Goal: Task Accomplishment & Management: Manage account settings

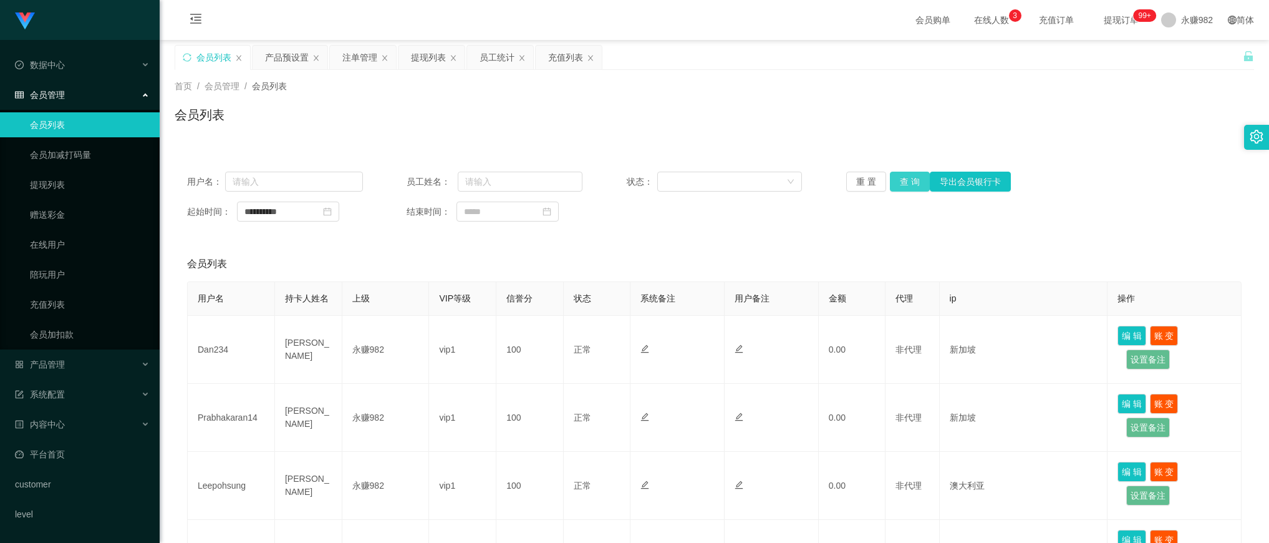
click at [904, 184] on button "查 询" at bounding box center [910, 182] width 40 height 20
click at [270, 61] on div "产品预设置" at bounding box center [287, 58] width 44 height 24
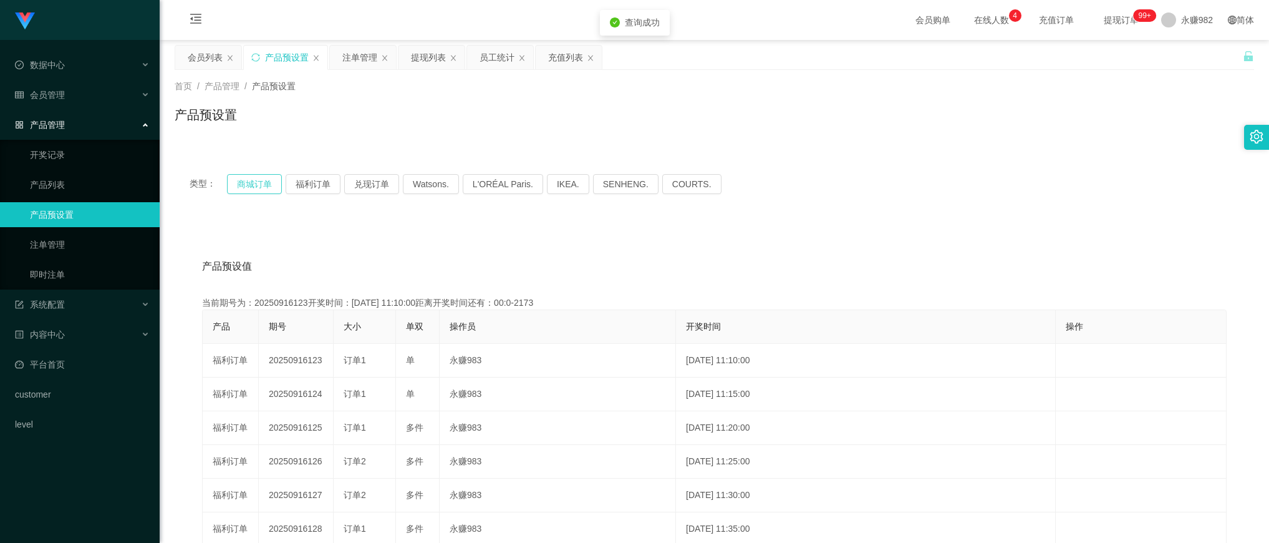
click at [250, 191] on button "商城订单" at bounding box center [254, 184] width 55 height 20
click at [294, 183] on button "福利订单" at bounding box center [313, 184] width 55 height 20
click at [300, 183] on button "福利订单" at bounding box center [313, 184] width 55 height 20
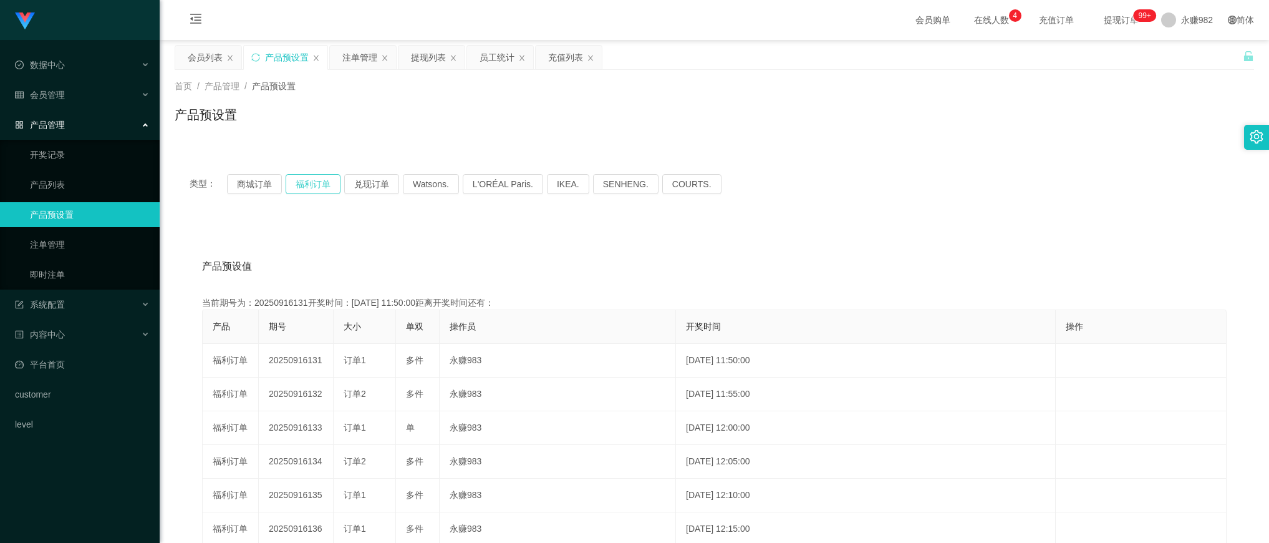
click at [300, 183] on button "福利订单" at bounding box center [313, 184] width 55 height 20
click at [248, 184] on button "商城订单" at bounding box center [254, 184] width 55 height 20
click at [308, 182] on button "福利订单" at bounding box center [313, 184] width 55 height 20
click at [717, 232] on div "产品预设值 添加期号 当前期号为：20250916131开奖时间：[DATE] 11:50:00距离开奖时间还有：03:14 产品 期号 大小 单双 操作员 …" at bounding box center [715, 478] width 1080 height 514
click at [362, 58] on div "注单管理" at bounding box center [359, 58] width 35 height 24
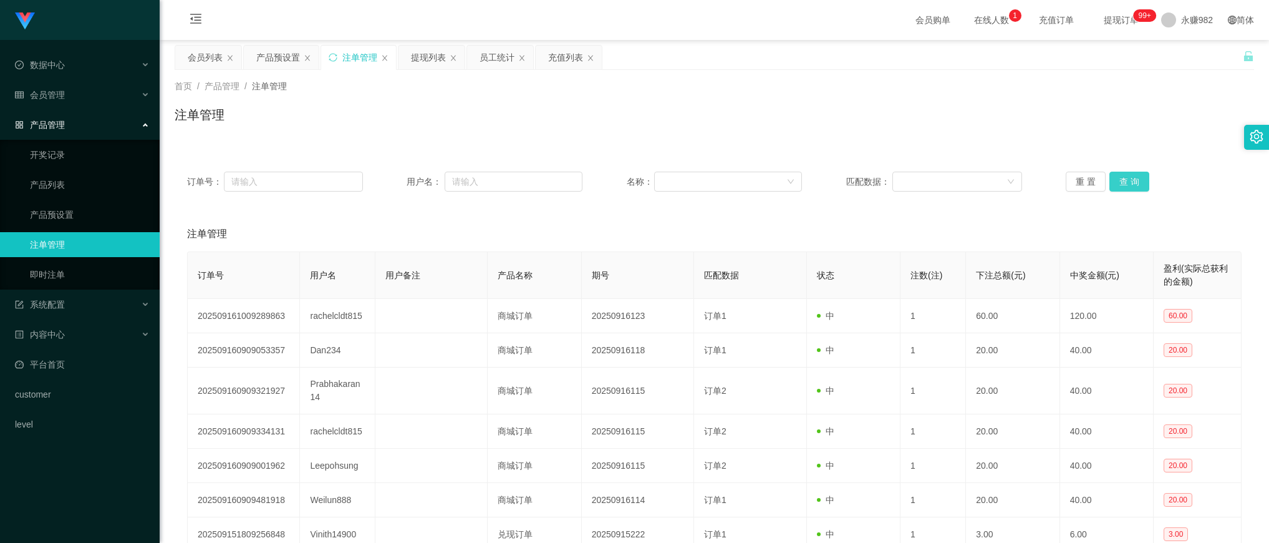
click at [1129, 182] on button "查 询" at bounding box center [1130, 182] width 40 height 20
click at [623, 235] on div "注单管理" at bounding box center [714, 233] width 1055 height 35
click at [1130, 182] on button "查 询" at bounding box center [1130, 182] width 40 height 20
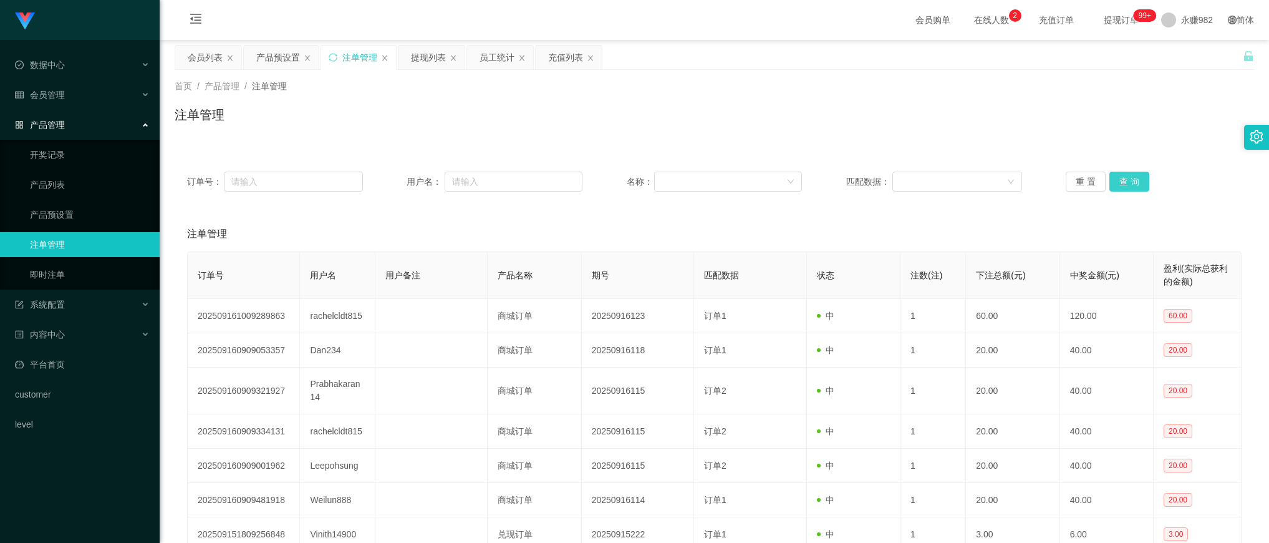
click at [1130, 182] on button "查 询" at bounding box center [1130, 182] width 40 height 20
click at [1130, 182] on div "重 置 查 询" at bounding box center [1154, 182] width 176 height 20
click at [1130, 182] on button "查 询" at bounding box center [1130, 182] width 40 height 20
click at [1115, 183] on button "查 询" at bounding box center [1130, 182] width 40 height 20
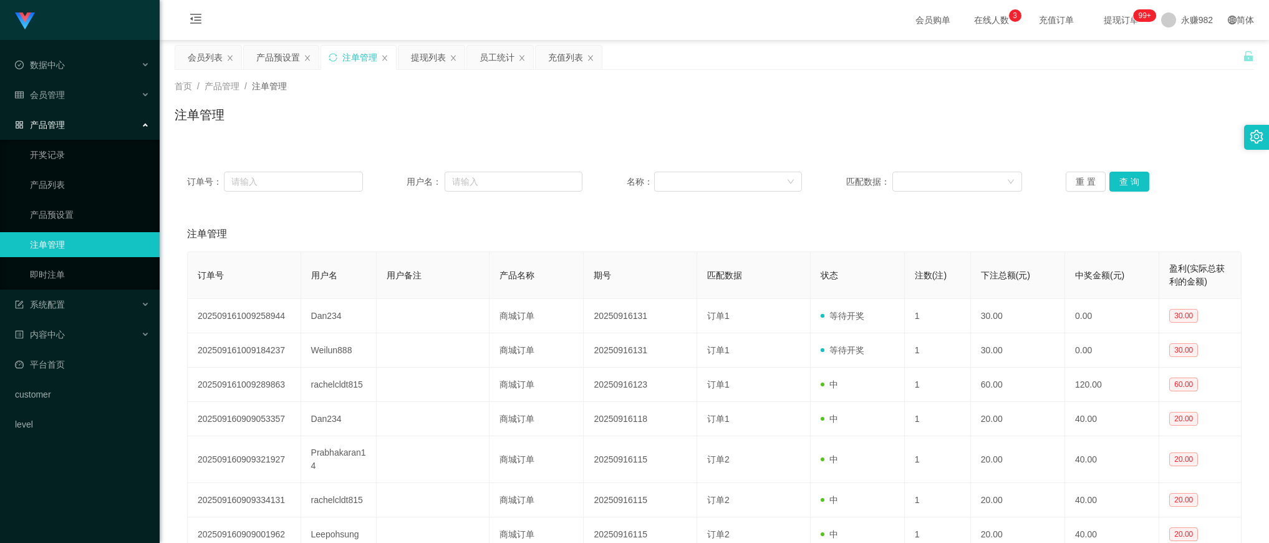
drag, startPoint x: 884, startPoint y: 117, endPoint x: 975, endPoint y: 138, distance: 93.6
click at [884, 117] on div "注单管理" at bounding box center [715, 119] width 1080 height 29
click at [1125, 182] on button "查 询" at bounding box center [1130, 182] width 40 height 20
click at [762, 221] on div "注单管理" at bounding box center [714, 233] width 1055 height 35
click at [1132, 180] on button "查 询" at bounding box center [1130, 182] width 40 height 20
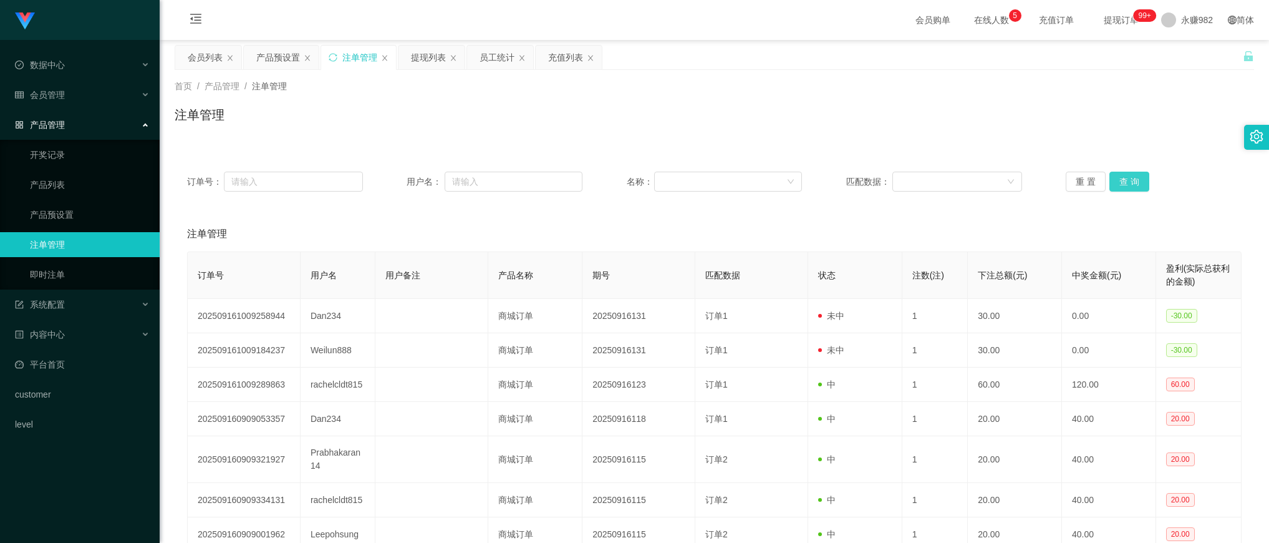
click at [1118, 187] on button "查 询" at bounding box center [1130, 182] width 40 height 20
click at [188, 60] on div "会员列表" at bounding box center [205, 58] width 35 height 24
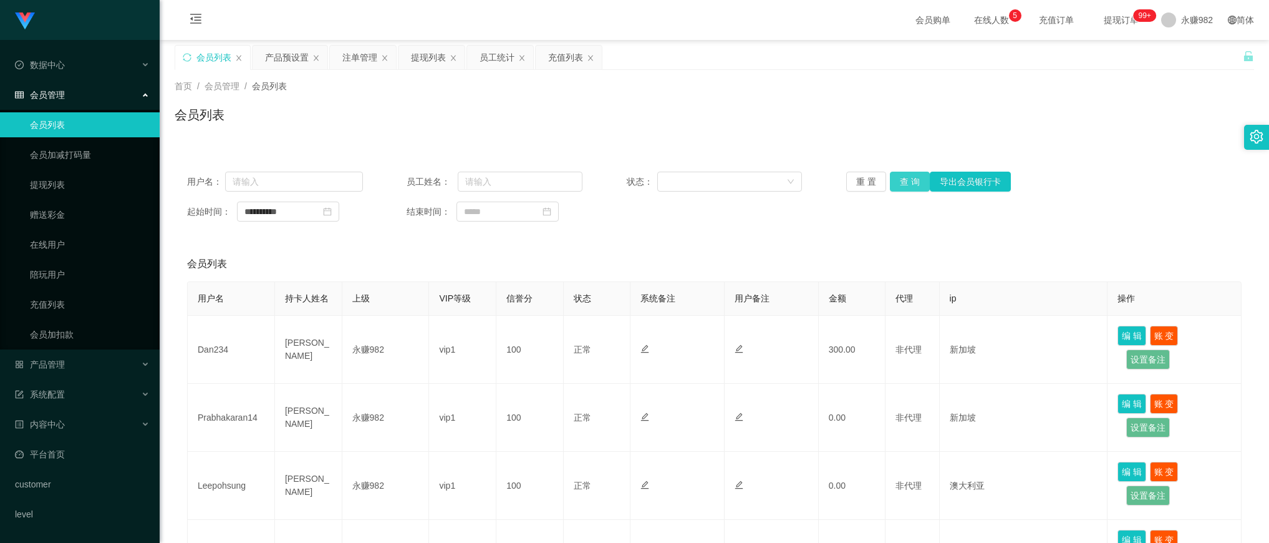
click at [906, 178] on button "查 询" at bounding box center [910, 182] width 40 height 20
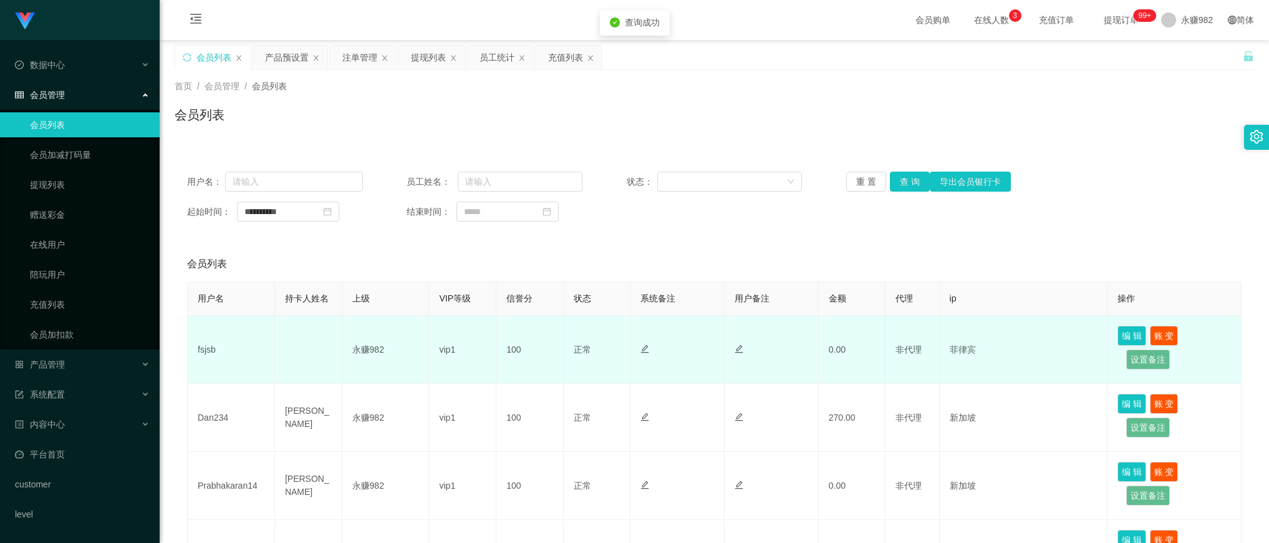
click at [201, 346] on td "fsjsb" at bounding box center [231, 350] width 87 height 68
copy td "fsjsb"
click at [201, 349] on td "fsjsb" at bounding box center [231, 350] width 87 height 68
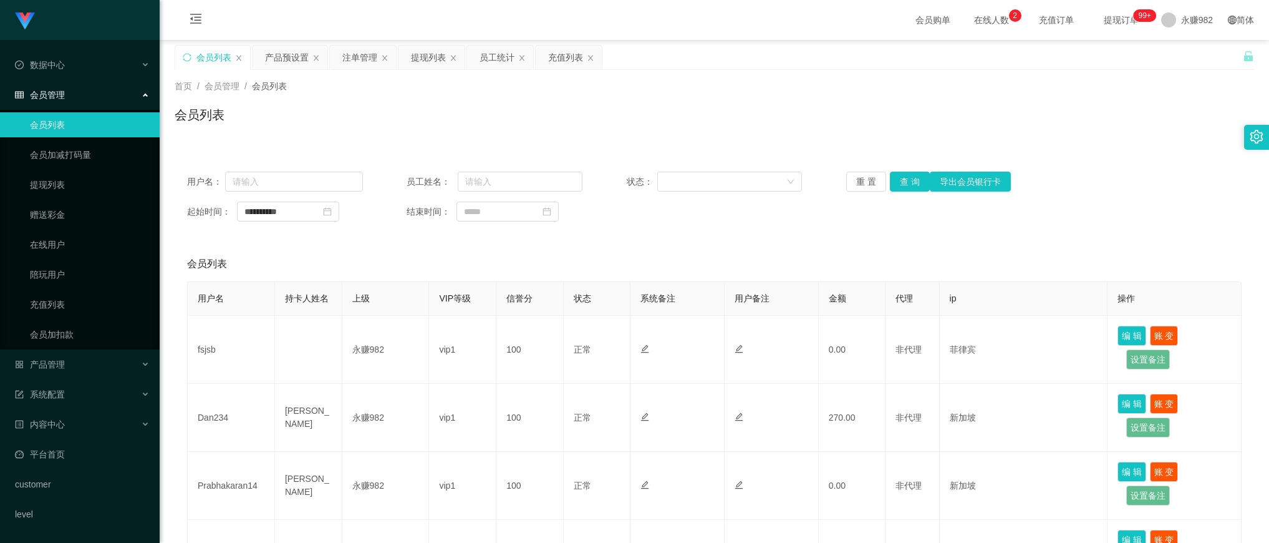
drag, startPoint x: 389, startPoint y: 111, endPoint x: 531, endPoint y: 100, distance: 142.7
click at [389, 111] on div "会员列表" at bounding box center [715, 119] width 1080 height 29
click at [288, 54] on div "产品预设置" at bounding box center [287, 58] width 44 height 24
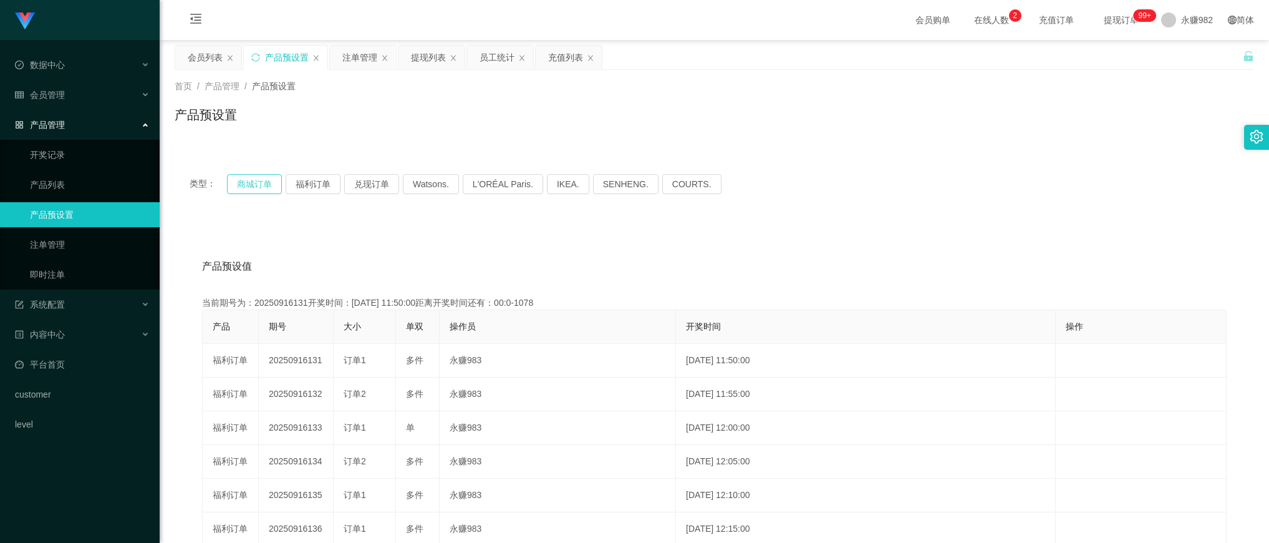
click at [259, 186] on button "商城订单" at bounding box center [254, 184] width 55 height 20
click at [344, 58] on div "注单管理" at bounding box center [359, 58] width 35 height 24
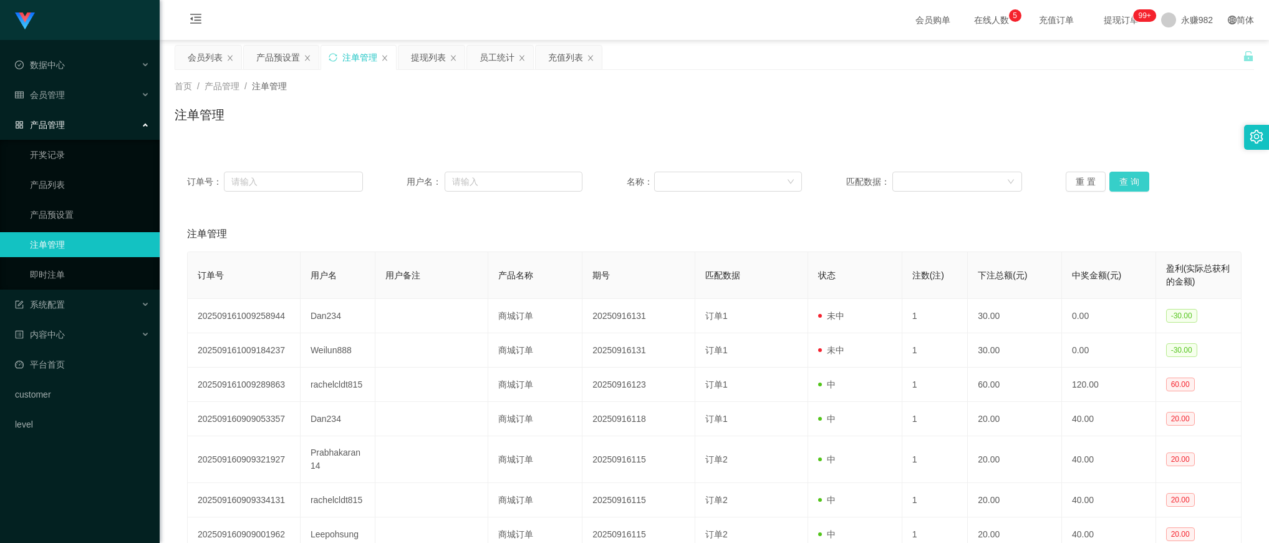
click at [1123, 180] on button "查 询" at bounding box center [1130, 182] width 40 height 20
drag, startPoint x: 441, startPoint y: 226, endPoint x: 441, endPoint y: 216, distance: 10.0
click at [441, 226] on div "注单管理" at bounding box center [714, 233] width 1055 height 35
click at [431, 59] on div "提现列表" at bounding box center [428, 58] width 35 height 24
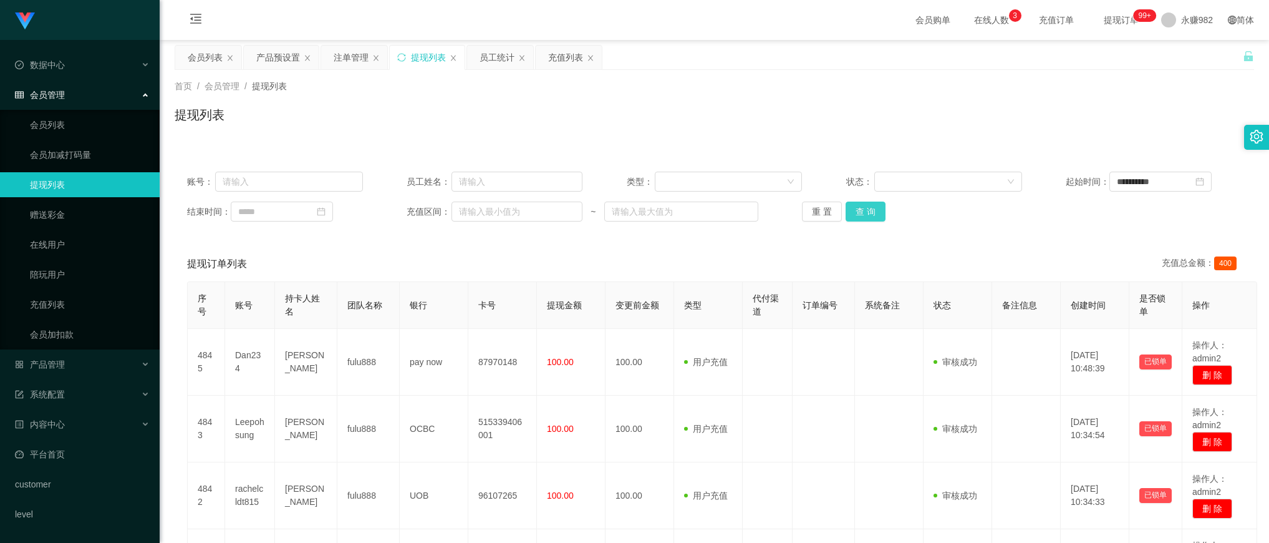
click at [873, 214] on button "查 询" at bounding box center [866, 211] width 40 height 20
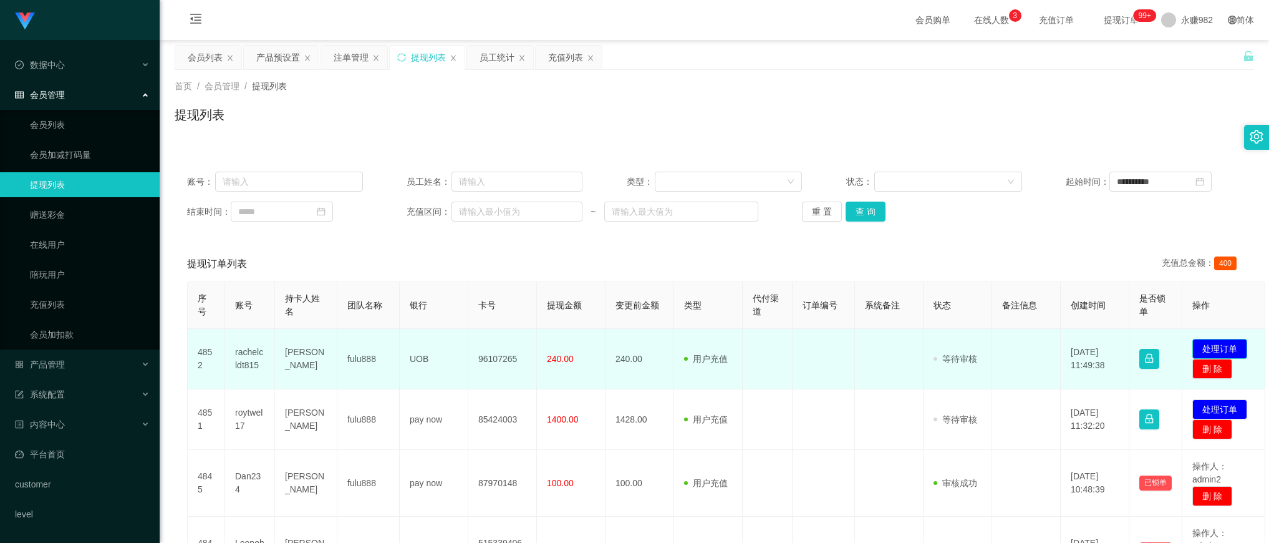
click at [1223, 344] on button "处理订单" at bounding box center [1220, 349] width 55 height 20
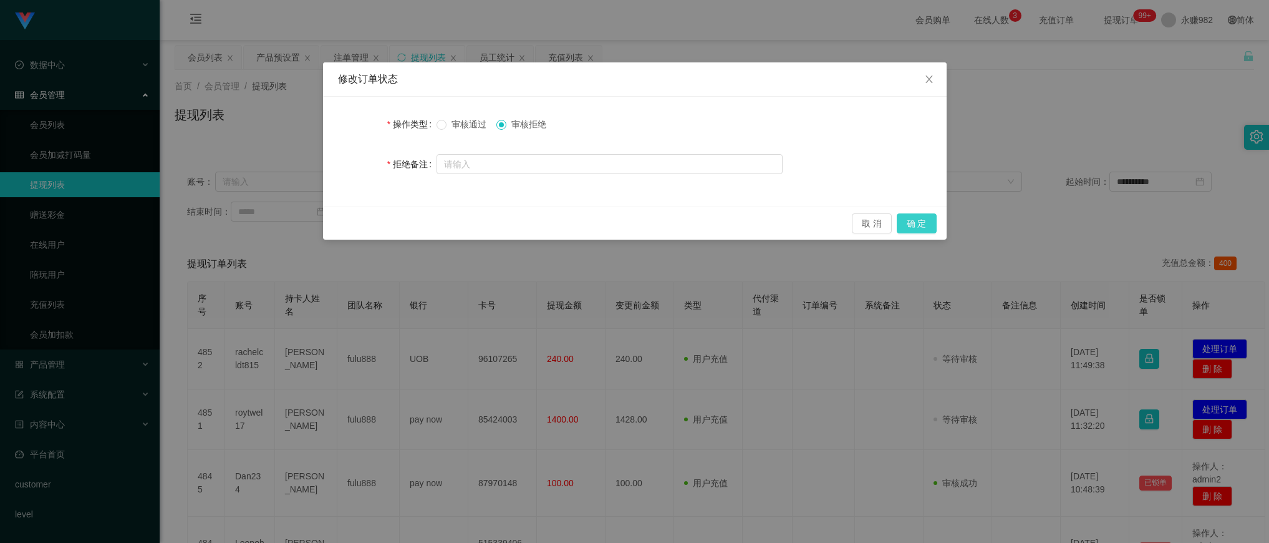
click at [916, 221] on button "确 定" at bounding box center [917, 223] width 40 height 20
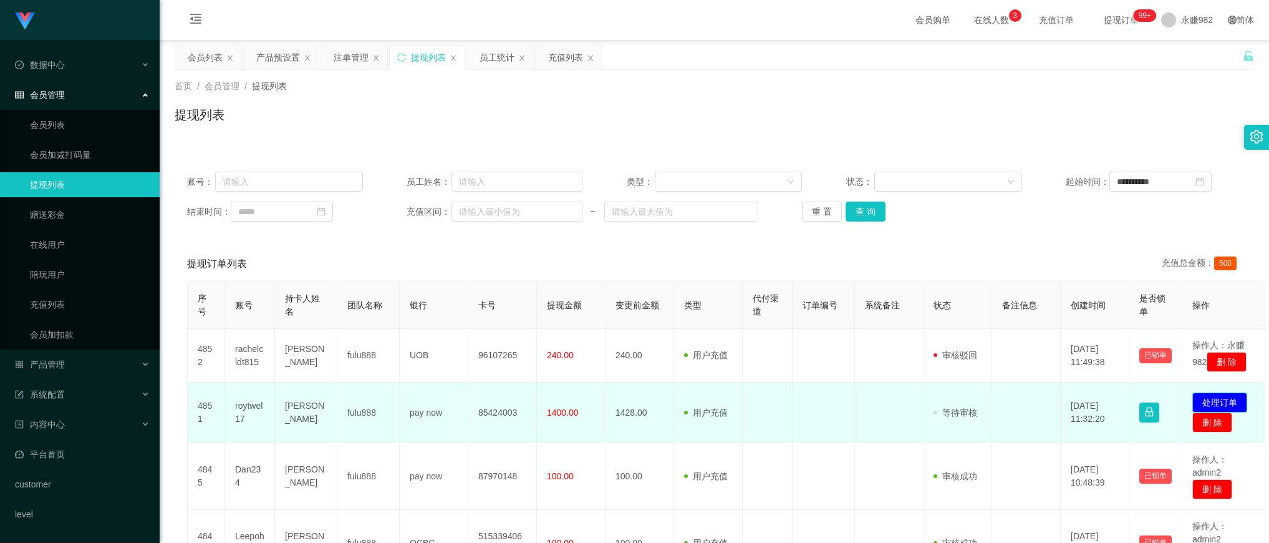
drag, startPoint x: 1227, startPoint y: 415, endPoint x: 1194, endPoint y: 413, distance: 32.5
click at [1226, 412] on button "处理订单" at bounding box center [1220, 402] width 55 height 20
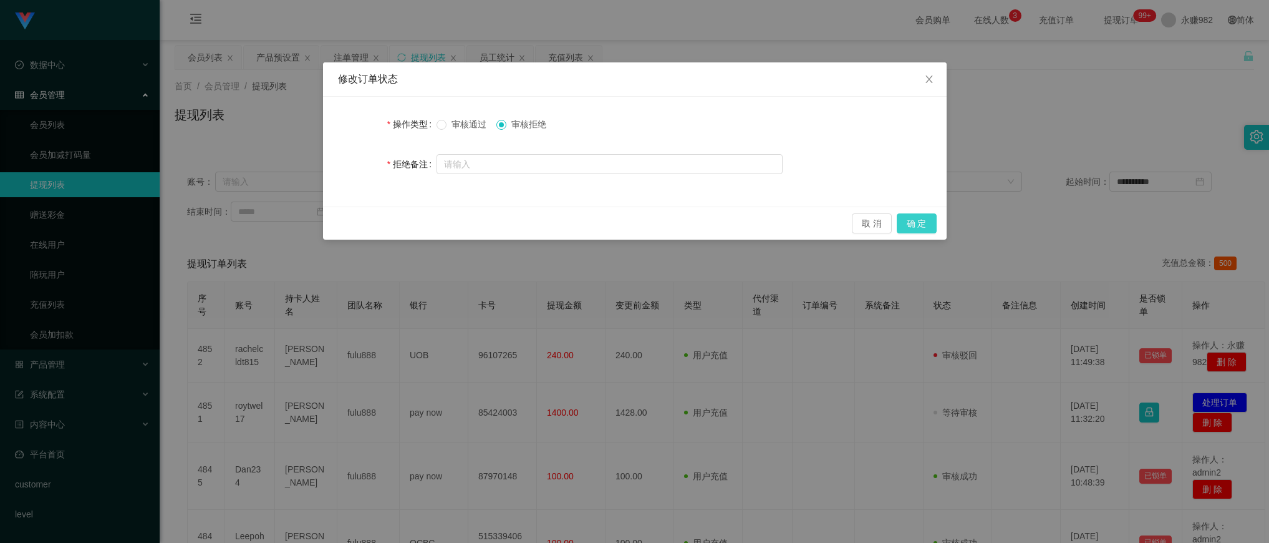
click at [911, 223] on button "确 定" at bounding box center [917, 223] width 40 height 20
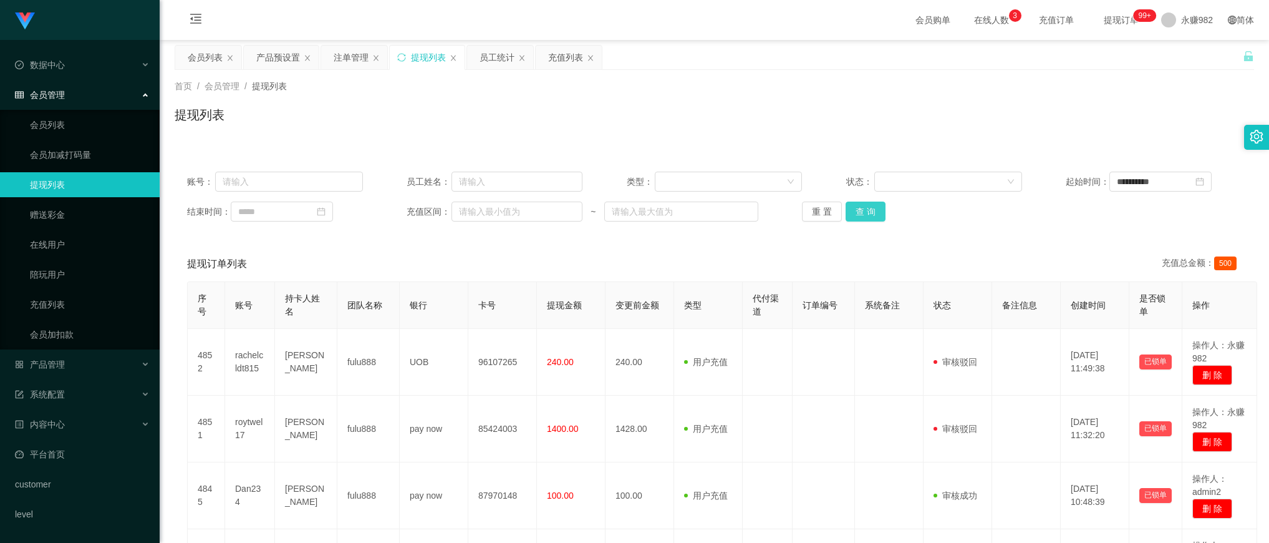
click at [871, 218] on button "查 询" at bounding box center [866, 211] width 40 height 20
click at [871, 214] on button "查 询" at bounding box center [866, 211] width 40 height 20
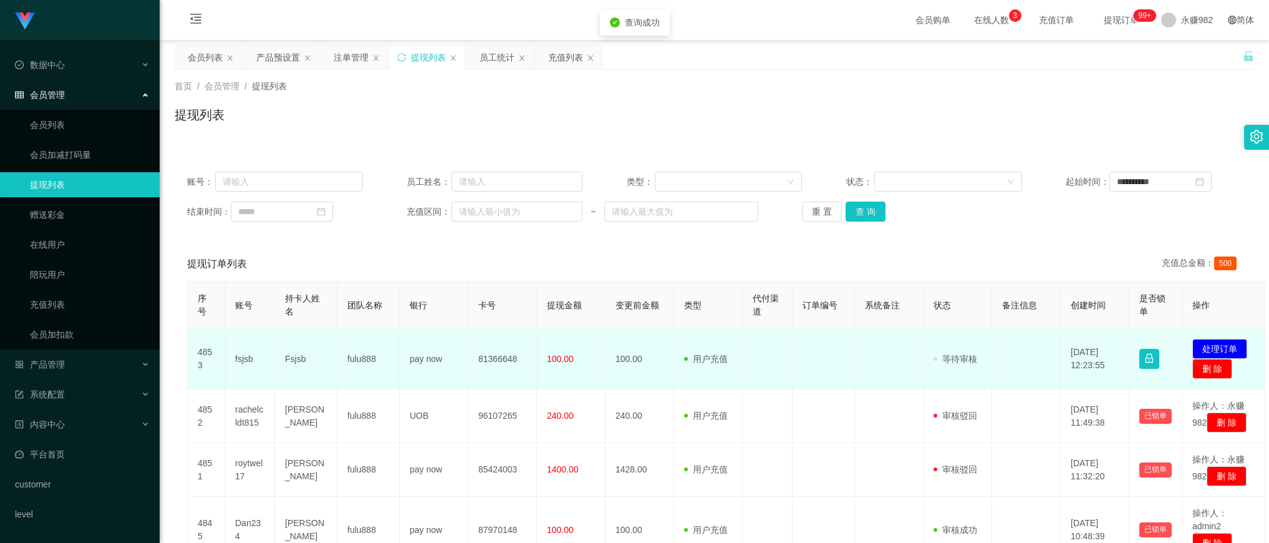
click at [488, 356] on td "81366648" at bounding box center [502, 359] width 69 height 61
copy td "81366648"
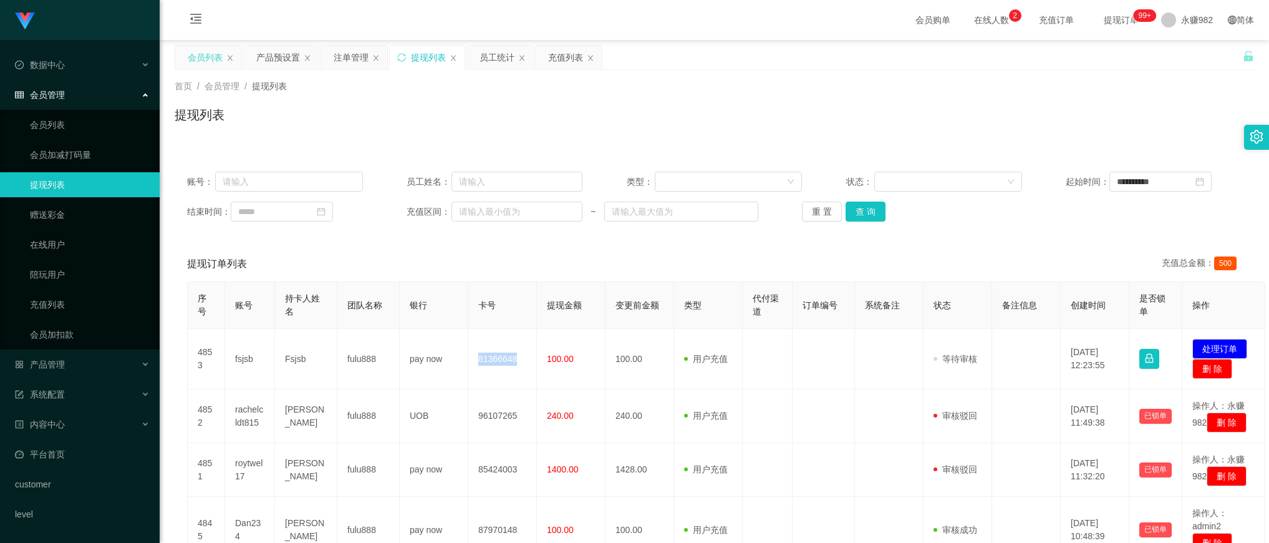
click at [195, 47] on div "会员列表" at bounding box center [205, 58] width 35 height 24
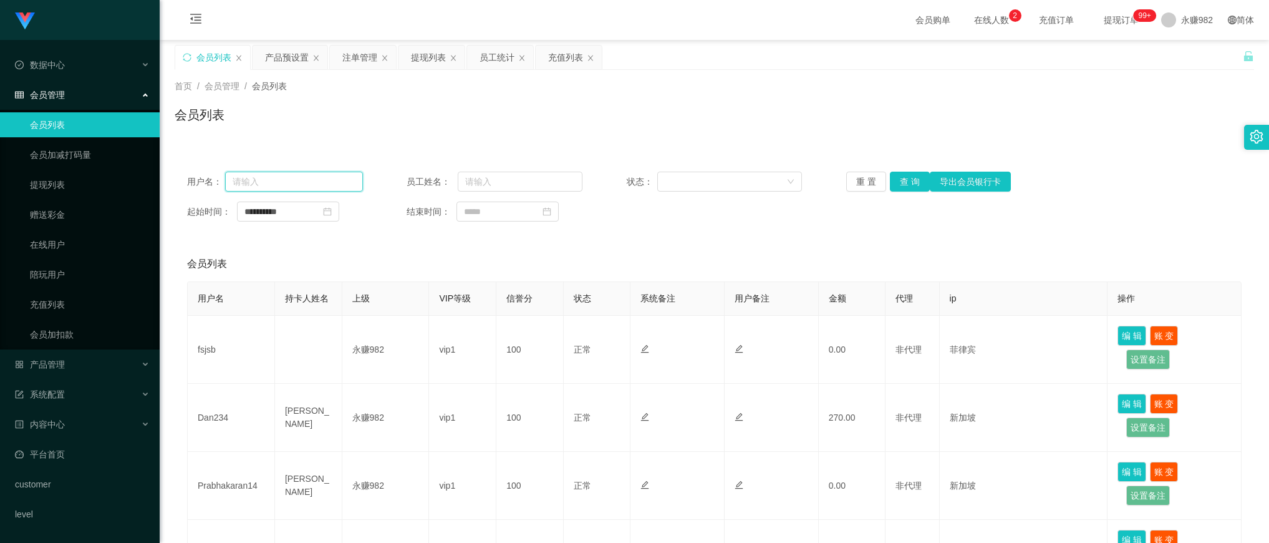
click at [259, 178] on input "text" at bounding box center [294, 182] width 138 height 20
paste input "Weilun888"
type input "Weilun888"
click at [906, 178] on button "查 询" at bounding box center [910, 182] width 40 height 20
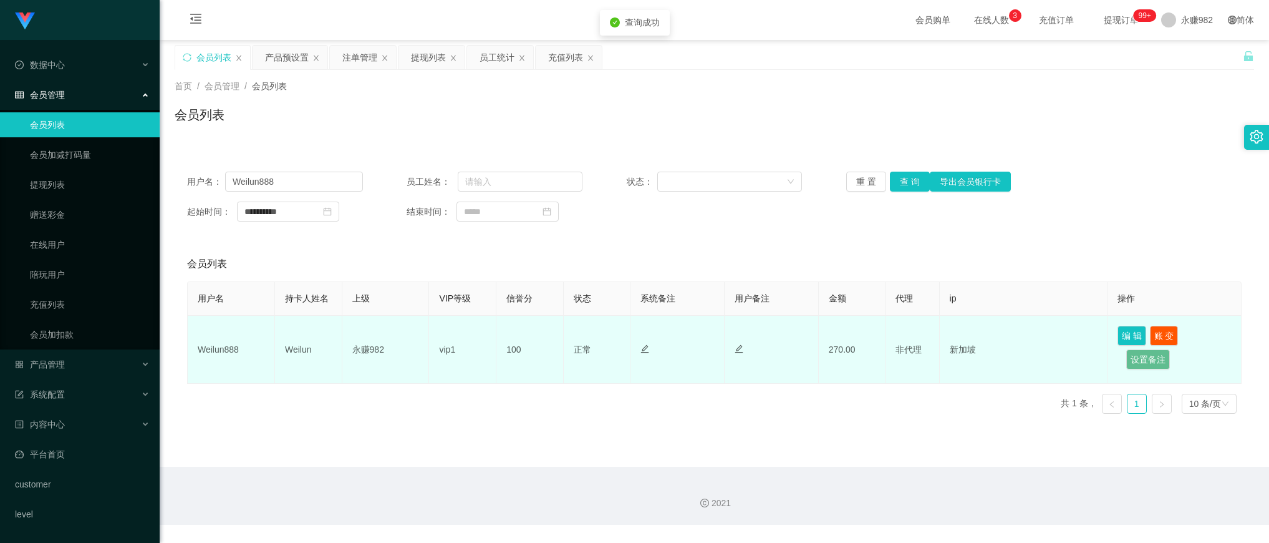
click at [301, 347] on td "Weilun" at bounding box center [308, 350] width 67 height 68
copy td "Weilun"
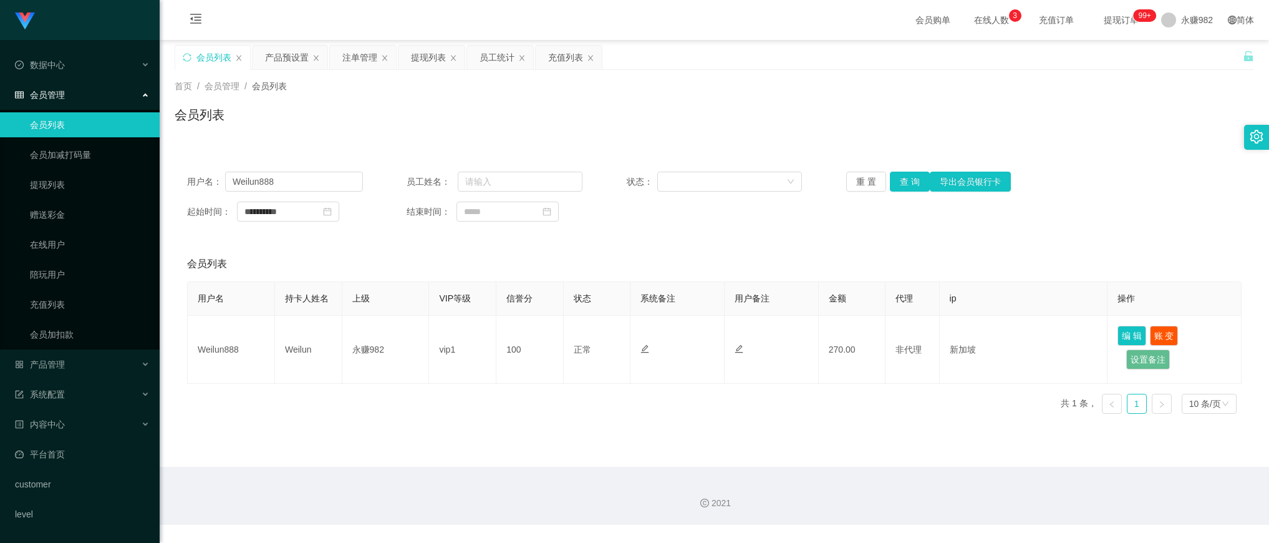
click at [688, 114] on div "会员列表" at bounding box center [715, 119] width 1080 height 29
click at [488, 60] on div "员工统计" at bounding box center [497, 58] width 35 height 24
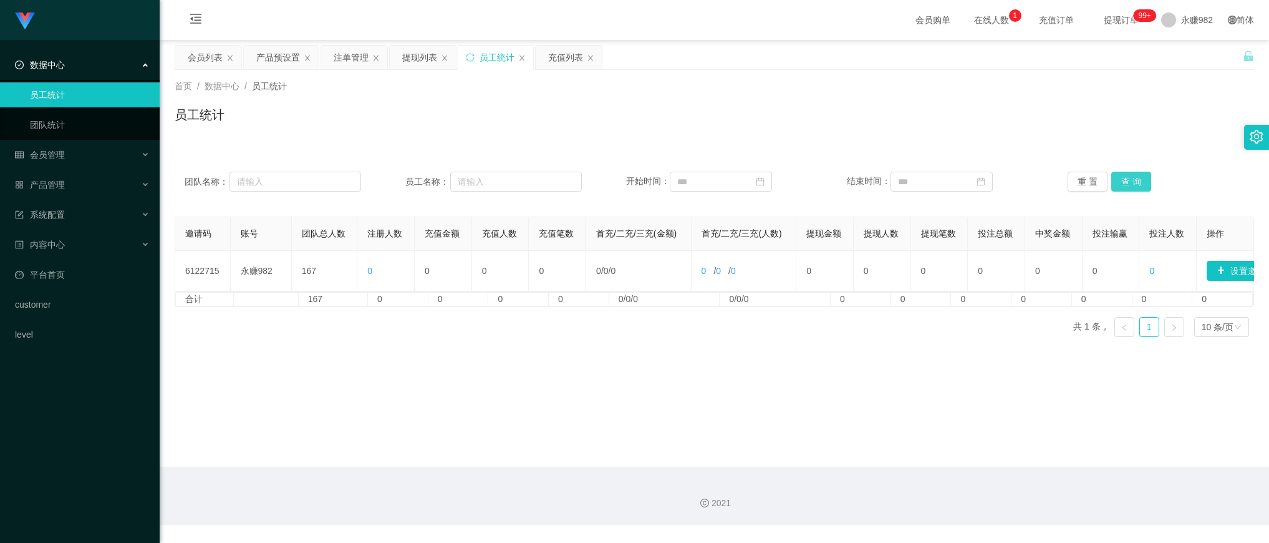
click at [1130, 175] on button "查 询" at bounding box center [1132, 182] width 40 height 20
click at [201, 51] on div "会员列表" at bounding box center [205, 58] width 35 height 24
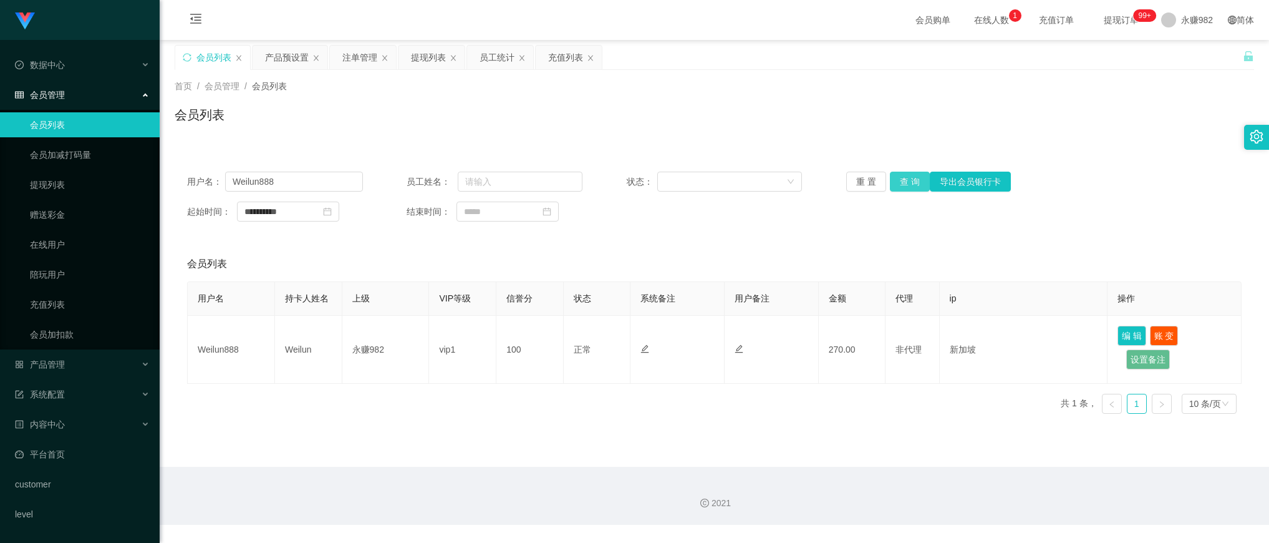
click at [906, 184] on button "查 询" at bounding box center [910, 182] width 40 height 20
click at [332, 184] on input "Weilun888" at bounding box center [294, 182] width 138 height 20
click at [900, 180] on button "查 询" at bounding box center [910, 182] width 40 height 20
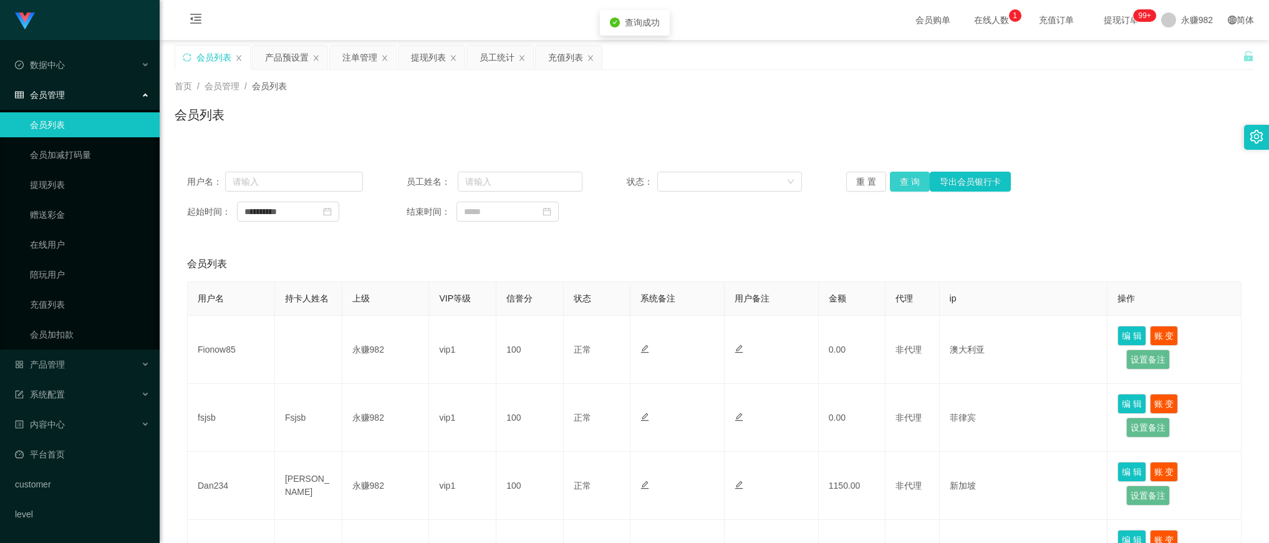
click at [899, 184] on button "查 询" at bounding box center [910, 182] width 40 height 20
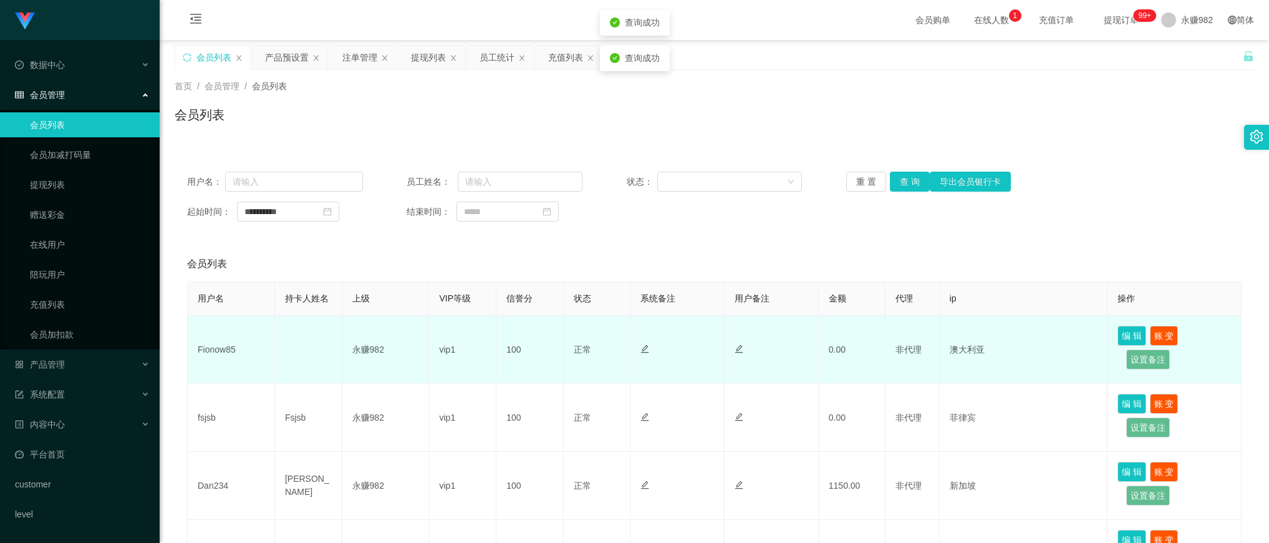
click at [229, 347] on td "Fionow85" at bounding box center [231, 350] width 87 height 68
copy td "Fionow85"
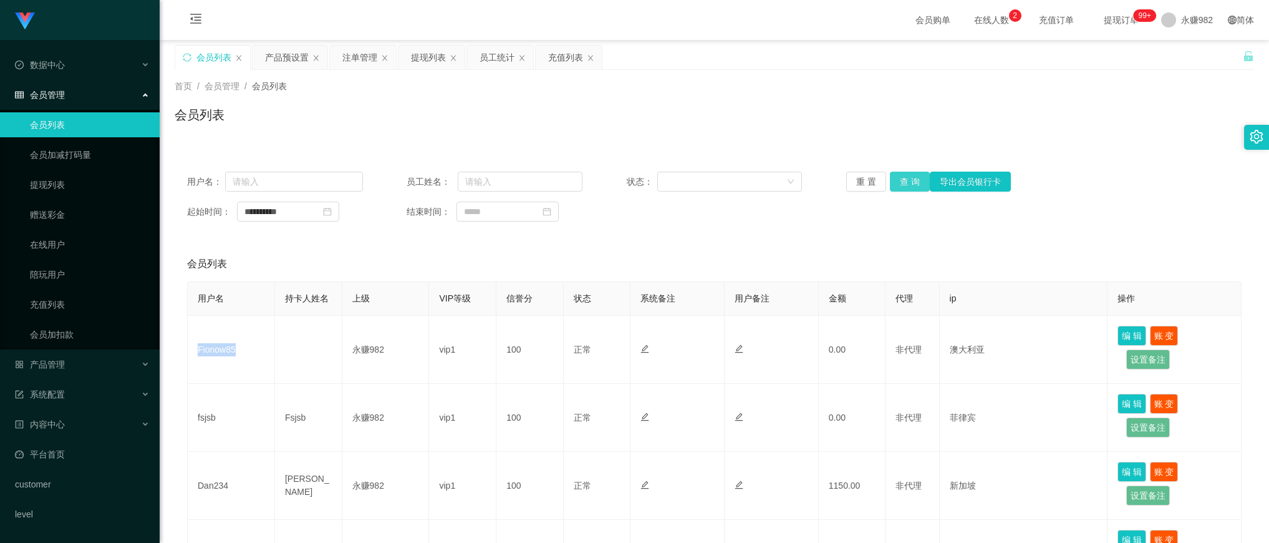
click at [906, 184] on button "查 询" at bounding box center [910, 182] width 40 height 20
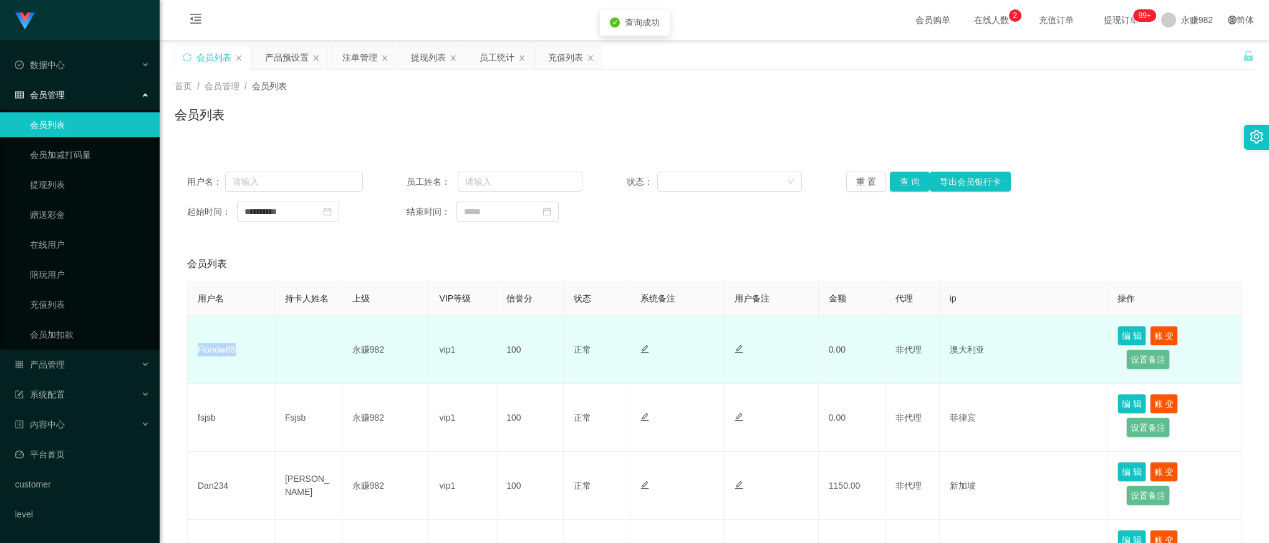
click at [207, 352] on td "Fionow85" at bounding box center [231, 350] width 87 height 68
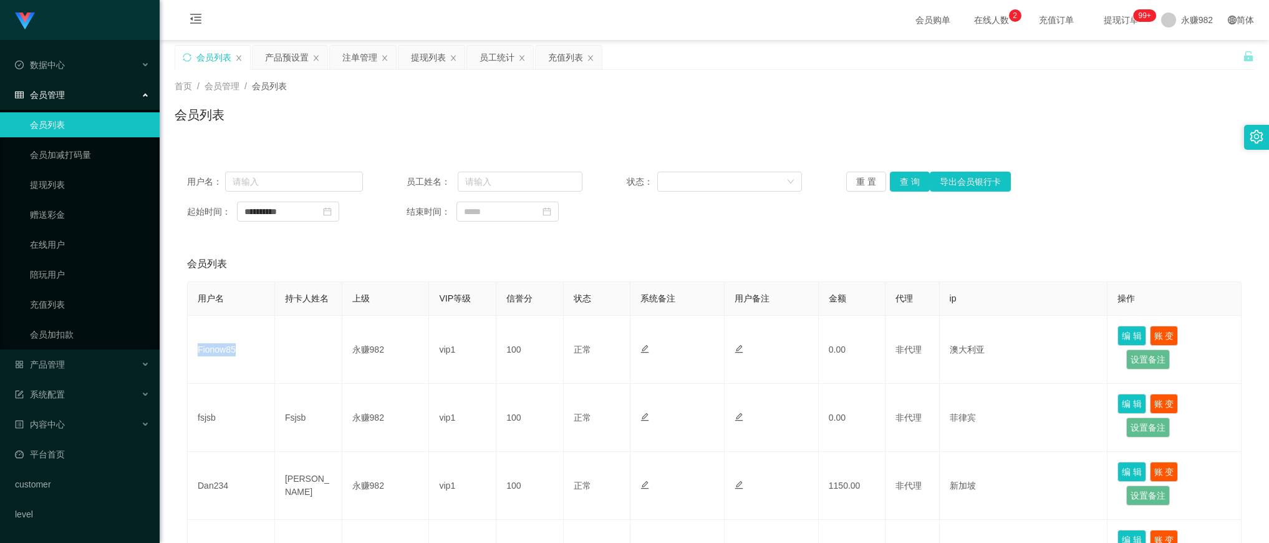
drag, startPoint x: 649, startPoint y: 97, endPoint x: 946, endPoint y: 2, distance: 311.9
click at [649, 97] on div "首页 / 会员管理 / 会员列表 / 会员列表" at bounding box center [715, 107] width 1080 height 54
click at [291, 57] on div "产品预设置" at bounding box center [287, 58] width 44 height 24
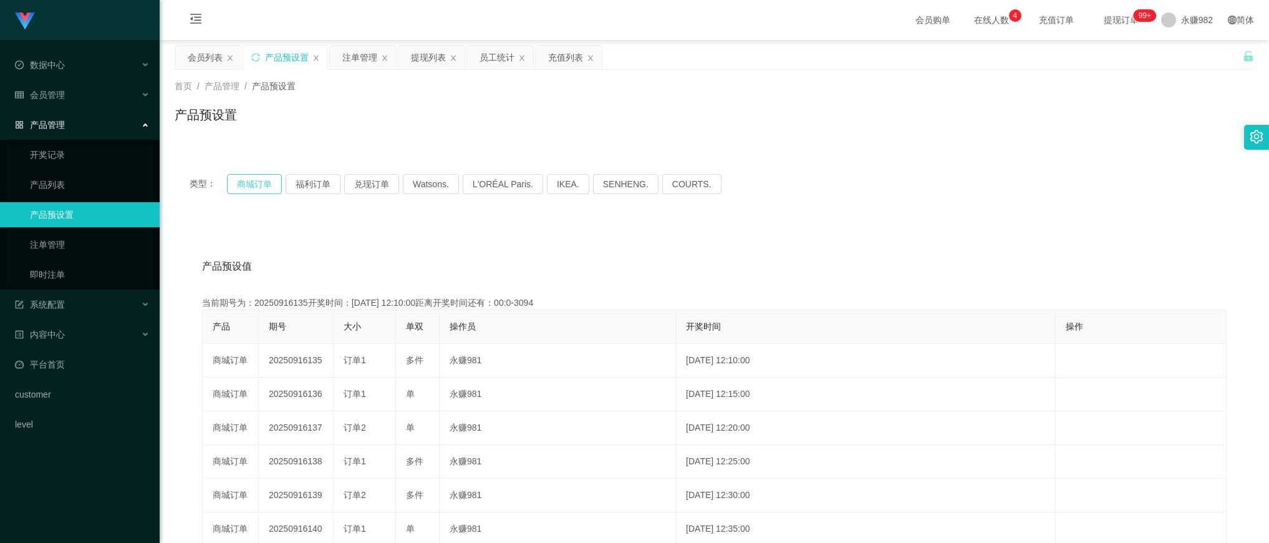
click at [248, 182] on button "商城订单" at bounding box center [254, 184] width 55 height 20
drag, startPoint x: 427, startPoint y: 275, endPoint x: 329, endPoint y: 236, distance: 105.5
click at [427, 275] on div "产品预设值 添加期号" at bounding box center [714, 266] width 1025 height 35
click at [239, 187] on button "商城订单" at bounding box center [254, 184] width 55 height 20
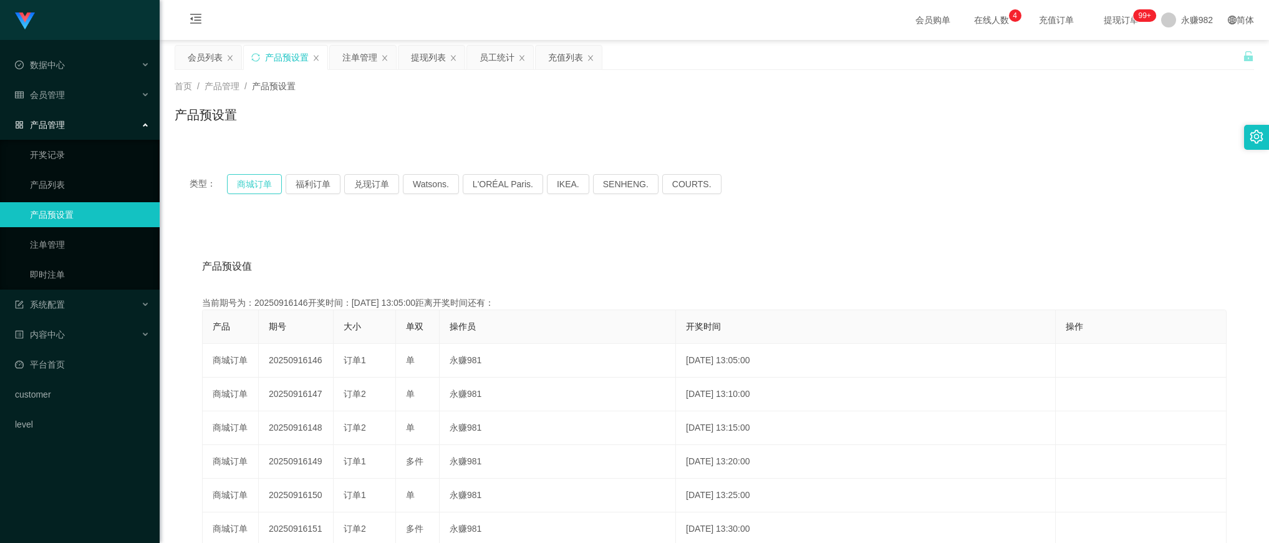
click at [239, 187] on button "商城订单" at bounding box center [254, 184] width 55 height 20
click at [334, 185] on button "福利订单" at bounding box center [313, 184] width 55 height 20
click at [331, 185] on button "福利订单" at bounding box center [313, 184] width 55 height 20
click at [348, 57] on div "注单管理" at bounding box center [359, 58] width 35 height 24
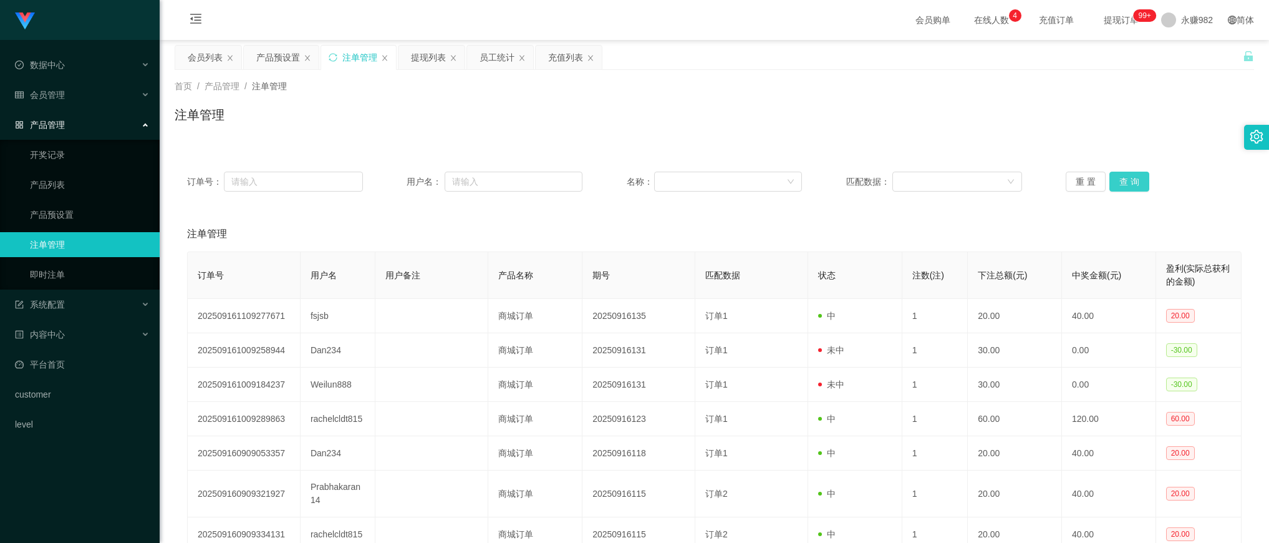
click at [1128, 182] on button "查 询" at bounding box center [1130, 182] width 40 height 20
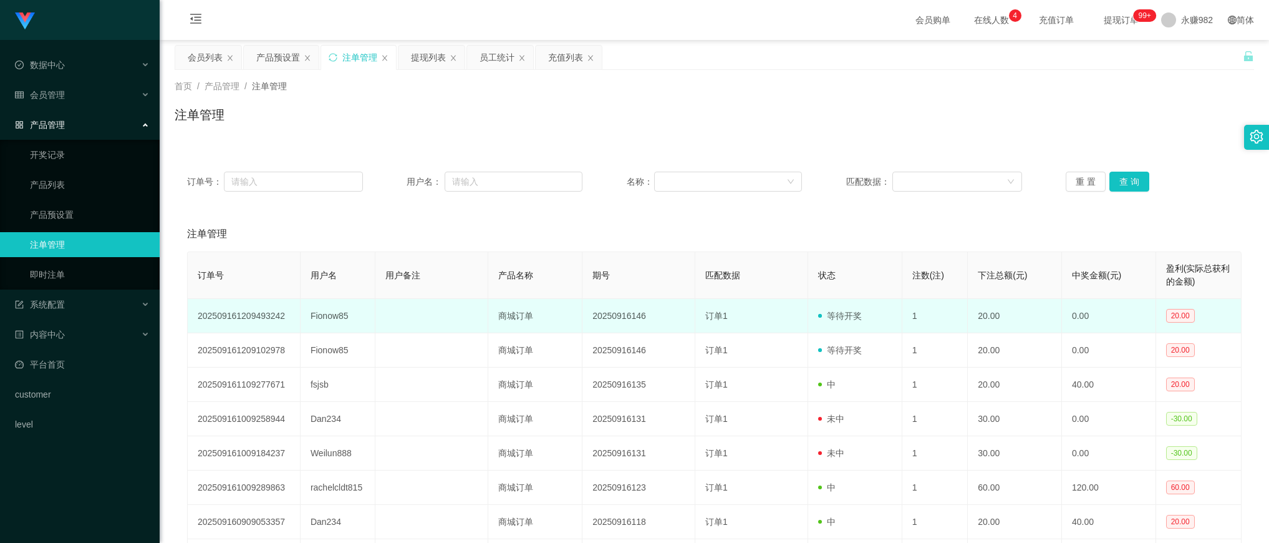
click at [332, 316] on td "Fionow85" at bounding box center [338, 316] width 75 height 34
copy td "Fionow85"
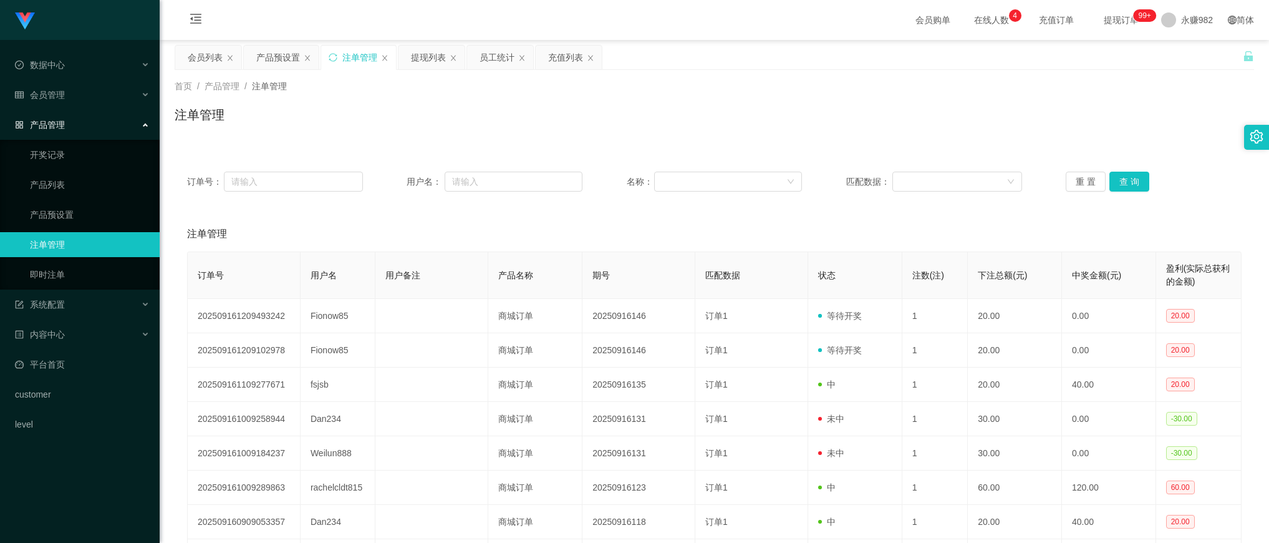
click at [755, 223] on div "注单管理" at bounding box center [714, 233] width 1055 height 35
click at [1138, 179] on button "查 询" at bounding box center [1130, 182] width 40 height 20
click at [1138, 180] on div "重 置 查 询" at bounding box center [1154, 182] width 176 height 20
drag, startPoint x: 702, startPoint y: 222, endPoint x: 719, endPoint y: 225, distance: 17.1
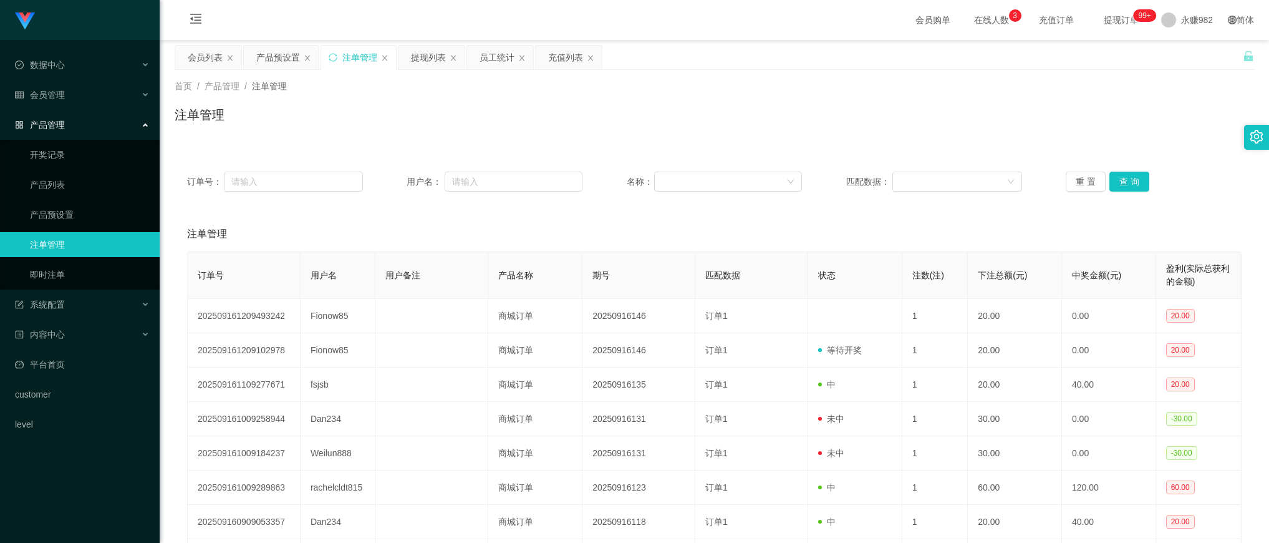
click at [702, 222] on div "注单管理" at bounding box center [714, 233] width 1055 height 35
click at [1115, 180] on button "查 询" at bounding box center [1130, 182] width 40 height 20
click at [1115, 180] on div "重 置 查 询" at bounding box center [1154, 182] width 176 height 20
click at [1115, 180] on button "查 询" at bounding box center [1130, 182] width 40 height 20
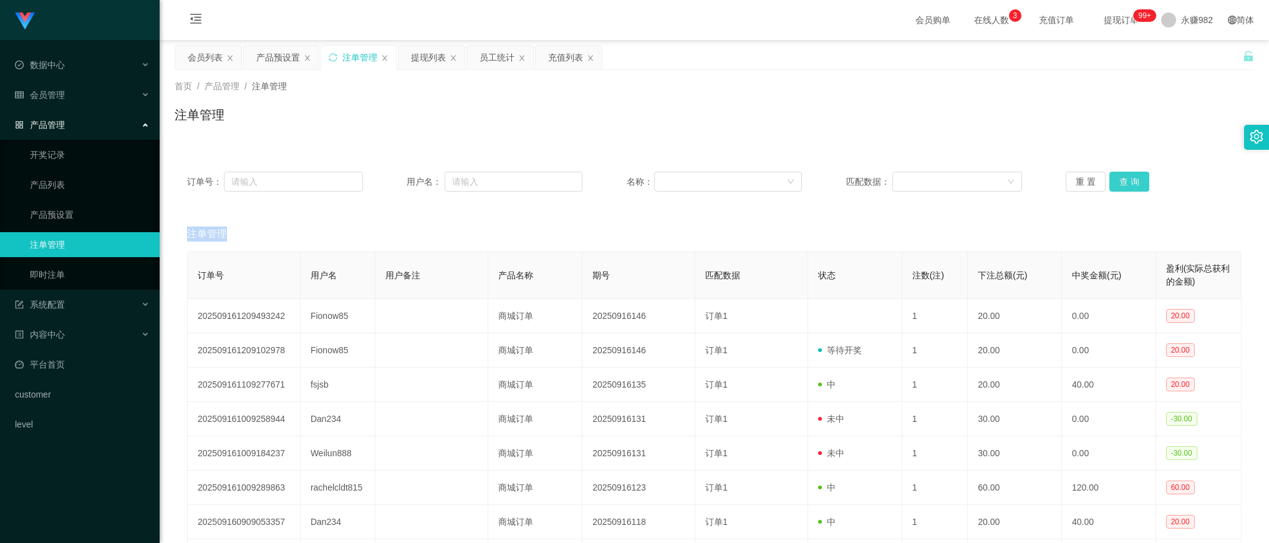
click at [1115, 180] on div "重 置 查 询" at bounding box center [1154, 182] width 176 height 20
click at [1115, 180] on button "查 询" at bounding box center [1130, 182] width 40 height 20
click at [1115, 180] on div "重 置 查 询" at bounding box center [1154, 182] width 176 height 20
click at [1115, 180] on button "查 询" at bounding box center [1130, 182] width 40 height 20
click at [1115, 180] on div "重 置 查 询" at bounding box center [1154, 182] width 176 height 20
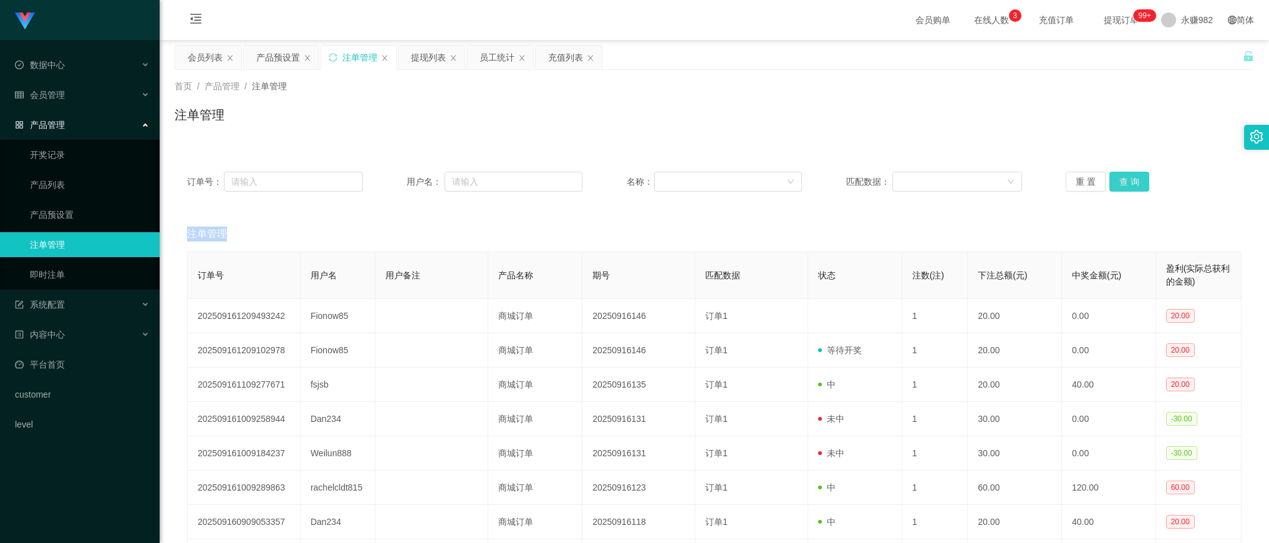
click at [1115, 180] on button "查 询" at bounding box center [1130, 182] width 40 height 20
click at [1115, 180] on div "重 置 查 询" at bounding box center [1154, 182] width 176 height 20
click at [1115, 180] on button "查 询" at bounding box center [1130, 182] width 40 height 20
click at [1115, 180] on div "重 置 查 询" at bounding box center [1154, 182] width 176 height 20
click at [1115, 180] on button "查 询" at bounding box center [1130, 182] width 40 height 20
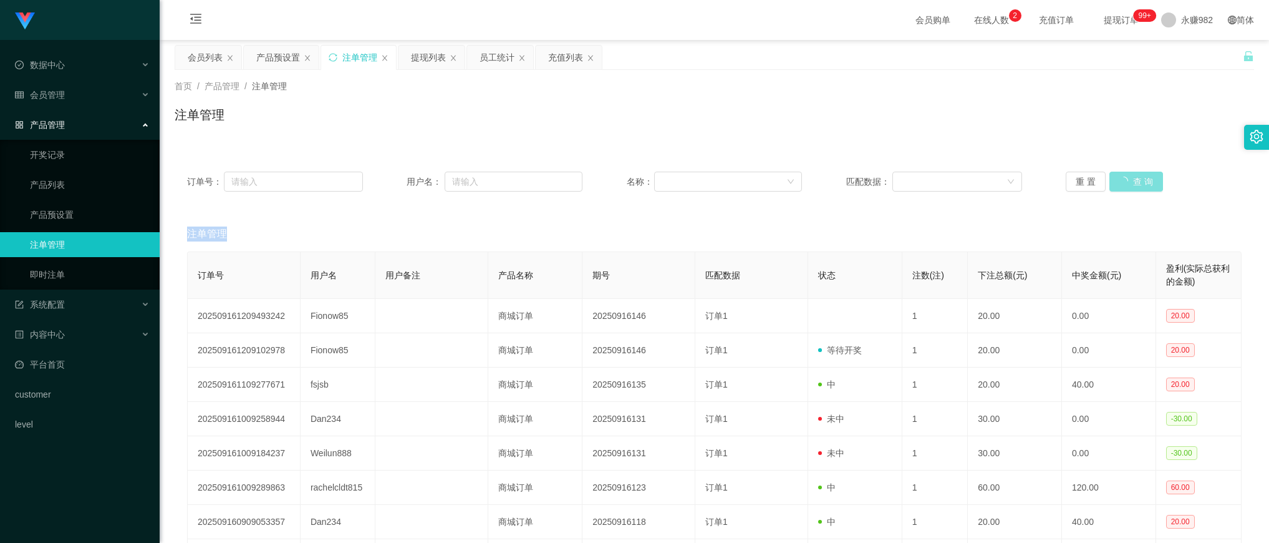
click at [1115, 180] on div "重 置 查 询" at bounding box center [1154, 182] width 176 height 20
click at [1115, 180] on button "查 询" at bounding box center [1130, 182] width 40 height 20
click at [1115, 180] on div "重 置 查 询" at bounding box center [1154, 182] width 176 height 20
click at [1115, 180] on button "查 询" at bounding box center [1130, 182] width 40 height 20
click at [1115, 180] on div "重 置 查 询" at bounding box center [1154, 182] width 176 height 20
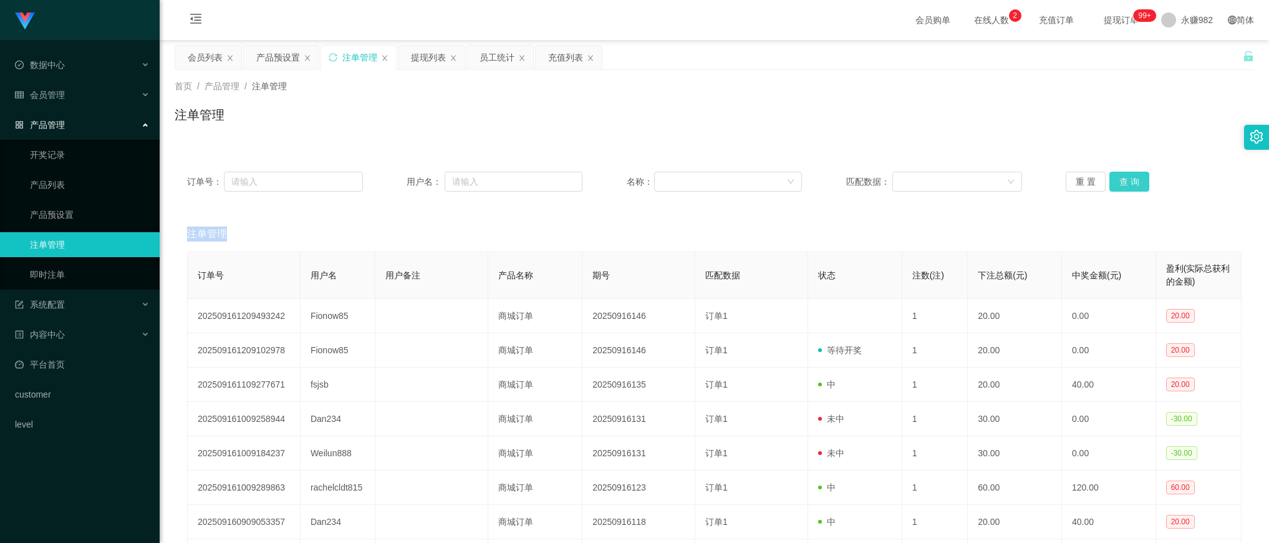
click at [1115, 180] on button "查 询" at bounding box center [1130, 182] width 40 height 20
click at [1115, 180] on div "重 置 查 询" at bounding box center [1154, 182] width 176 height 20
click at [1115, 180] on button "查 询" at bounding box center [1130, 182] width 40 height 20
click at [1115, 180] on button "查 询" at bounding box center [1137, 182] width 54 height 20
click at [1112, 177] on button "查 询" at bounding box center [1130, 182] width 40 height 20
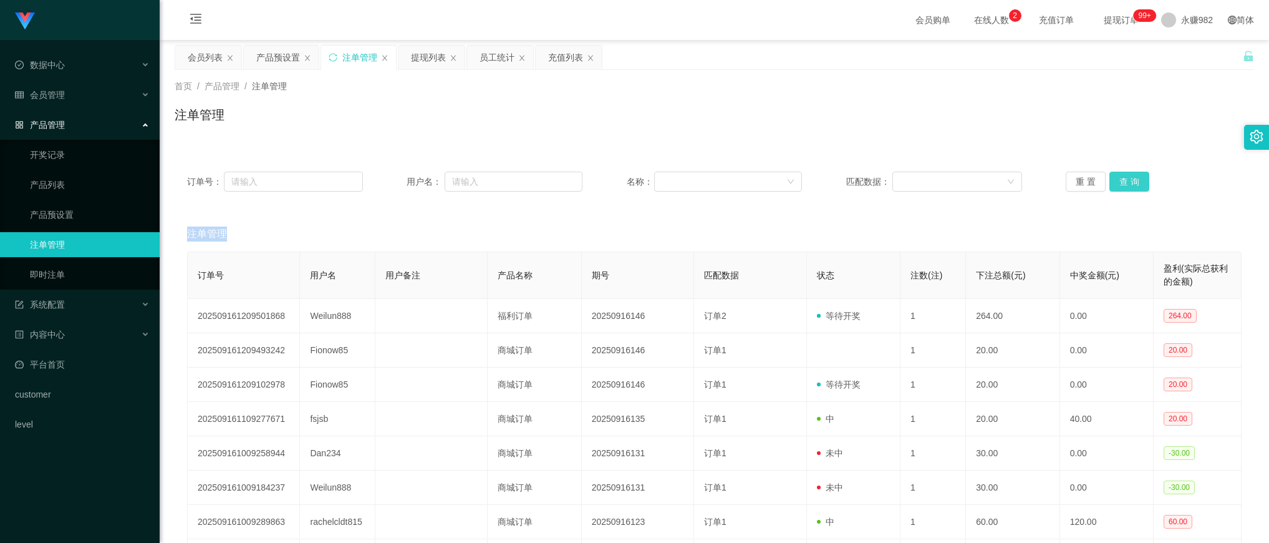
click at [1112, 177] on button "查 询" at bounding box center [1130, 182] width 40 height 20
click at [1120, 183] on button "查 询" at bounding box center [1130, 182] width 40 height 20
click at [1120, 183] on div "重 置 查 询" at bounding box center [1154, 182] width 176 height 20
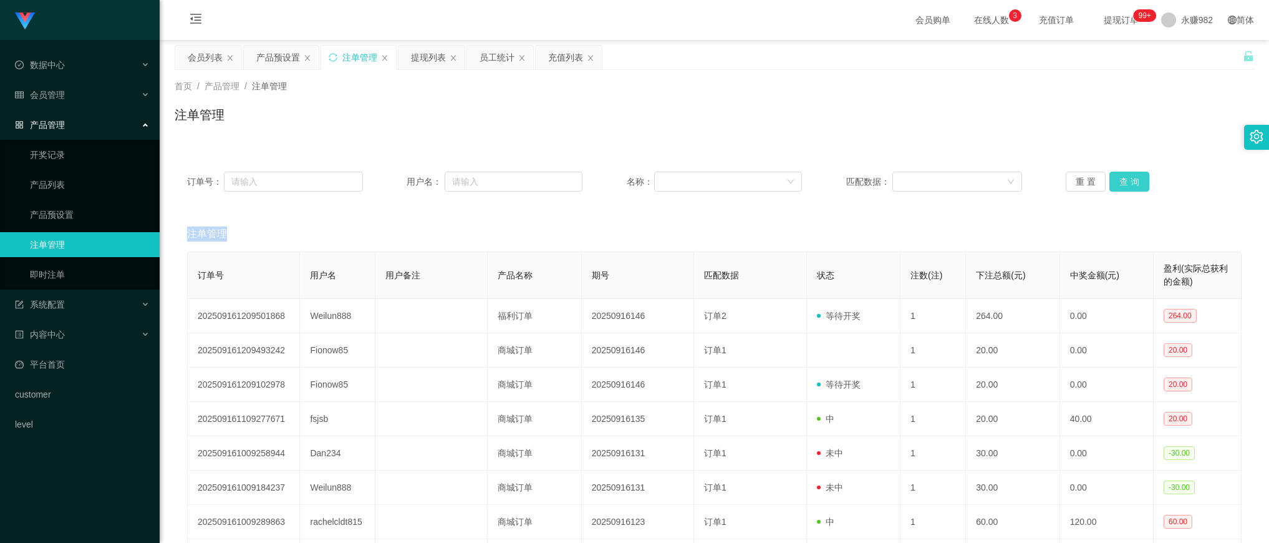
click at [1123, 182] on button "查 询" at bounding box center [1130, 182] width 40 height 20
click at [1123, 177] on button "查 询" at bounding box center [1130, 182] width 40 height 20
click at [1124, 178] on div "重 置 查 询" at bounding box center [1154, 182] width 176 height 20
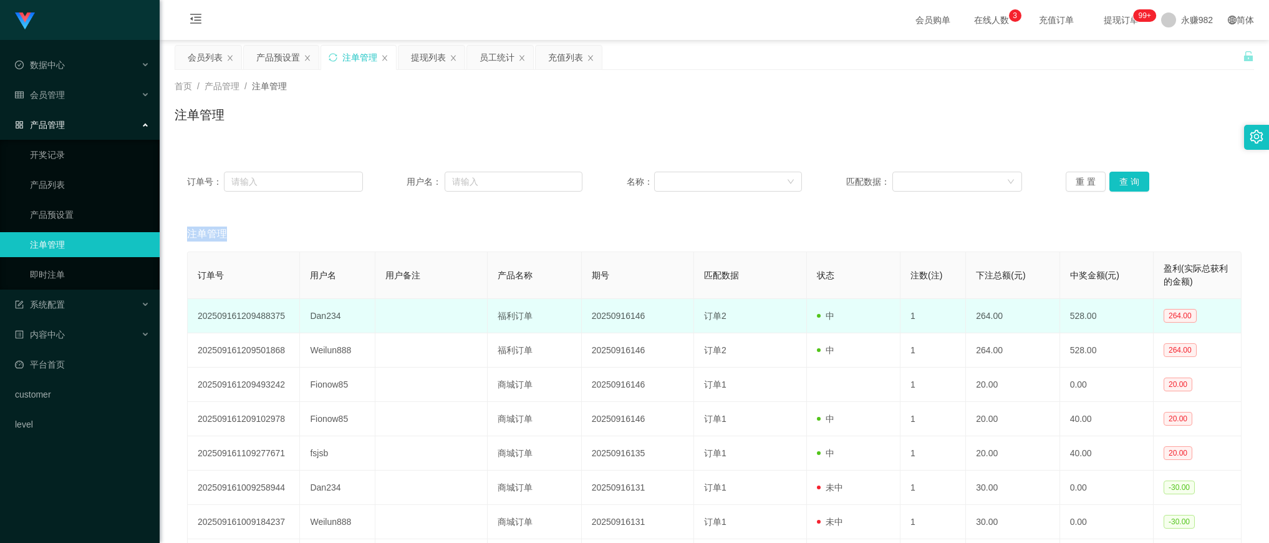
click at [538, 309] on td "福利订单" at bounding box center [535, 316] width 94 height 34
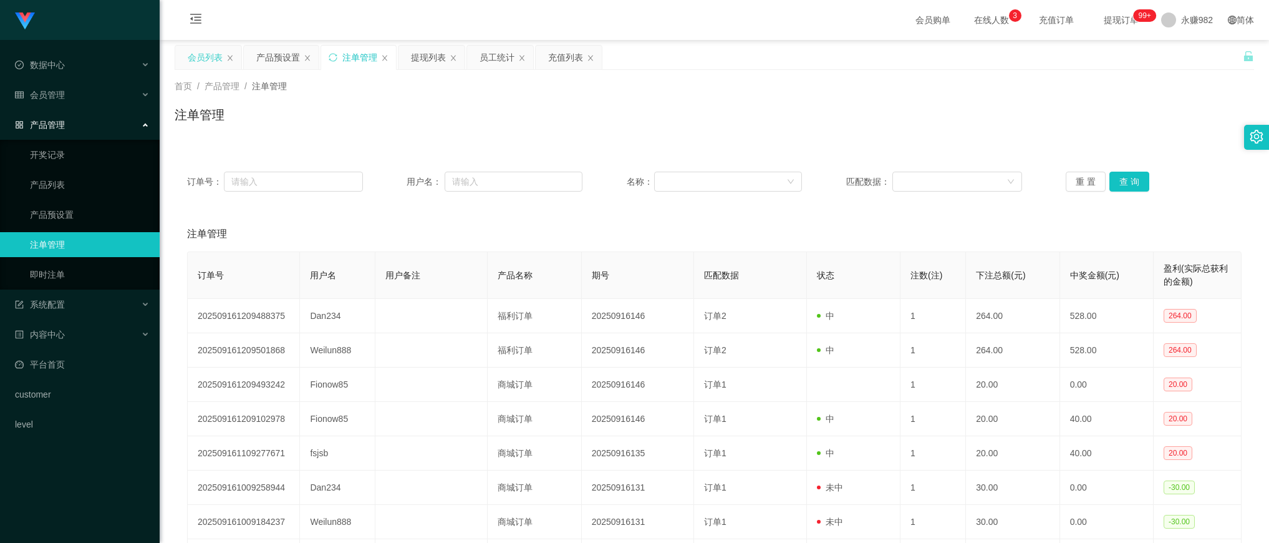
click at [197, 51] on div "会员列表" at bounding box center [205, 58] width 35 height 24
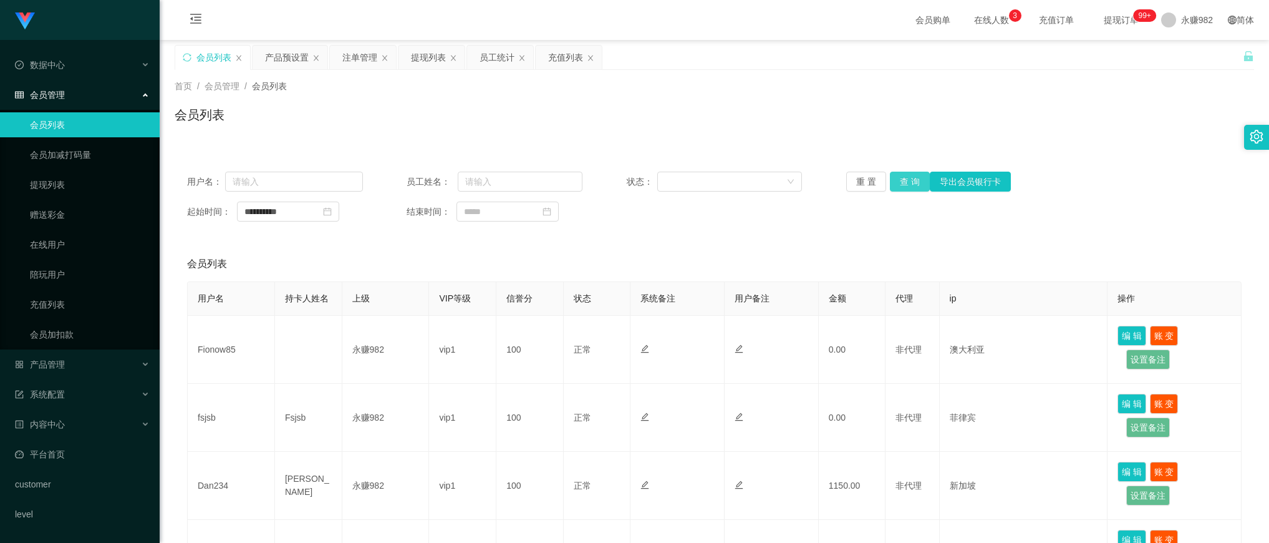
click at [904, 184] on button "查 询" at bounding box center [910, 182] width 40 height 20
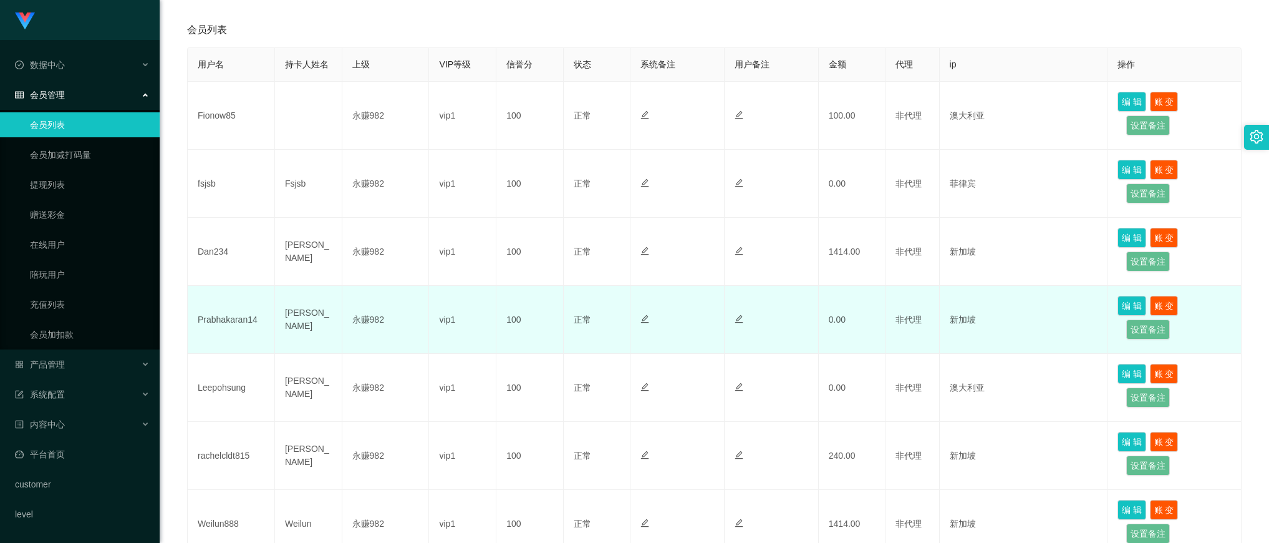
scroll to position [78, 0]
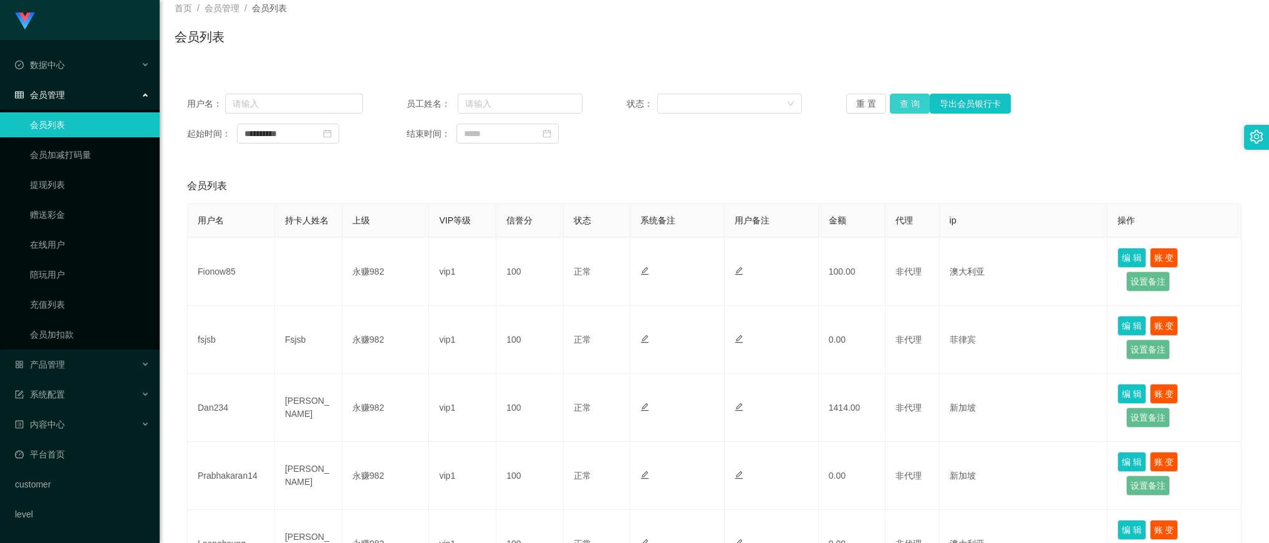
click at [896, 106] on button "查 询" at bounding box center [910, 104] width 40 height 20
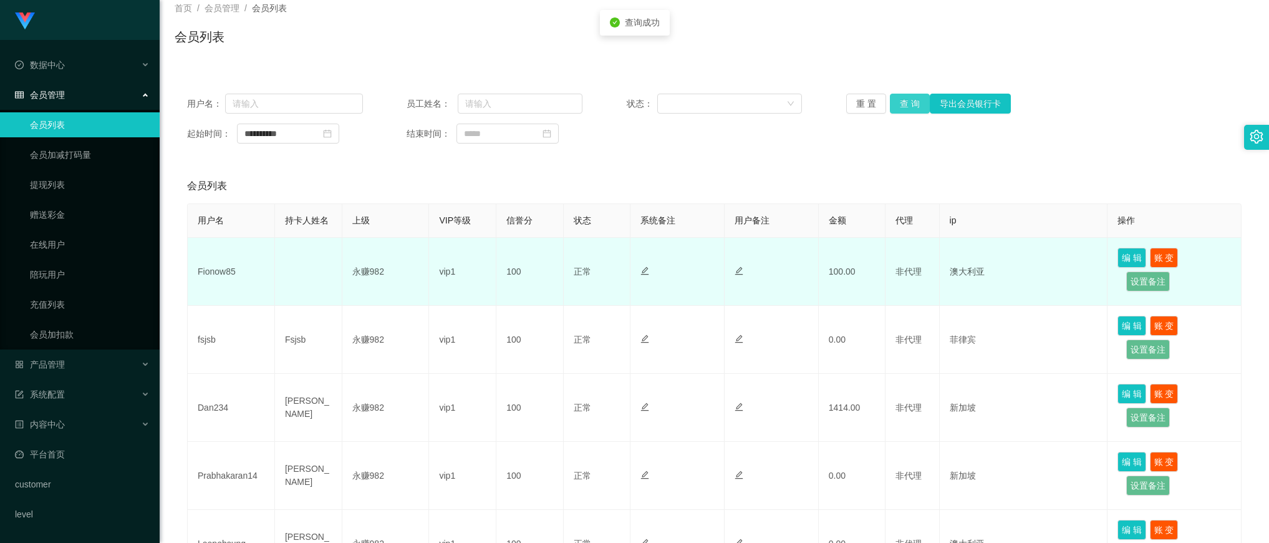
scroll to position [0, 0]
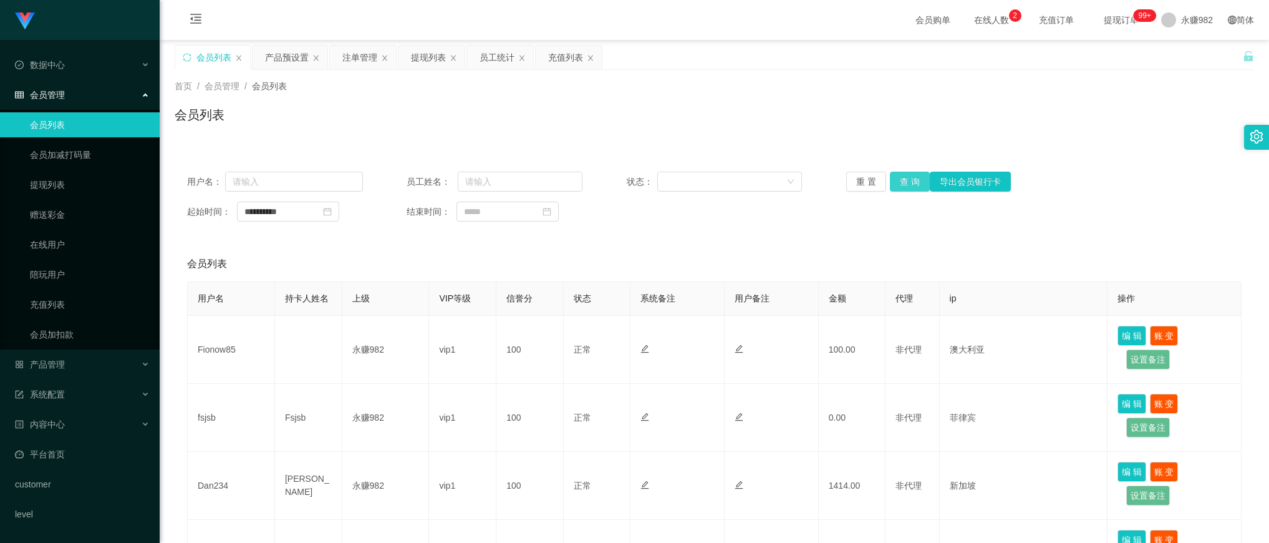
click at [903, 184] on button "查 询" at bounding box center [910, 182] width 40 height 20
click at [429, 60] on div "提现列表" at bounding box center [428, 58] width 35 height 24
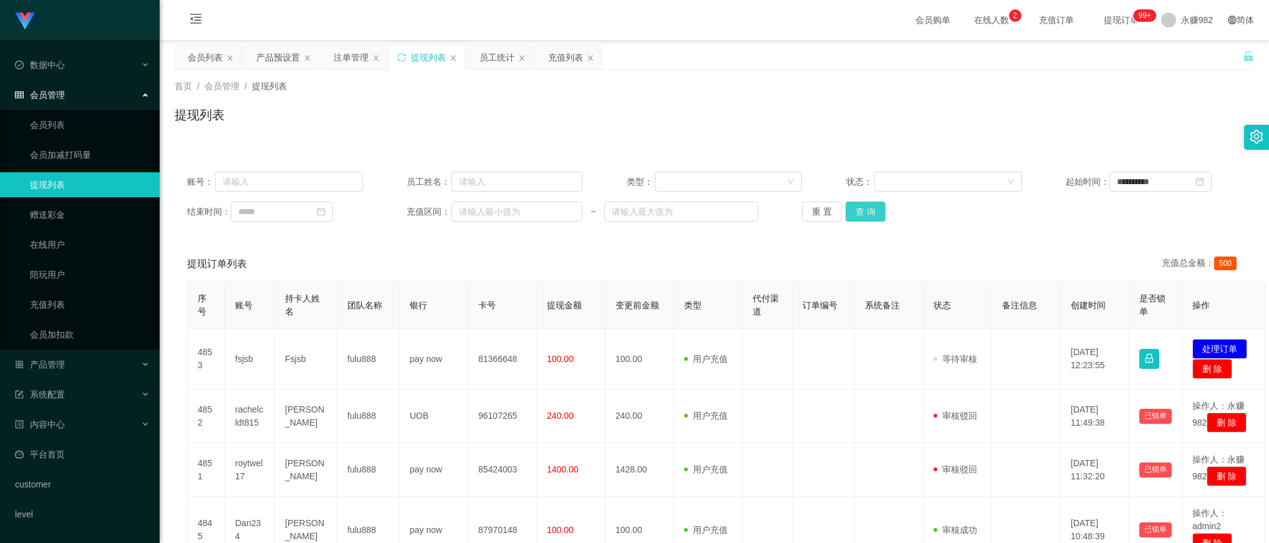
click at [855, 206] on button "查 询" at bounding box center [866, 211] width 40 height 20
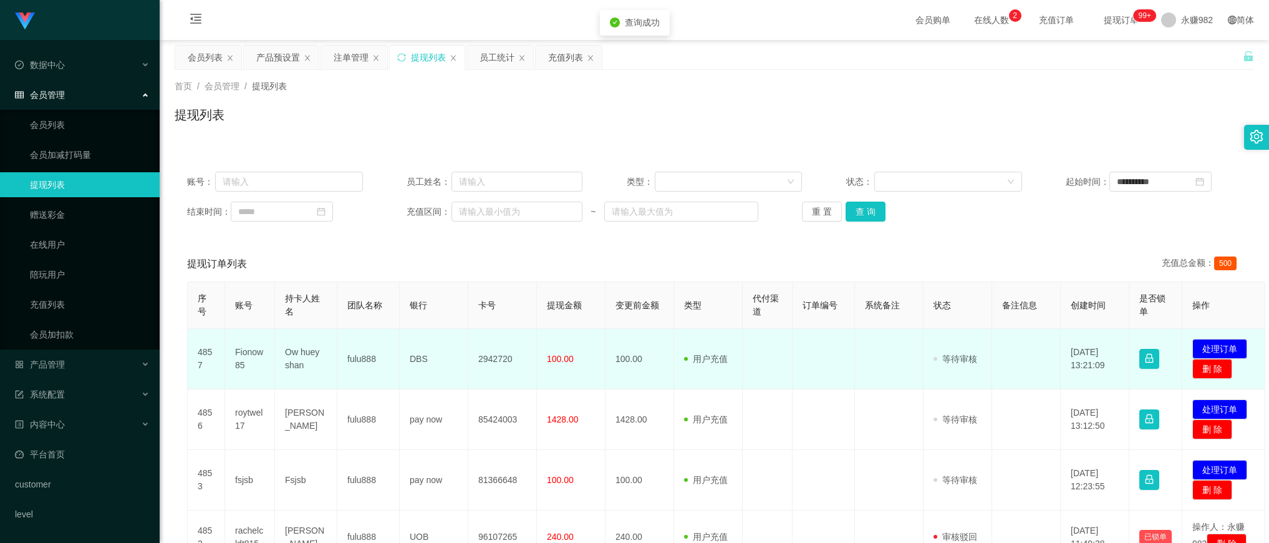
click at [307, 359] on td "Ow huey shan" at bounding box center [306, 359] width 62 height 61
copy td "Ow huey shan"
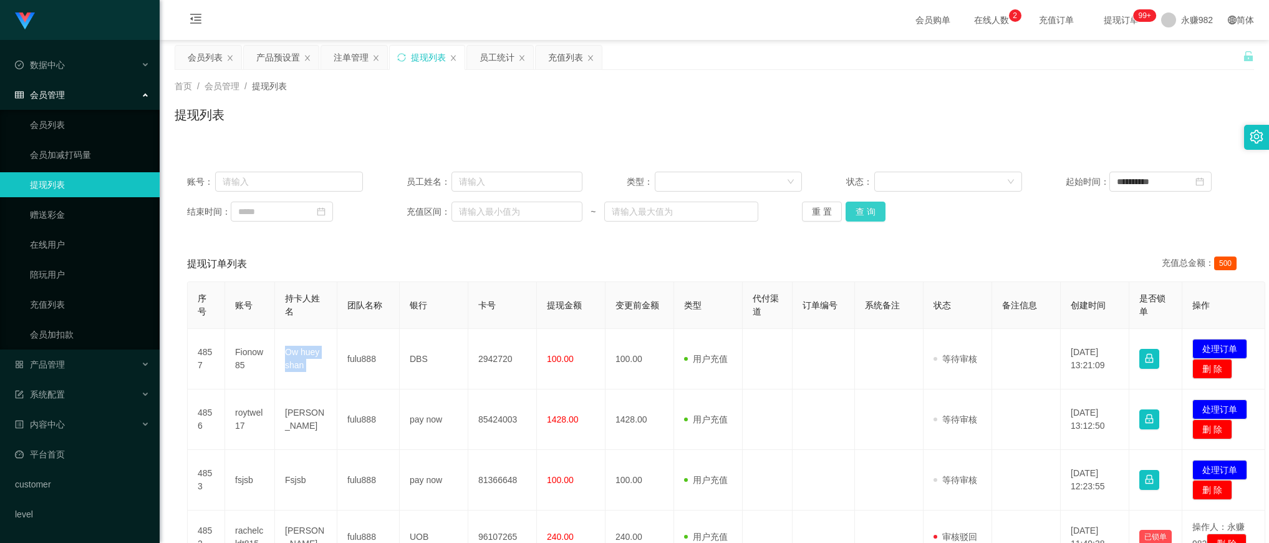
click at [862, 215] on button "查 询" at bounding box center [866, 211] width 40 height 20
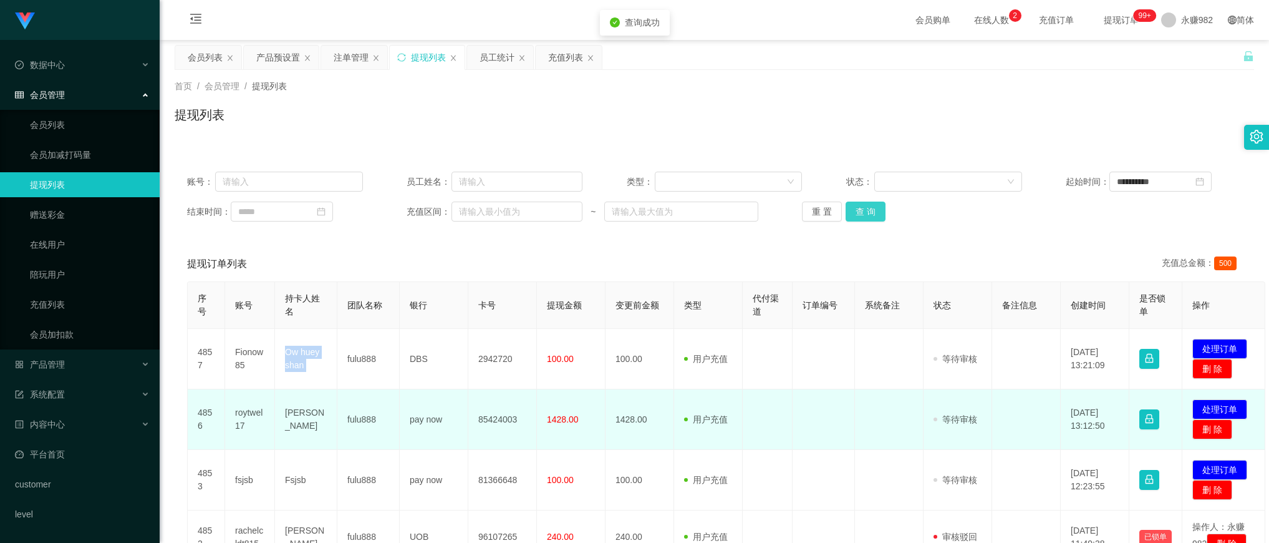
scroll to position [156, 0]
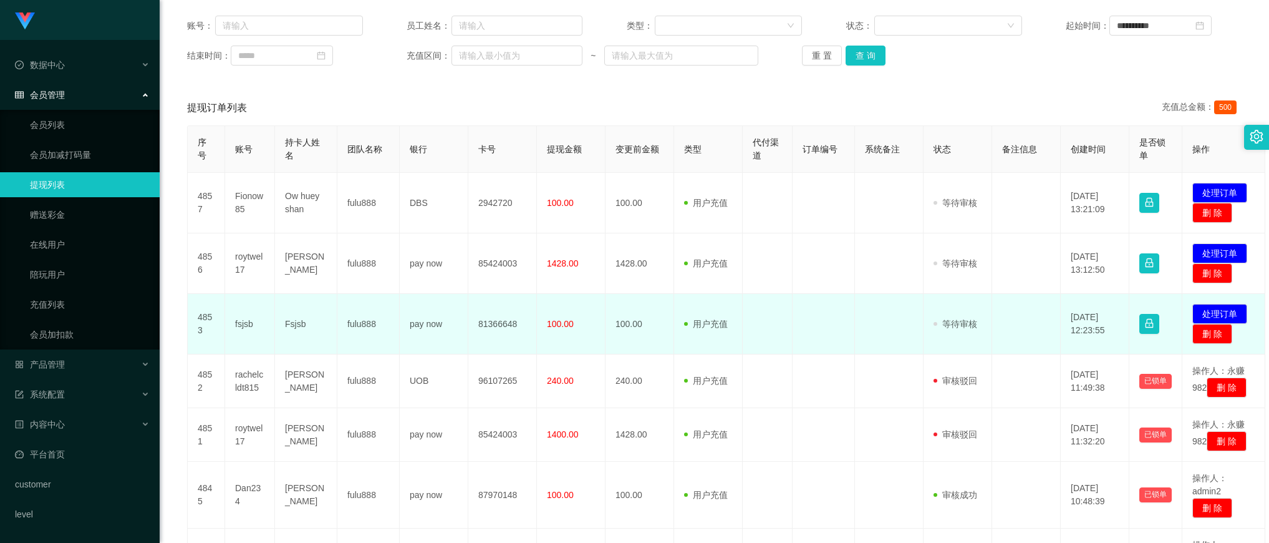
click at [243, 317] on td "fsjsb" at bounding box center [250, 324] width 50 height 61
click at [244, 322] on td "fsjsb" at bounding box center [250, 324] width 50 height 61
click at [254, 328] on td "fsjsb" at bounding box center [250, 324] width 50 height 61
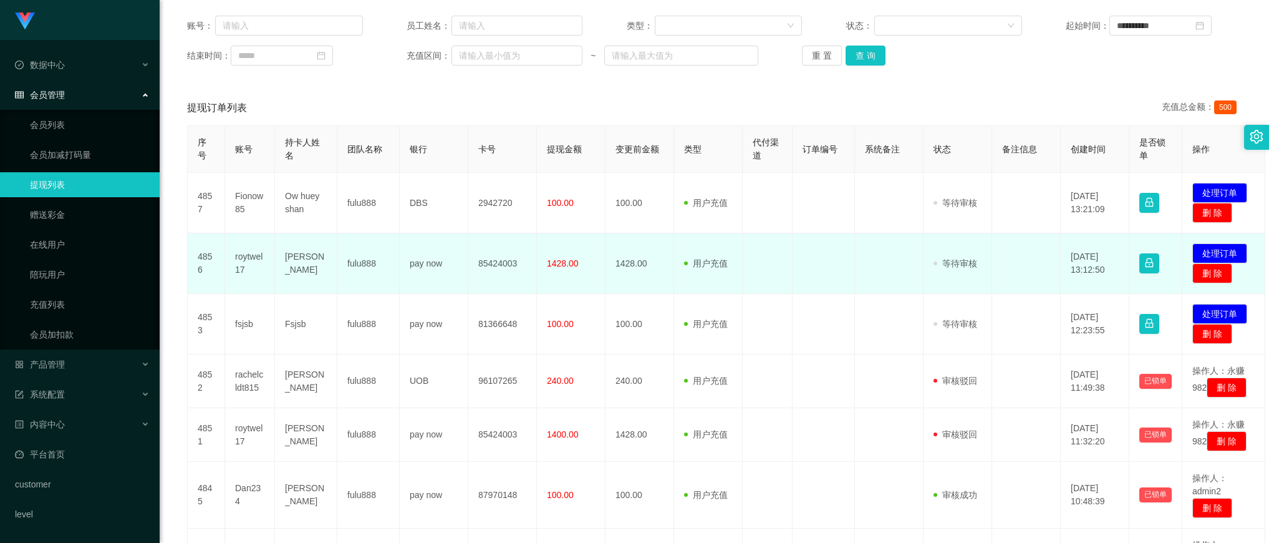
click at [303, 259] on td "[PERSON_NAME]" at bounding box center [306, 263] width 62 height 61
copy td "Satyajit"
click at [247, 259] on td "roytwel17" at bounding box center [250, 263] width 50 height 61
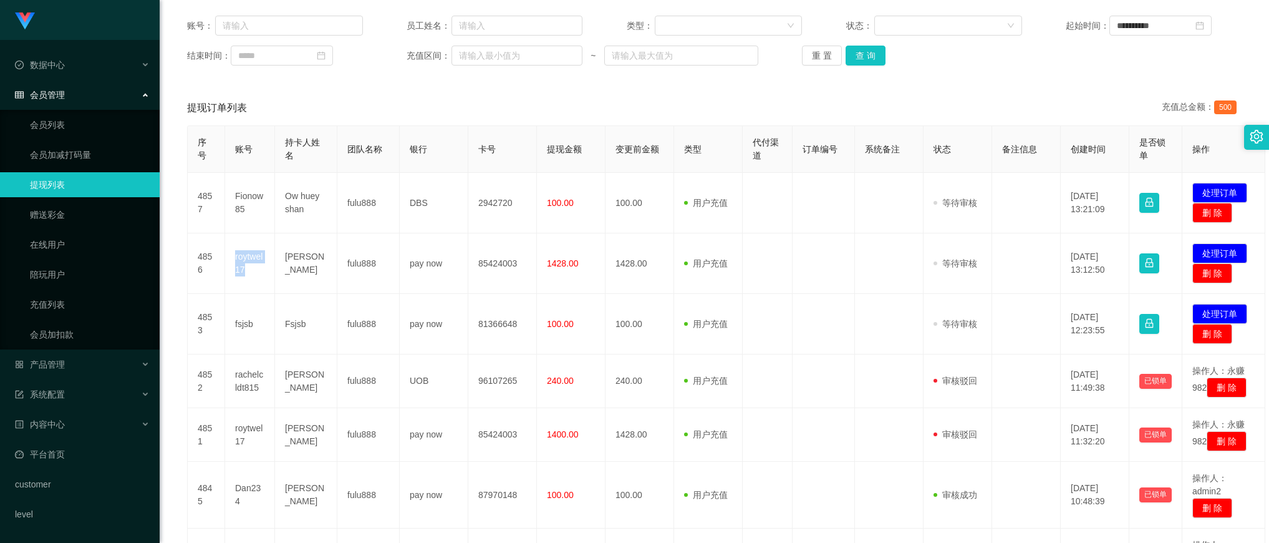
copy td "roytwel17"
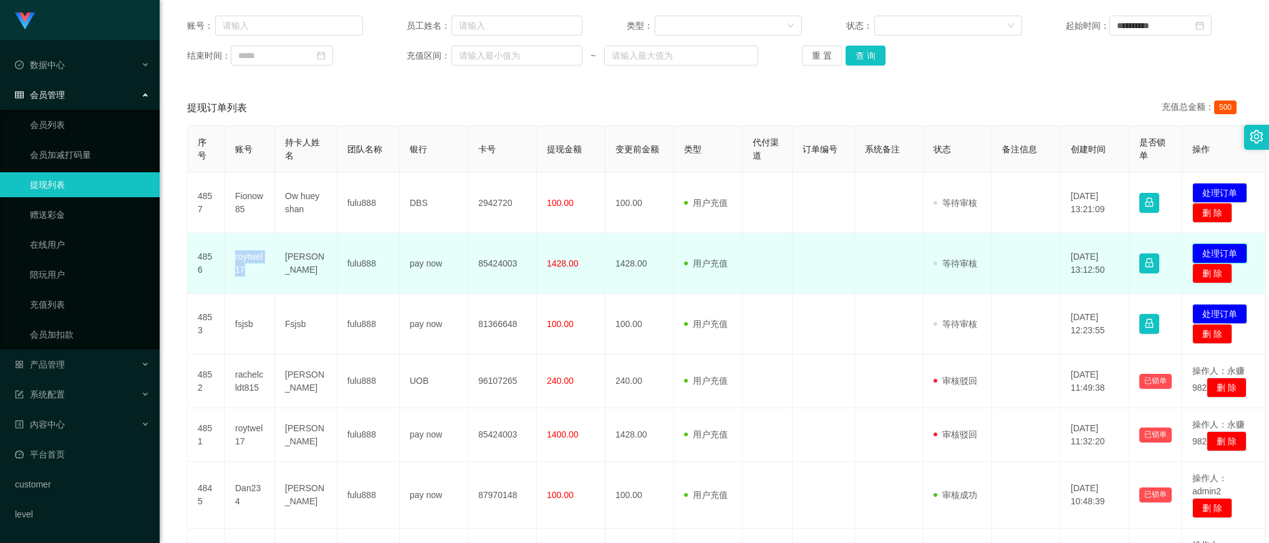
click at [1217, 250] on button "处理订单" at bounding box center [1220, 253] width 55 height 20
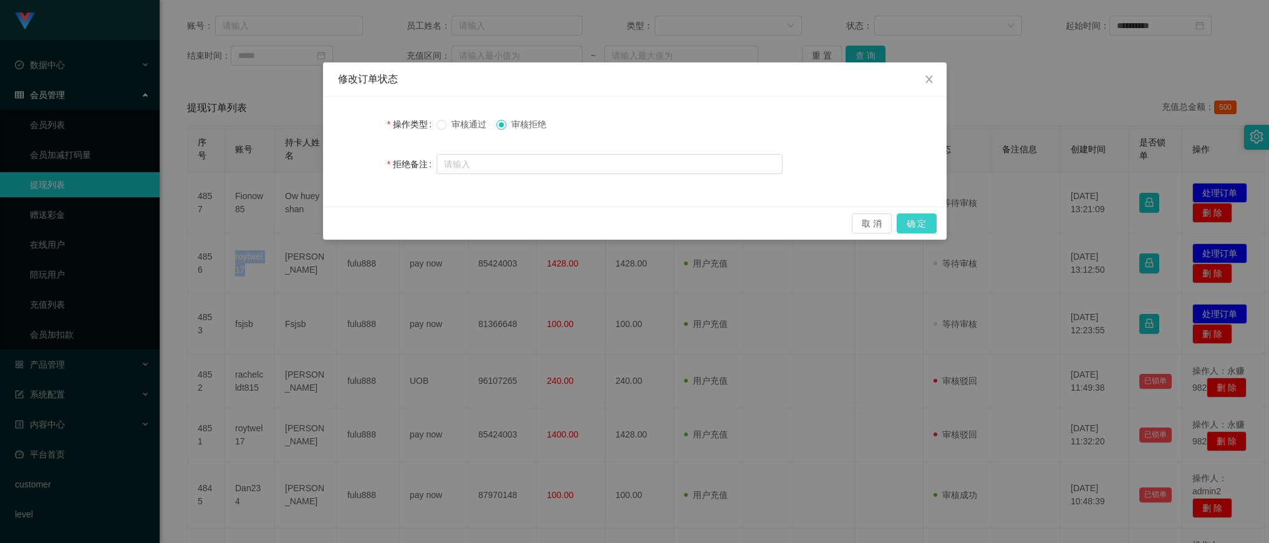
click at [923, 223] on button "确 定" at bounding box center [917, 223] width 40 height 20
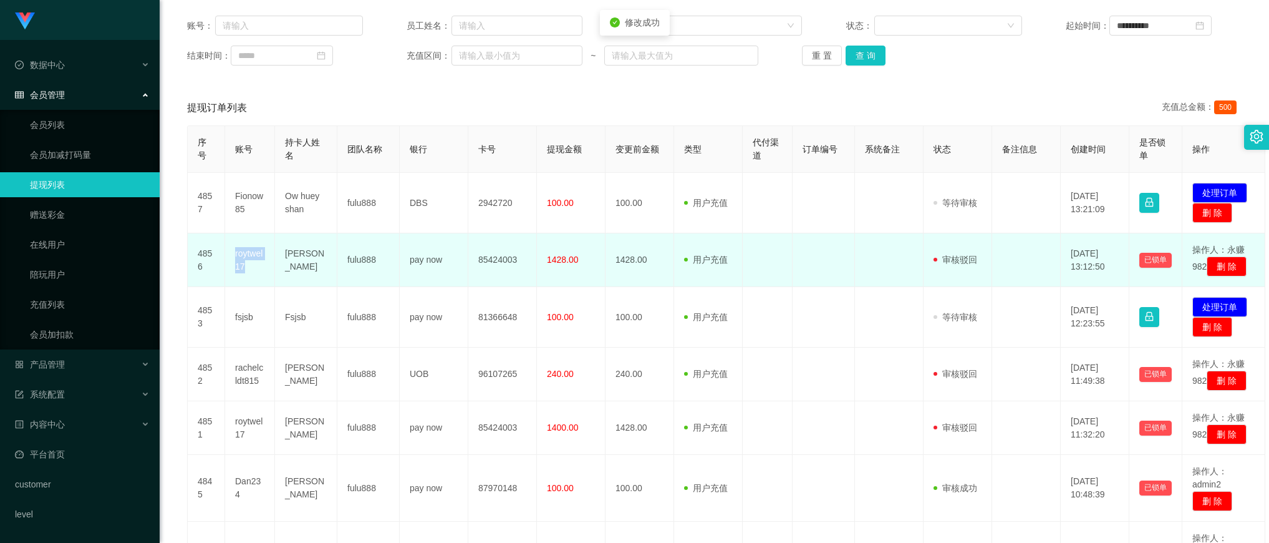
click at [259, 260] on td "roytwel17" at bounding box center [250, 260] width 50 height 54
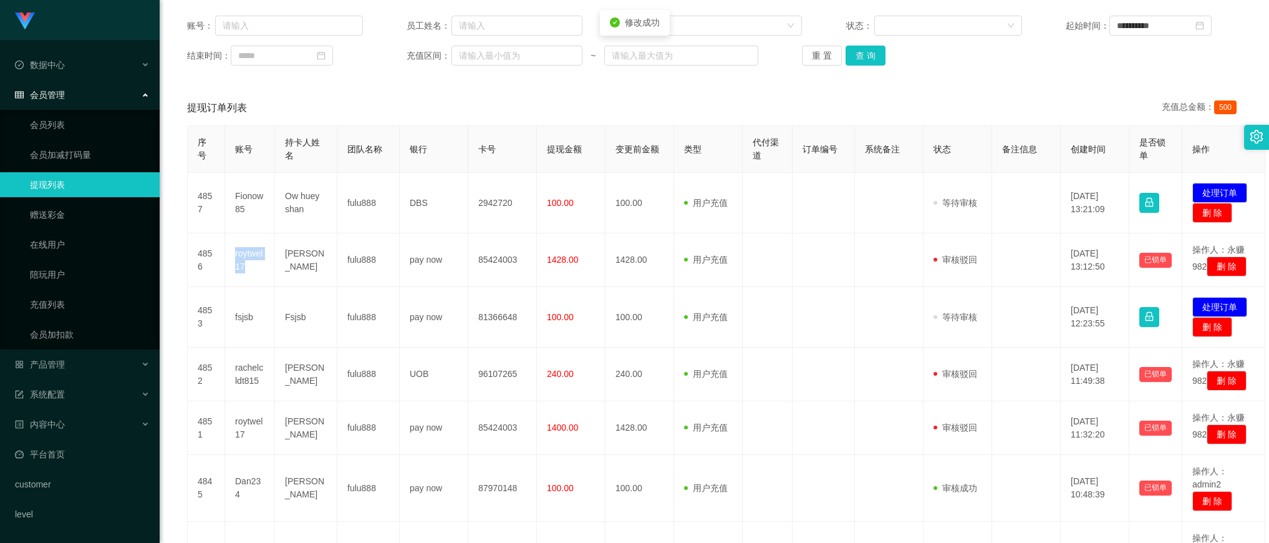
scroll to position [0, 0]
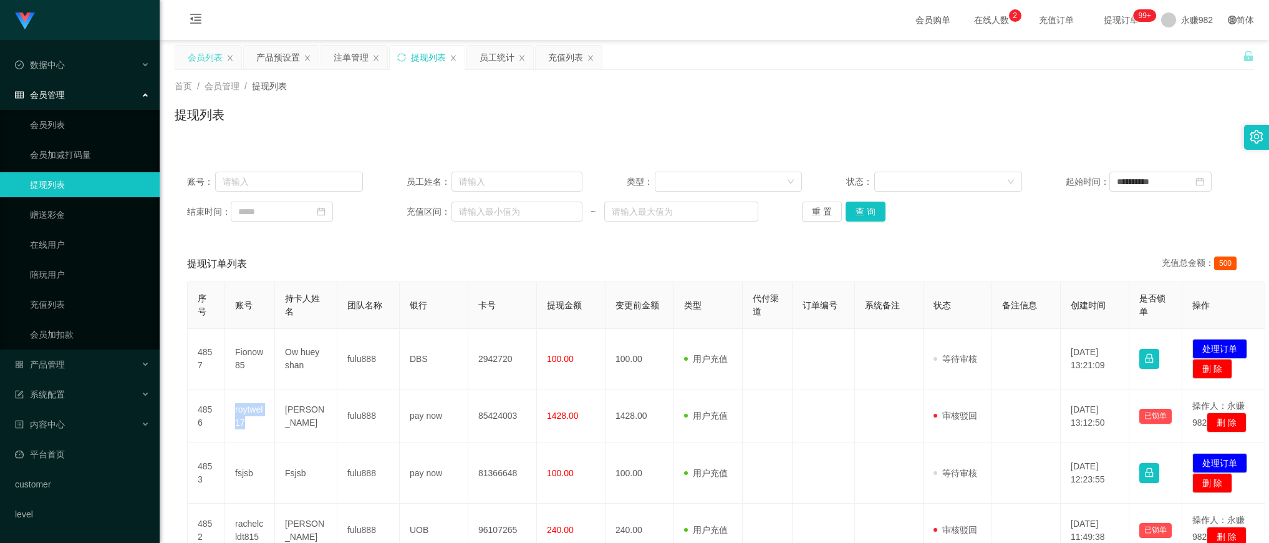
click at [204, 59] on div "会员列表" at bounding box center [205, 58] width 35 height 24
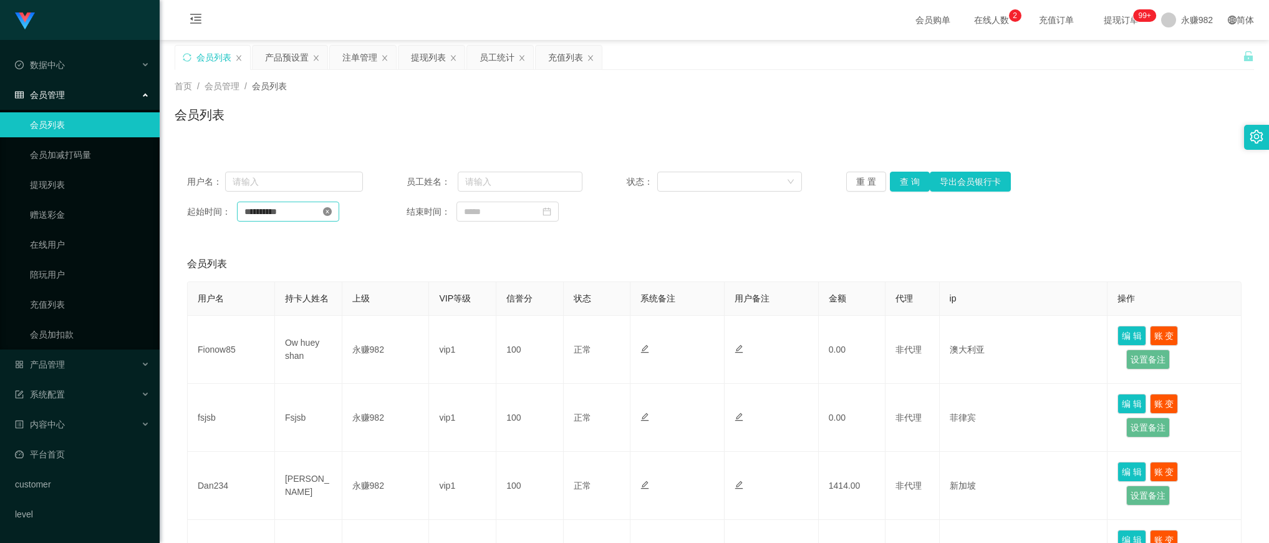
click at [332, 212] on icon "图标: close-circle" at bounding box center [327, 211] width 9 height 9
click at [315, 184] on input "text" at bounding box center [294, 182] width 138 height 20
paste input "roytwel17"
type input "roytwel17"
click at [914, 188] on button "查 询" at bounding box center [910, 182] width 40 height 20
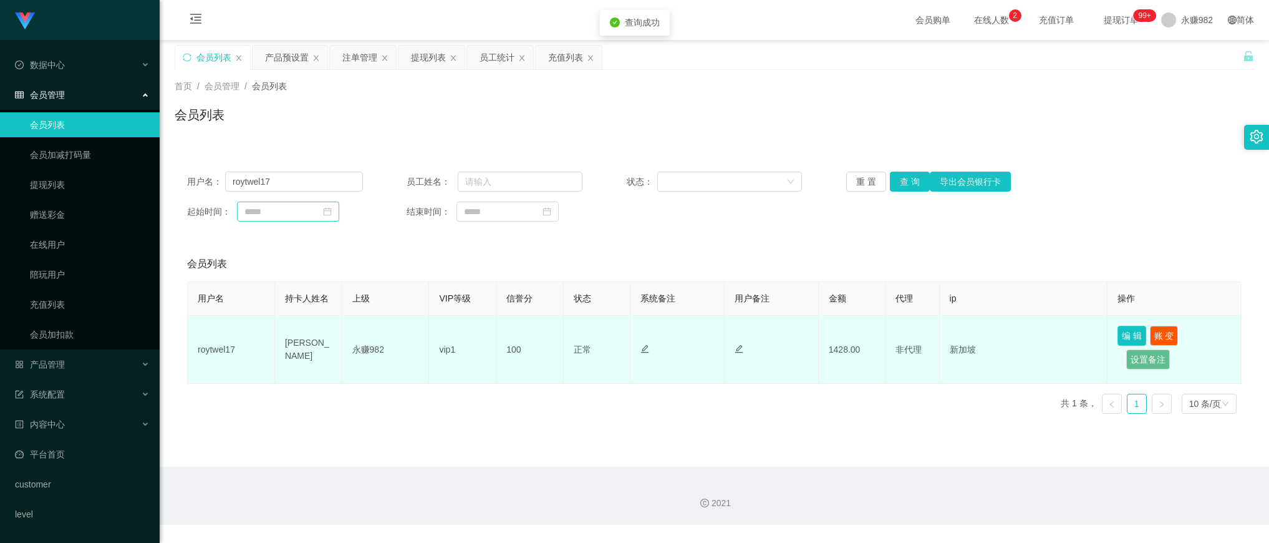
click at [1130, 337] on button "编 辑" at bounding box center [1132, 336] width 29 height 20
type input "roytwel17"
type input "[PERSON_NAME]"
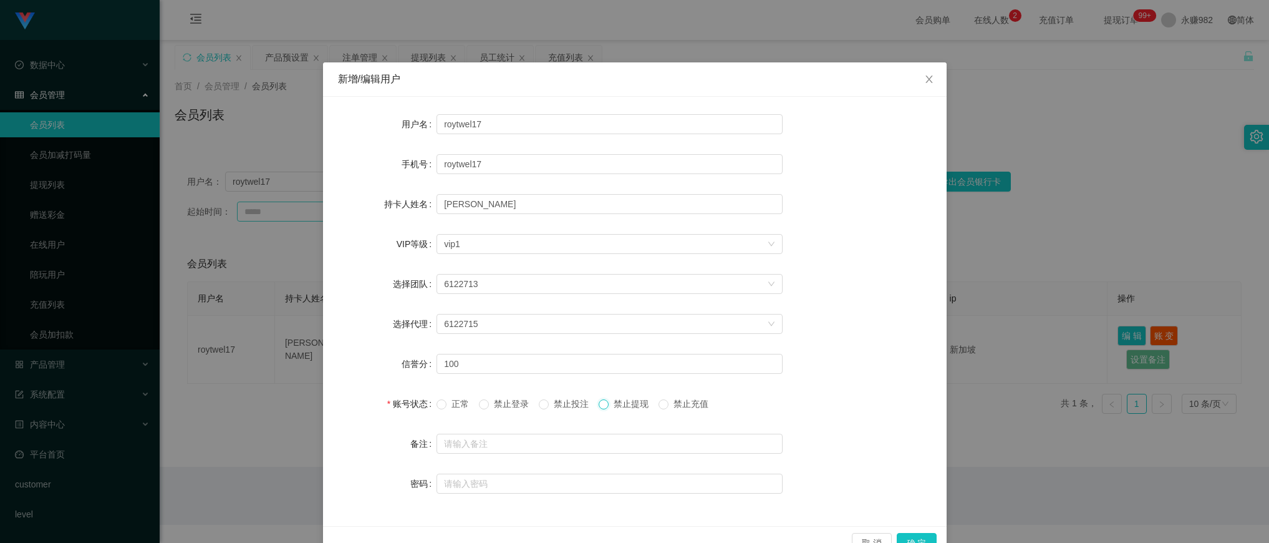
scroll to position [31, 0]
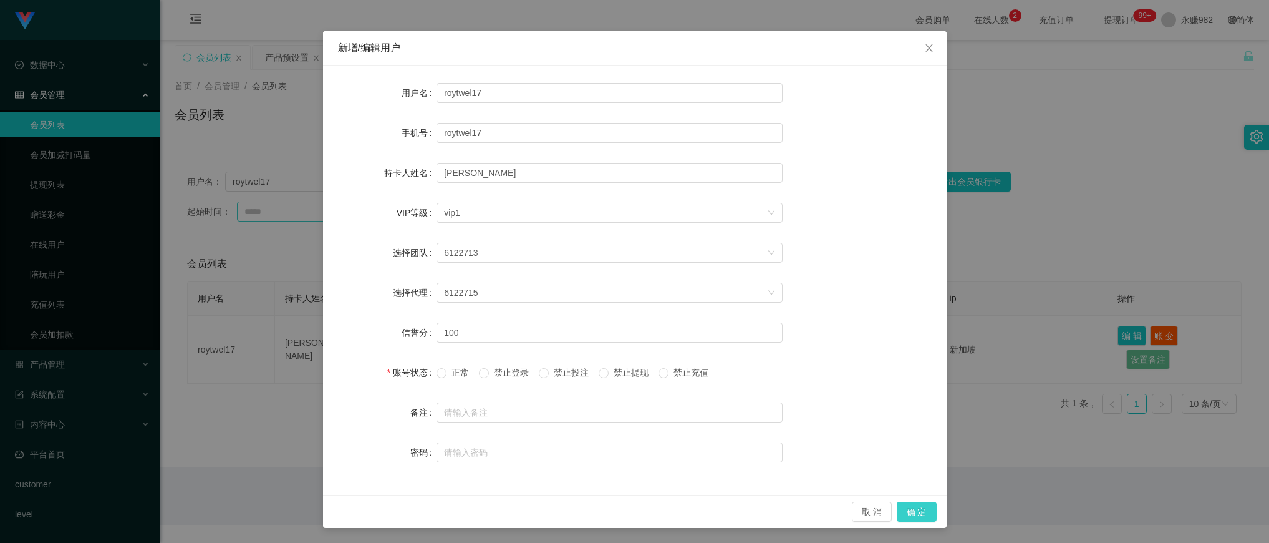
click at [905, 507] on button "确 定" at bounding box center [917, 512] width 40 height 20
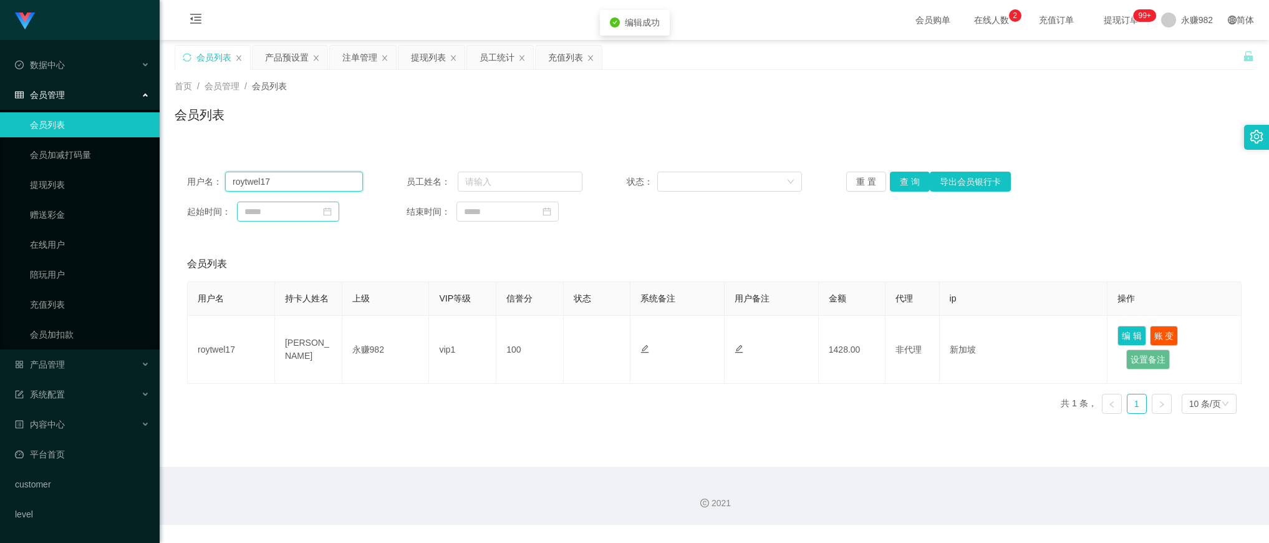
click at [318, 180] on input "roytwel17" at bounding box center [294, 182] width 138 height 20
click at [909, 173] on button "查 询" at bounding box center [910, 182] width 40 height 20
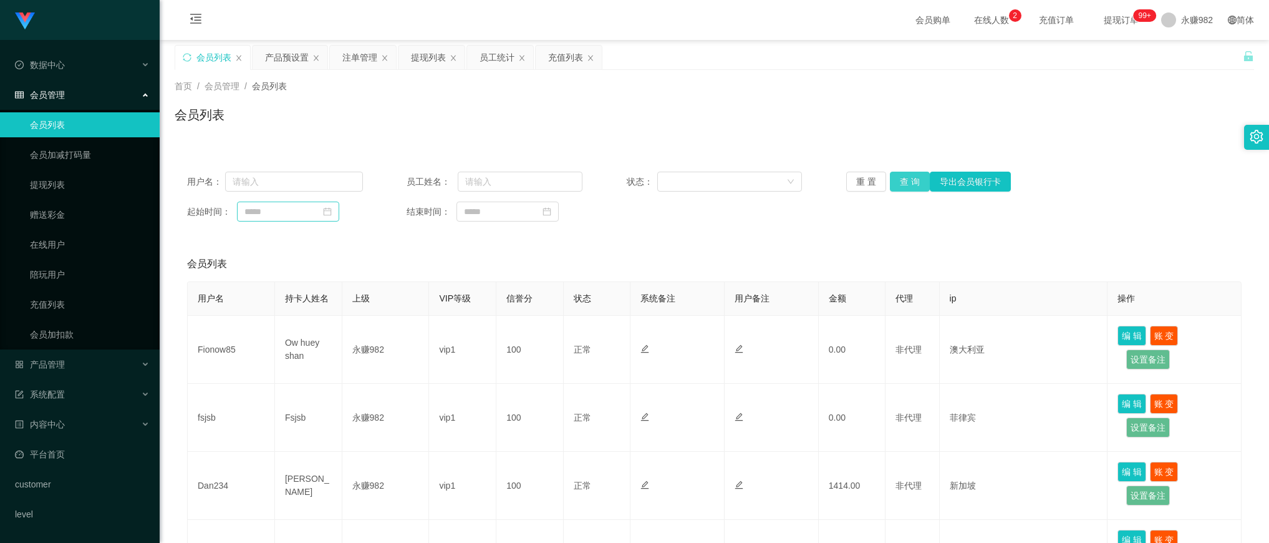
click at [908, 182] on button "查 询" at bounding box center [910, 182] width 40 height 20
click at [419, 59] on div "提现列表" at bounding box center [428, 58] width 35 height 24
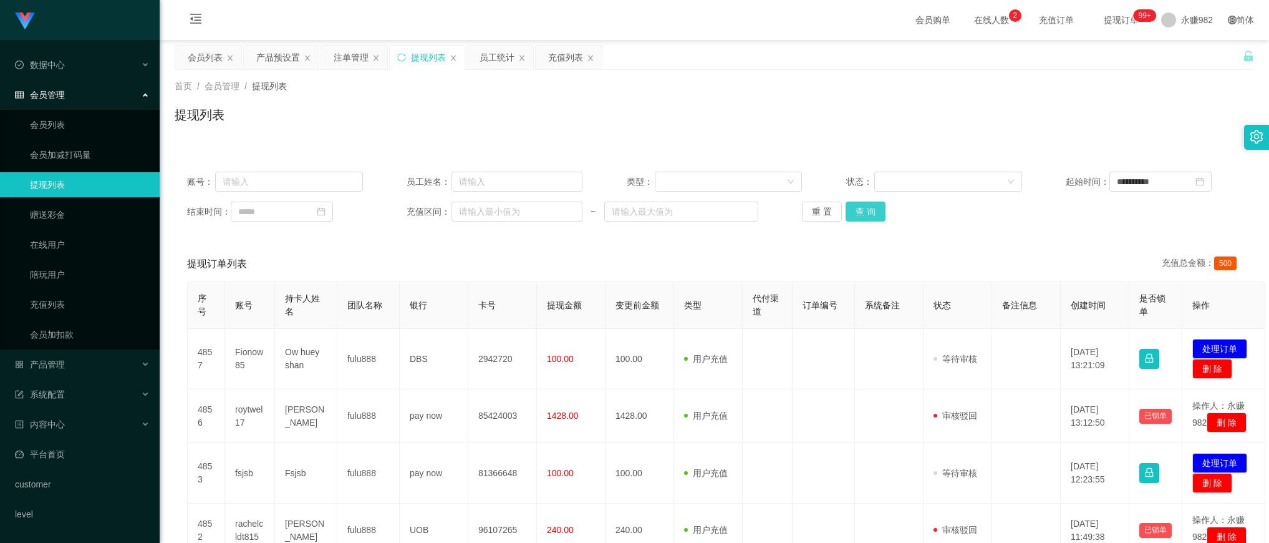
click at [862, 206] on button "查 询" at bounding box center [866, 211] width 40 height 20
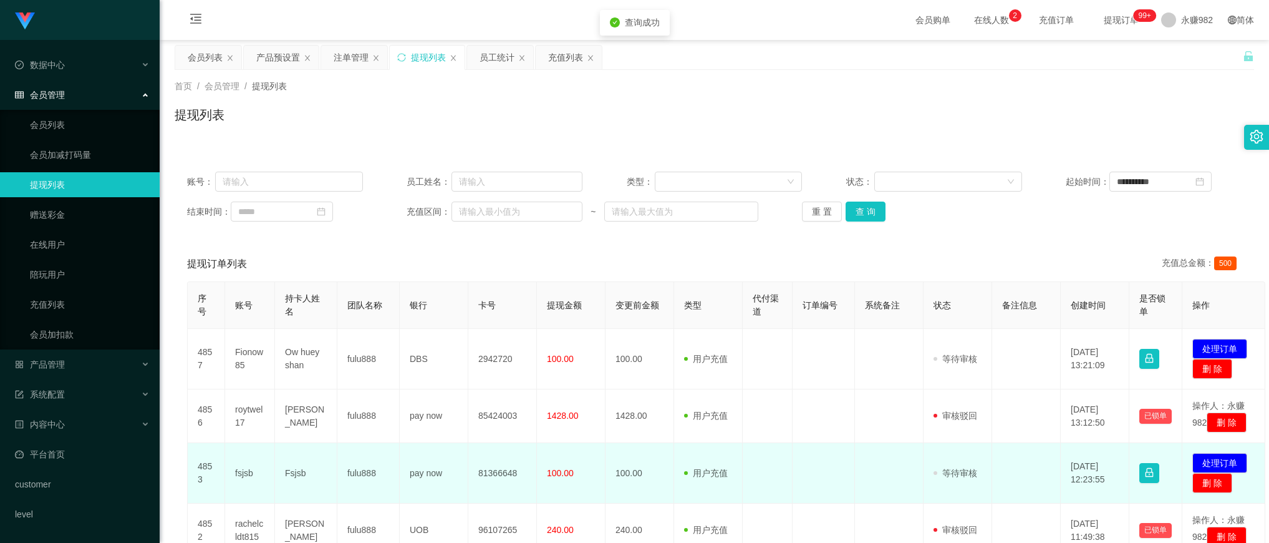
click at [246, 483] on td "fsjsb" at bounding box center [250, 473] width 50 height 61
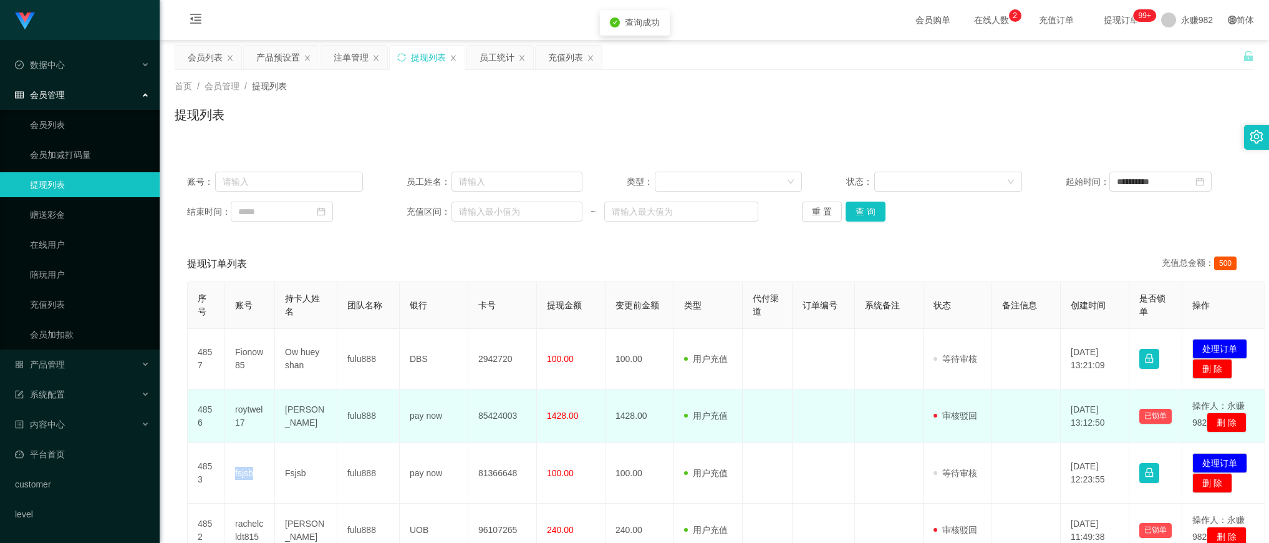
copy td "fsjsb"
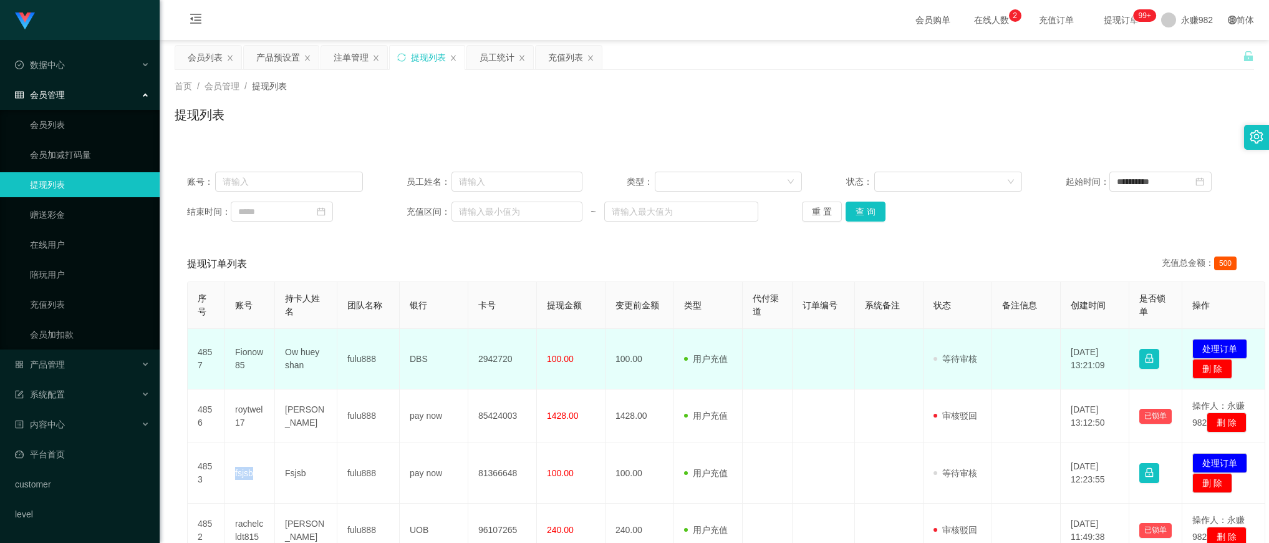
click at [254, 349] on td "Fionow85" at bounding box center [250, 359] width 50 height 61
copy td "Fionow85"
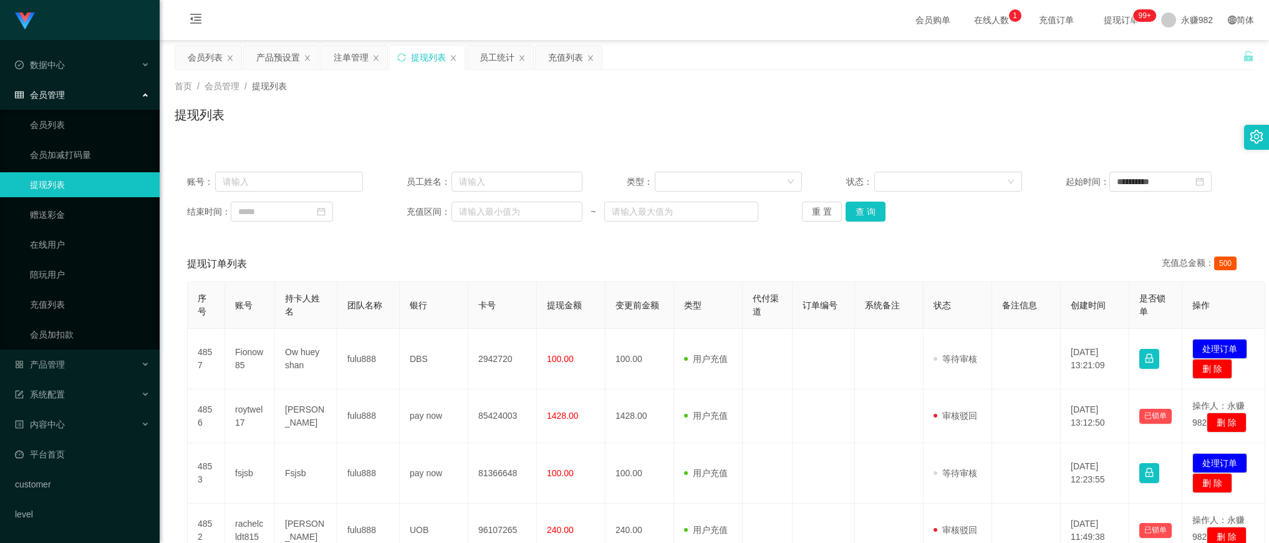
click at [760, 82] on div "首页 / 会员管理 / 提现列表 /" at bounding box center [715, 86] width 1080 height 13
click at [864, 211] on button "查 询" at bounding box center [866, 211] width 40 height 20
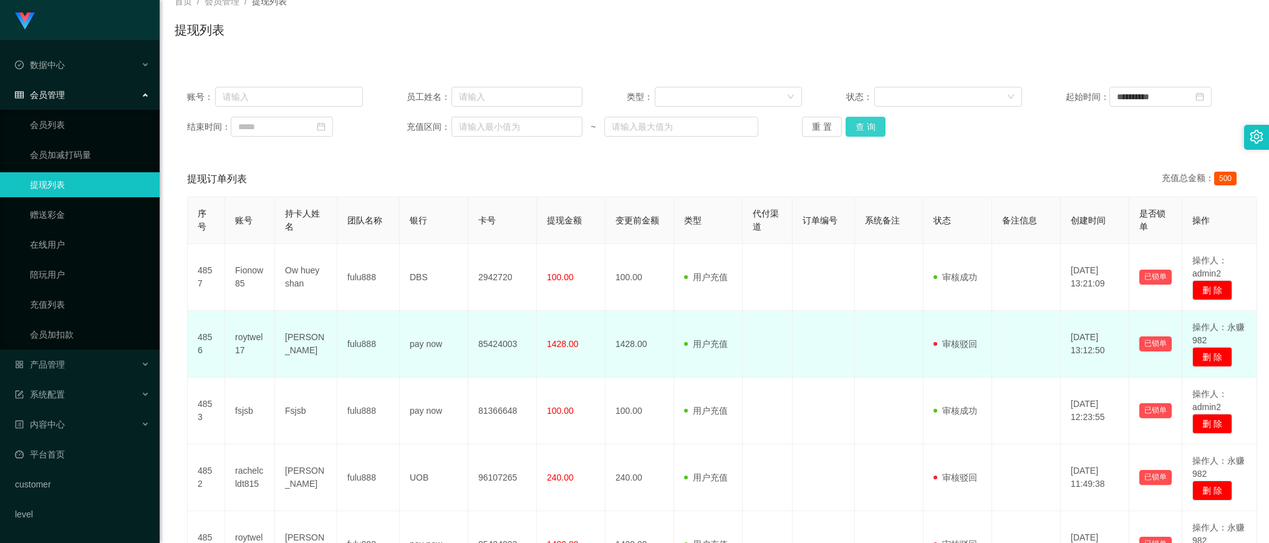
scroll to position [163, 0]
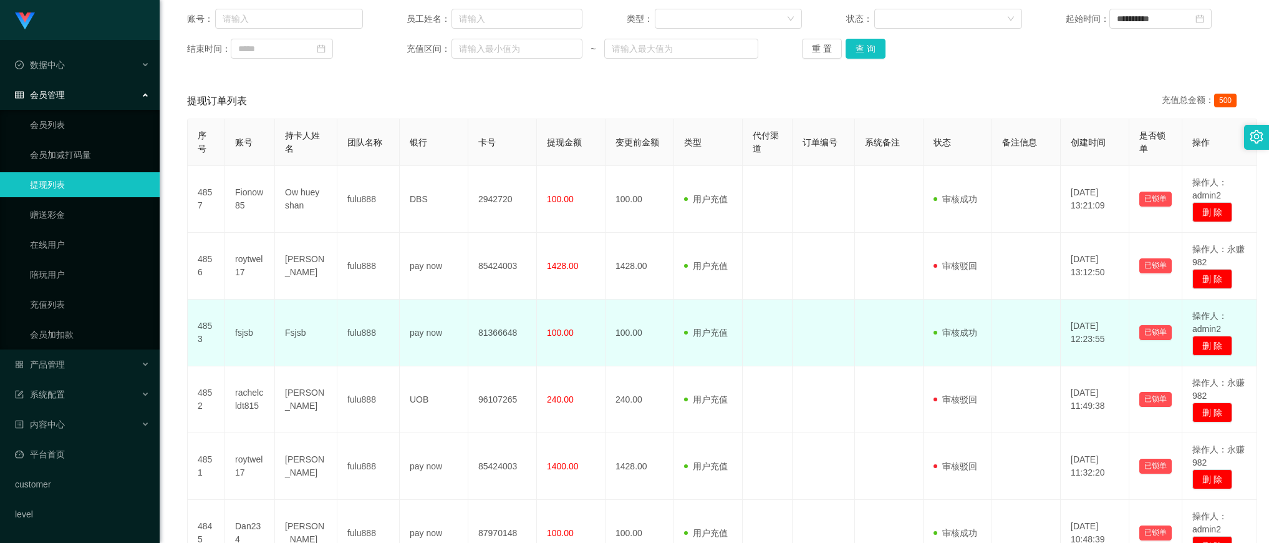
click at [566, 334] on span "100.00" at bounding box center [560, 332] width 27 height 10
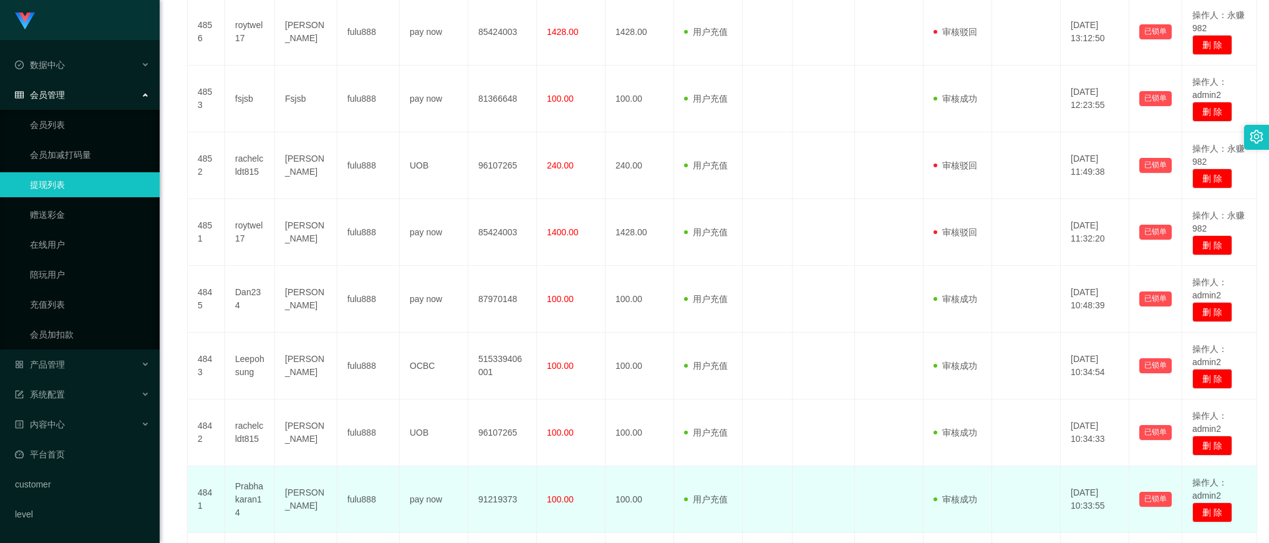
scroll to position [553, 0]
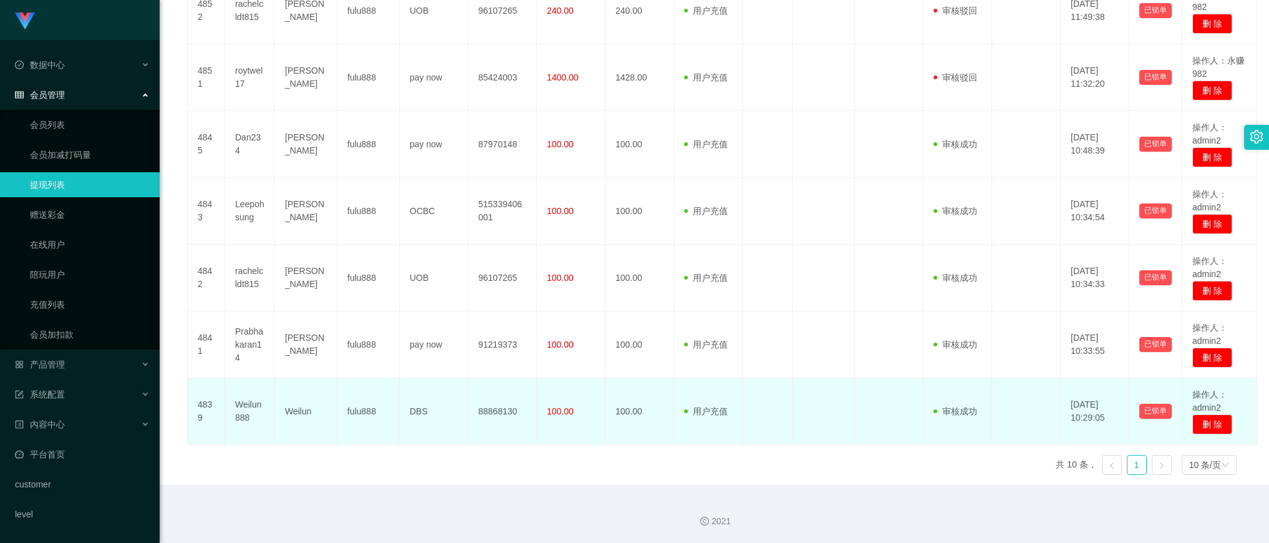
click at [556, 412] on span "100.00" at bounding box center [560, 411] width 27 height 10
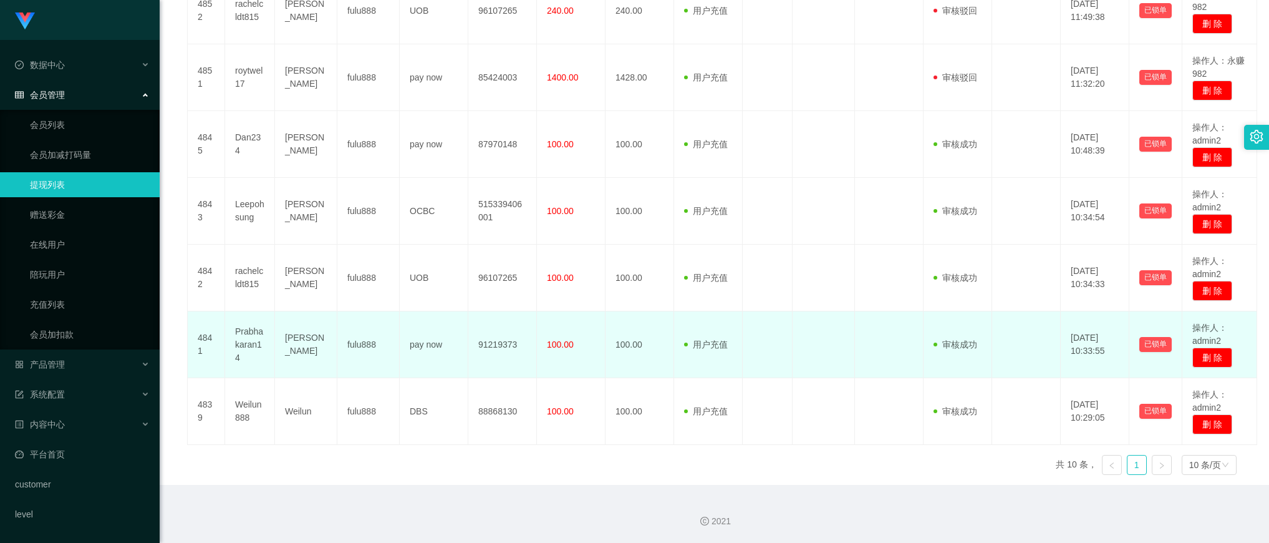
click at [558, 361] on td "100.00" at bounding box center [571, 344] width 69 height 67
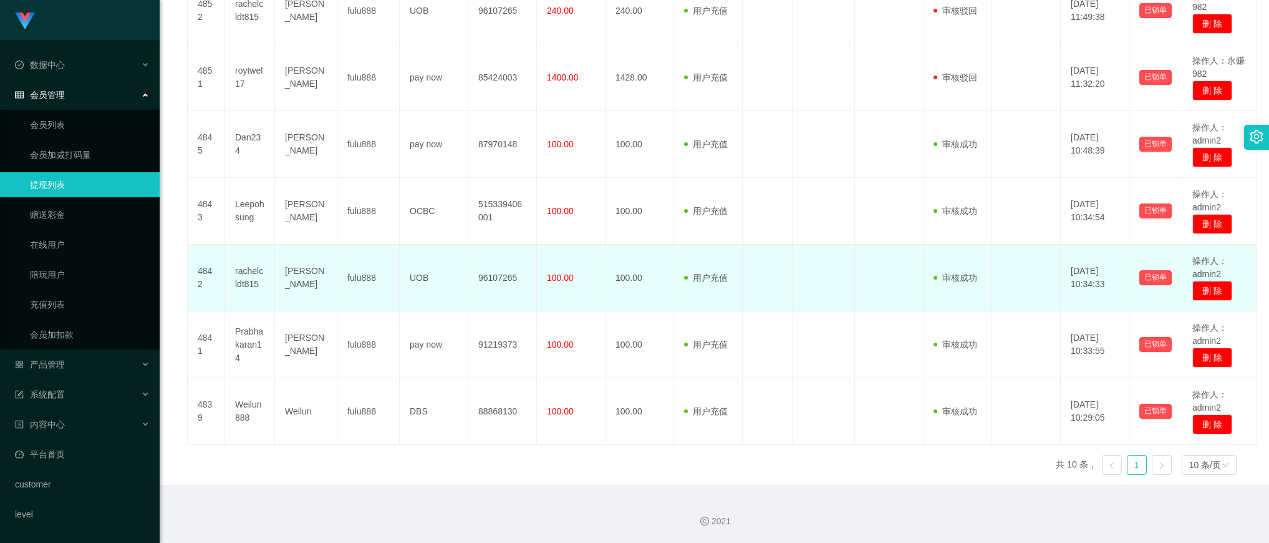
click at [553, 263] on td "100.00" at bounding box center [571, 278] width 69 height 67
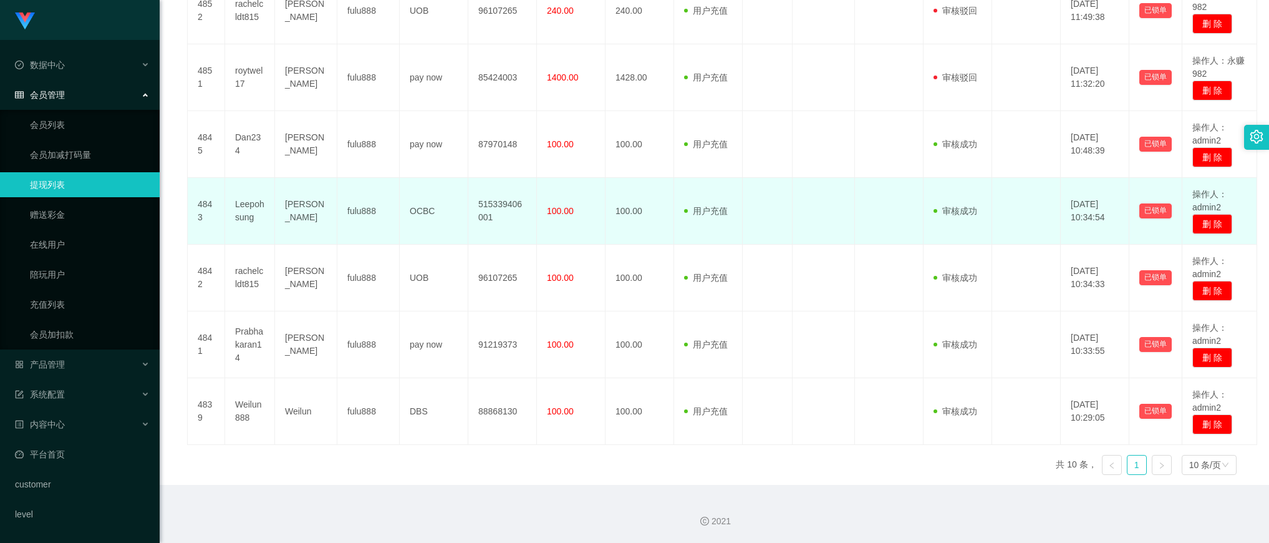
click at [556, 201] on td "100.00" at bounding box center [571, 211] width 69 height 67
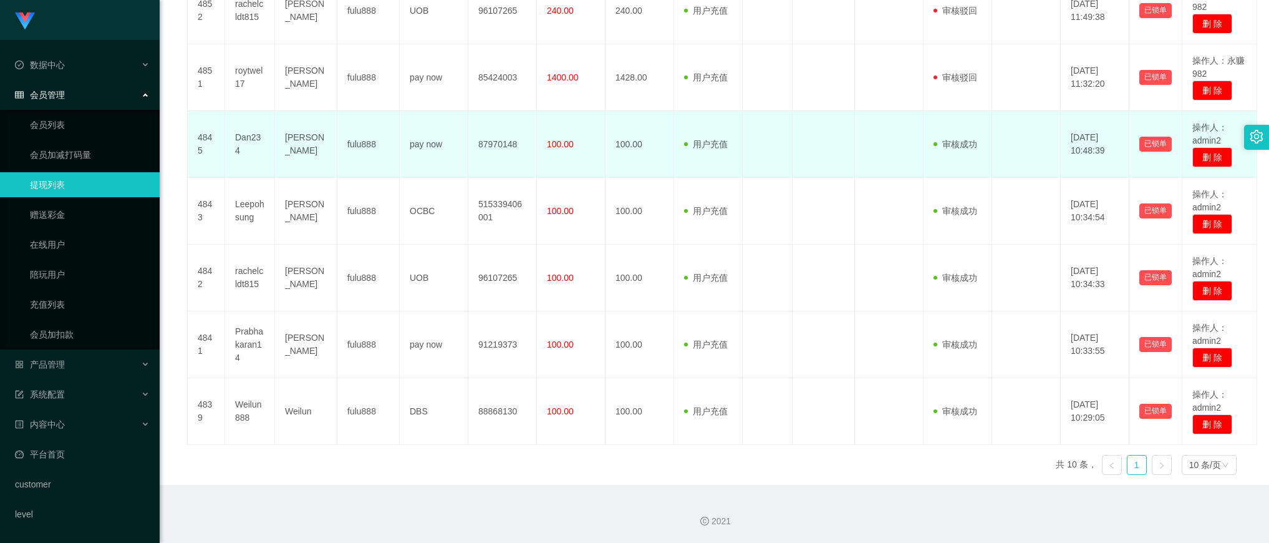
click at [562, 148] on span "100.00" at bounding box center [560, 144] width 27 height 10
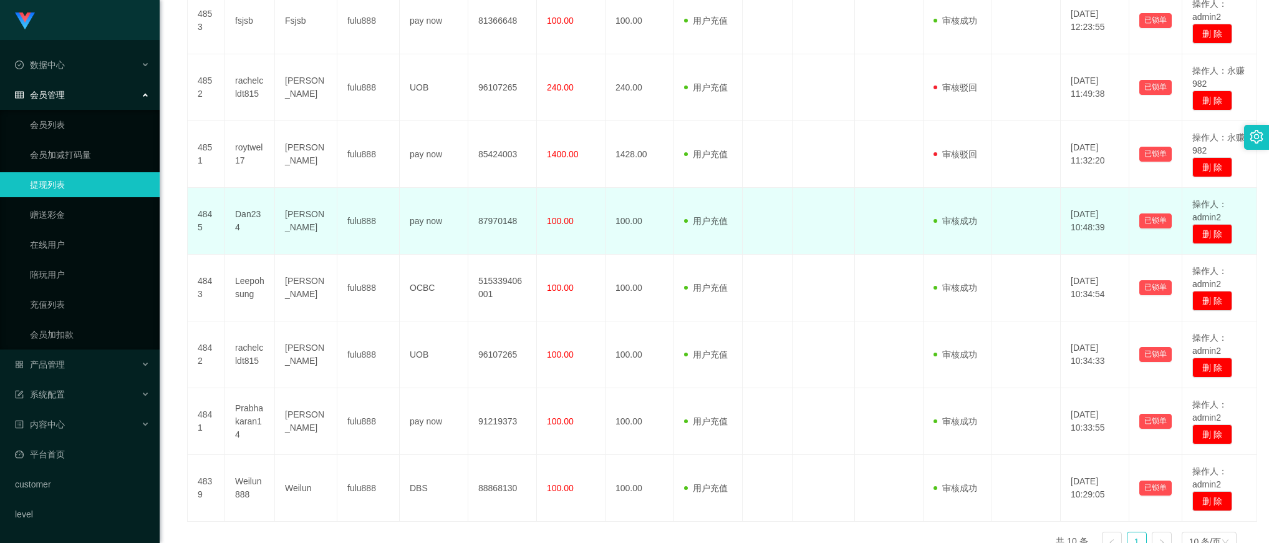
scroll to position [397, 0]
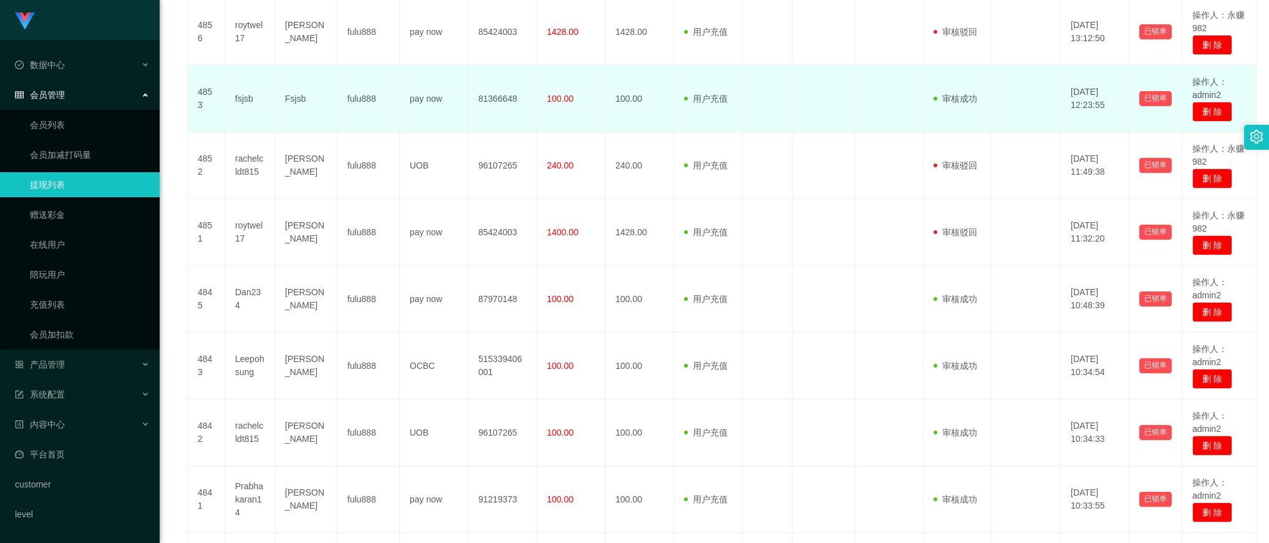
click at [568, 108] on td "100.00" at bounding box center [571, 98] width 69 height 67
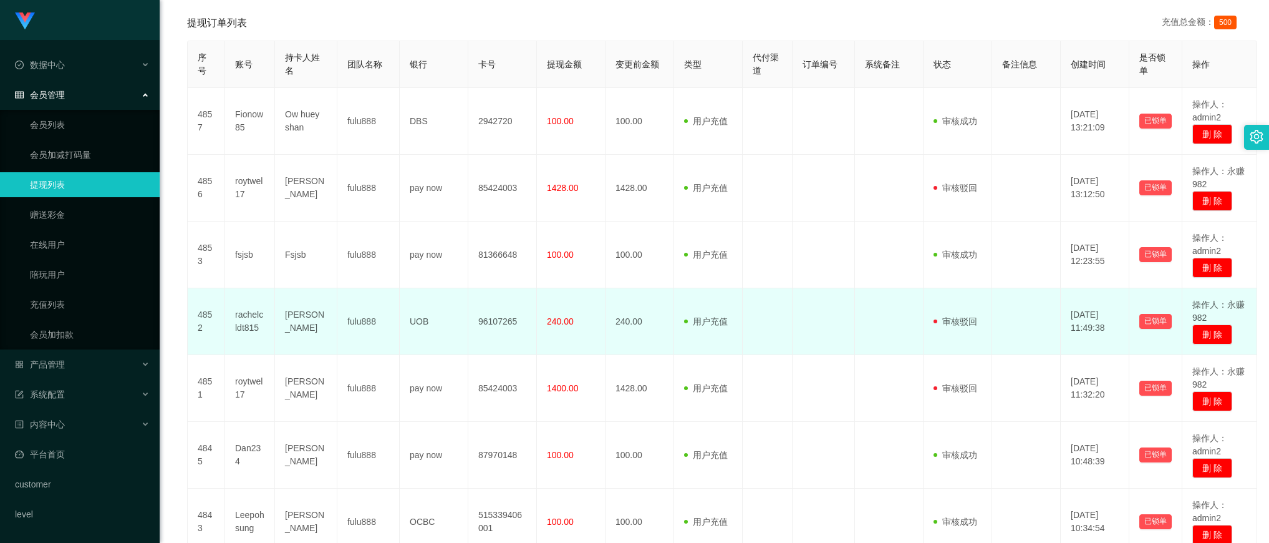
scroll to position [163, 0]
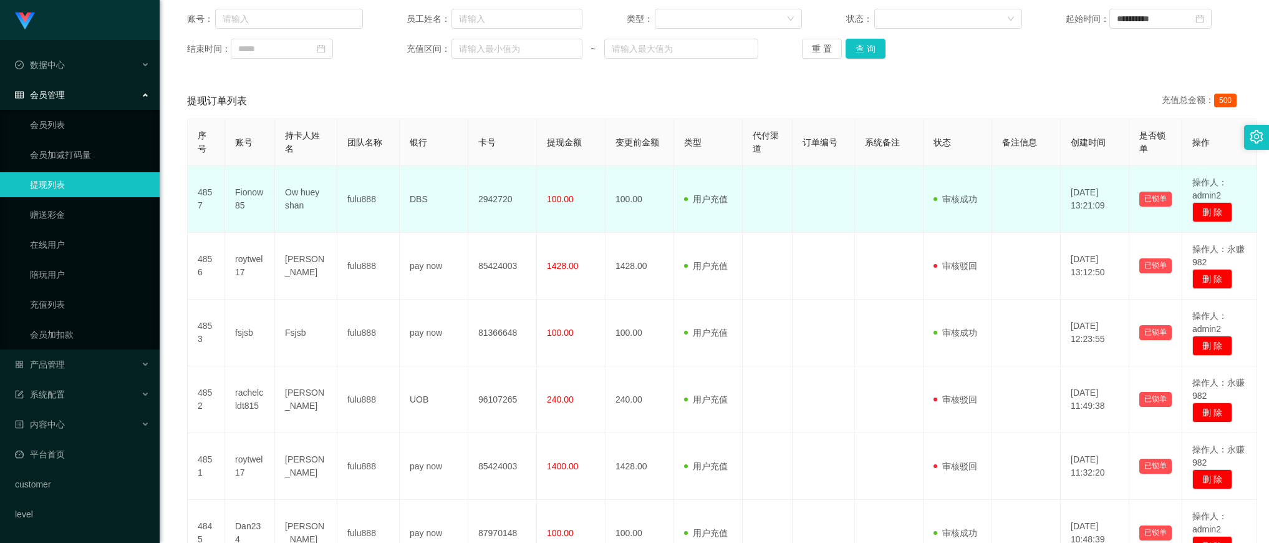
click at [571, 194] on span "100.00" at bounding box center [560, 199] width 27 height 10
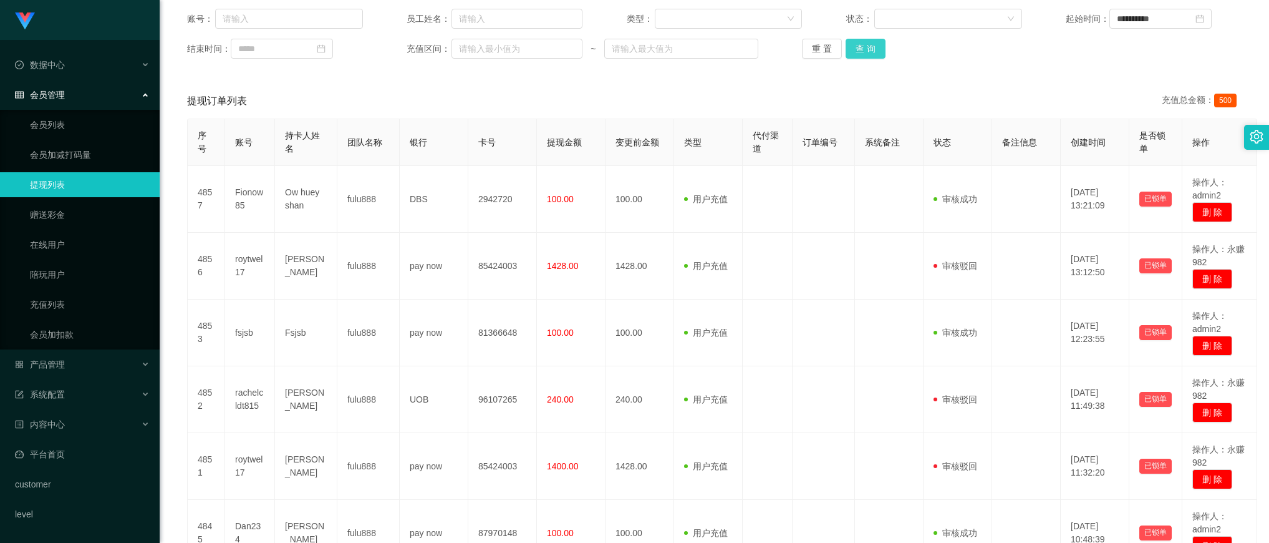
click at [856, 45] on button "查 询" at bounding box center [866, 49] width 40 height 20
click at [856, 53] on button "查 询" at bounding box center [866, 49] width 40 height 20
click at [245, 79] on div "**********" at bounding box center [715, 434] width 1080 height 877
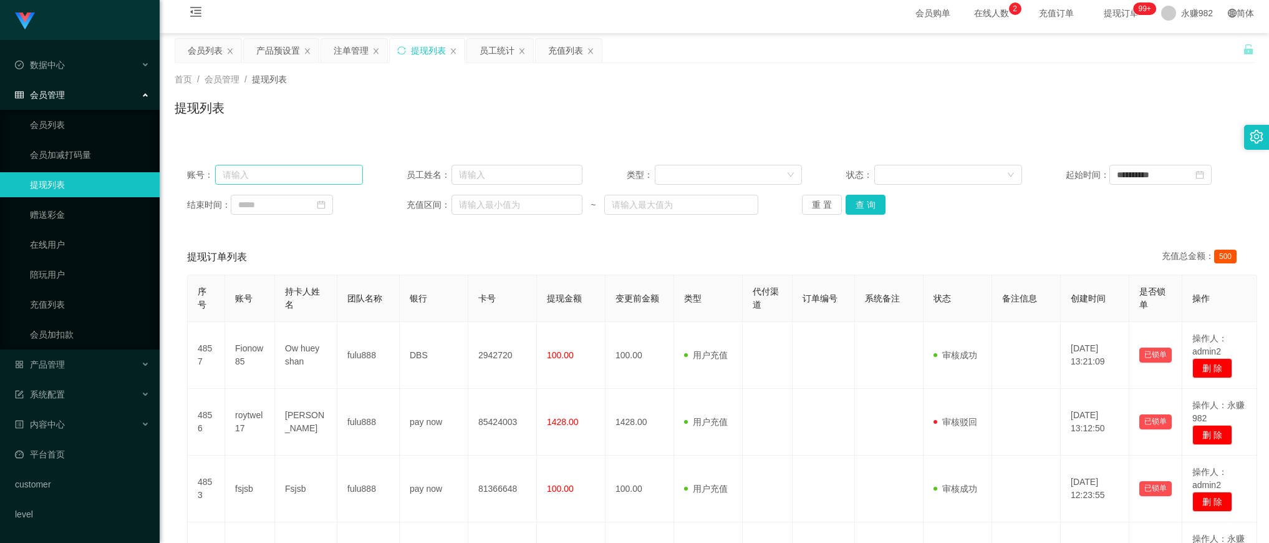
scroll to position [0, 0]
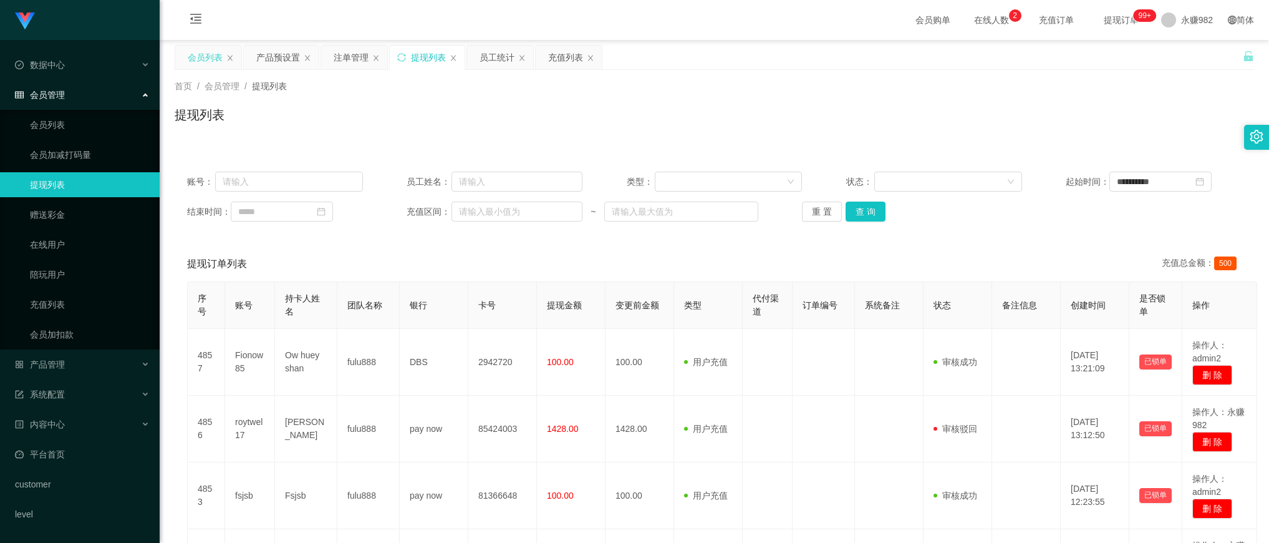
click at [191, 52] on div "会员列表" at bounding box center [205, 58] width 35 height 24
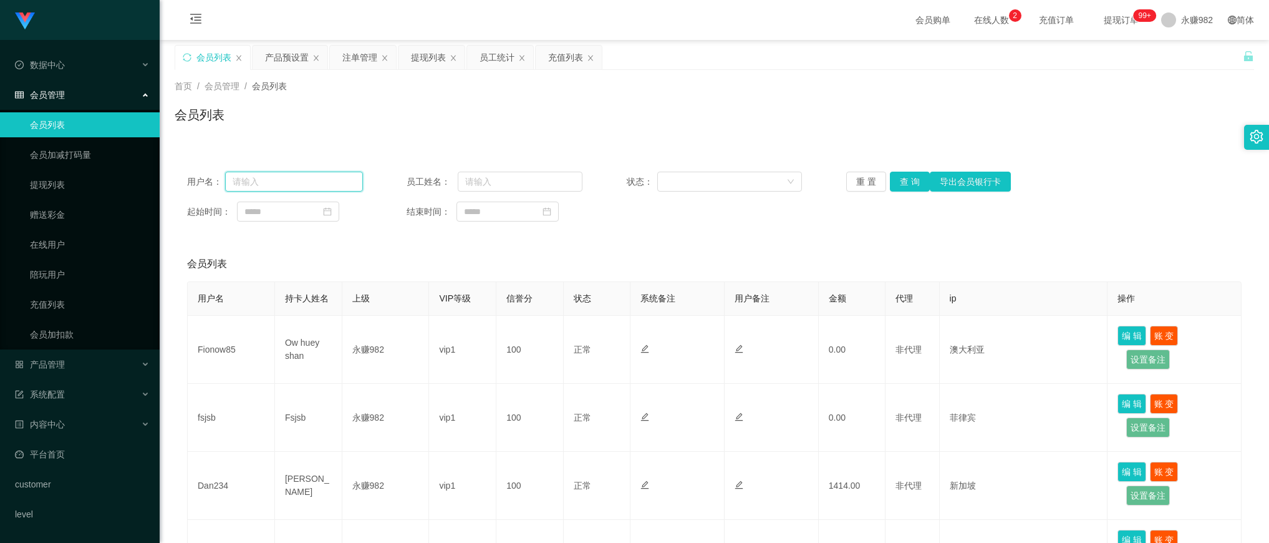
click at [279, 178] on input "text" at bounding box center [294, 182] width 138 height 20
paste input "Weilun888"
type input "Weilun888"
click at [911, 181] on button "查 询" at bounding box center [910, 182] width 40 height 20
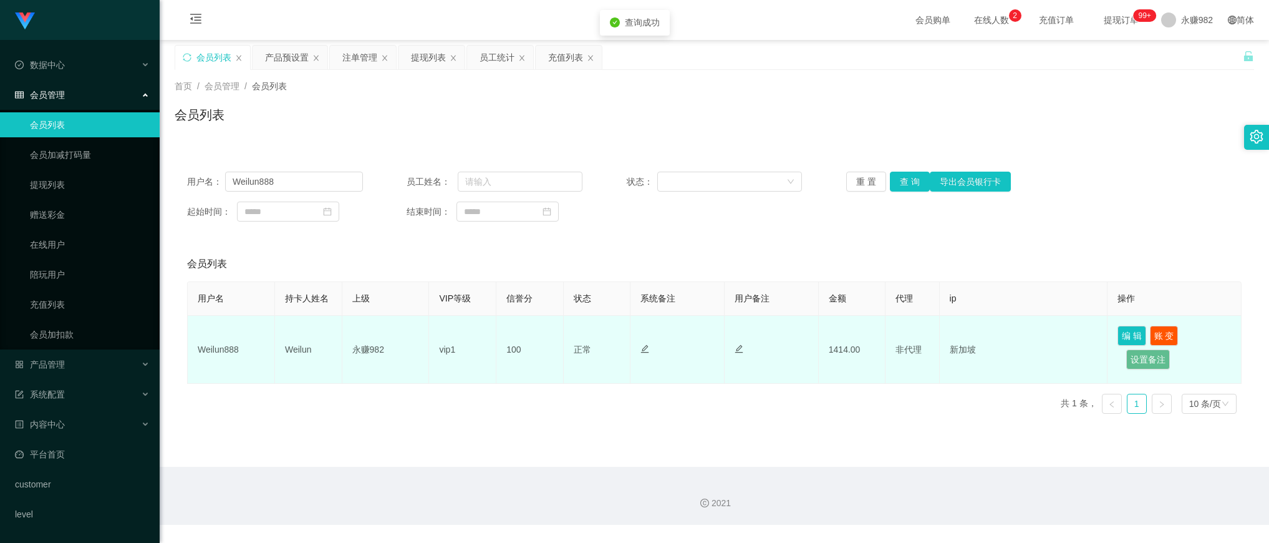
click at [288, 348] on td "Weilun" at bounding box center [308, 350] width 67 height 68
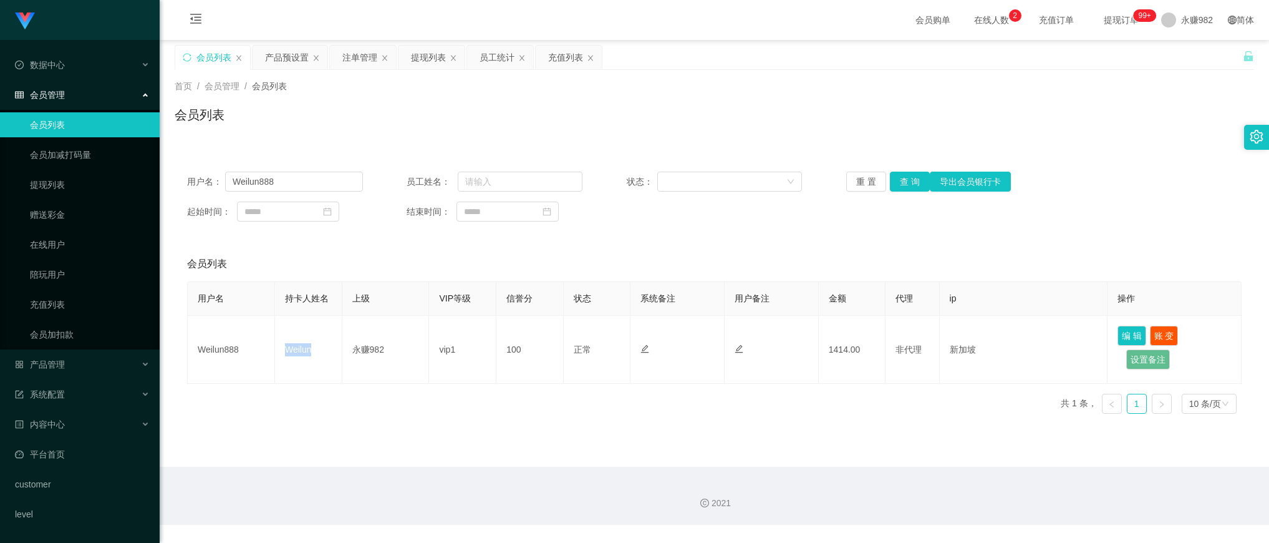
click at [518, 407] on div "用户名 持卡人姓名 上级 VIP等级 信誉分 状态 系统备注 用户备注 金额 代理 ip 操作 Weilun888 Weilun 永赚982 vip1 100…" at bounding box center [714, 352] width 1055 height 142
click at [329, 187] on input "Weilun888" at bounding box center [294, 182] width 138 height 20
click at [909, 182] on button "查 询" at bounding box center [910, 182] width 40 height 20
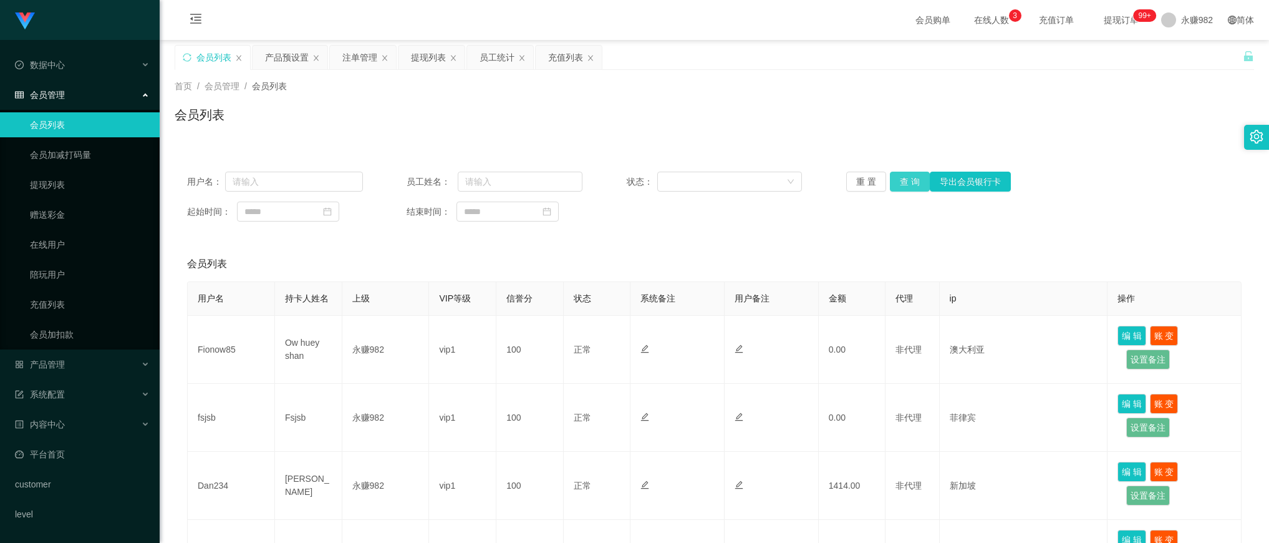
click at [903, 181] on button "查 询" at bounding box center [910, 182] width 40 height 20
click at [487, 58] on div "员工统计" at bounding box center [497, 58] width 35 height 24
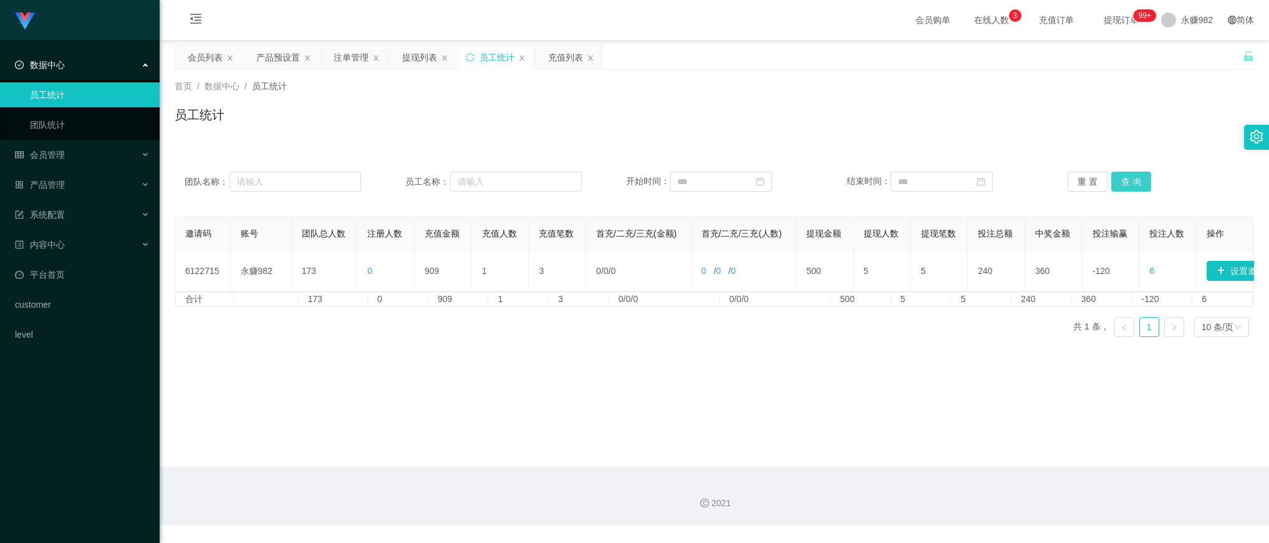
click at [1133, 181] on button "查 询" at bounding box center [1132, 182] width 40 height 20
click at [574, 61] on div "充值列表" at bounding box center [565, 58] width 35 height 24
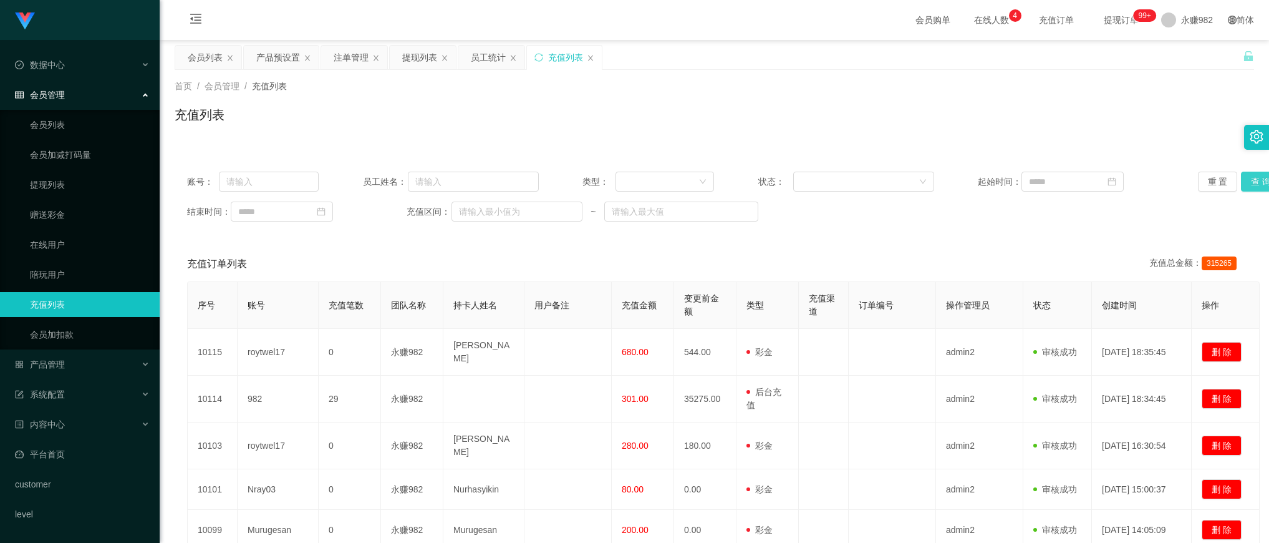
click at [1249, 182] on button "查 询" at bounding box center [1261, 182] width 40 height 20
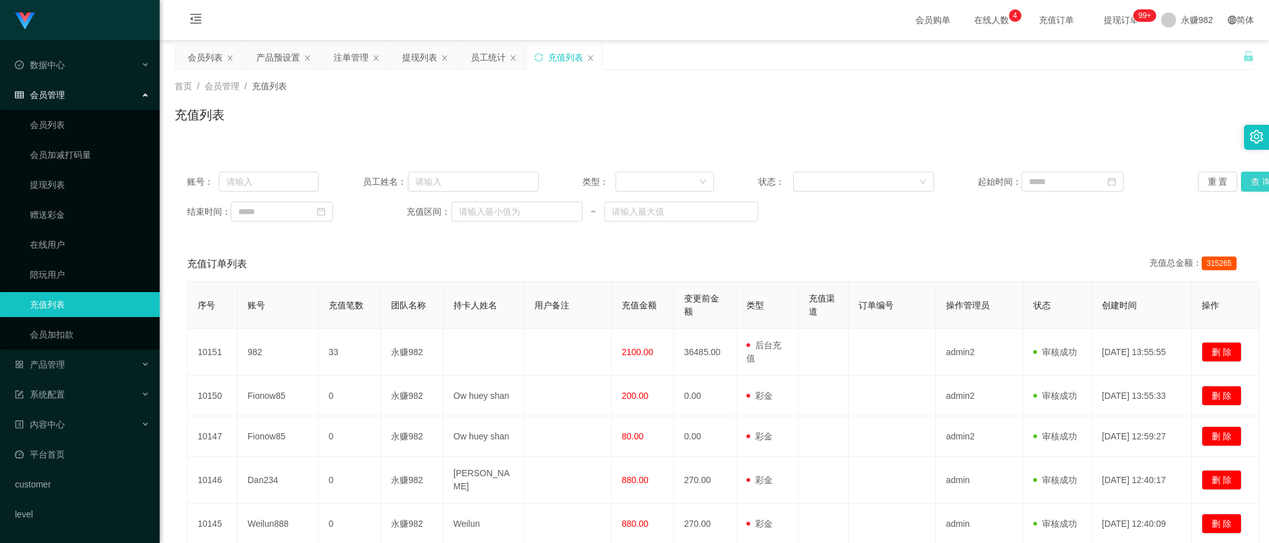
click at [1243, 187] on button "查 询" at bounding box center [1261, 182] width 40 height 20
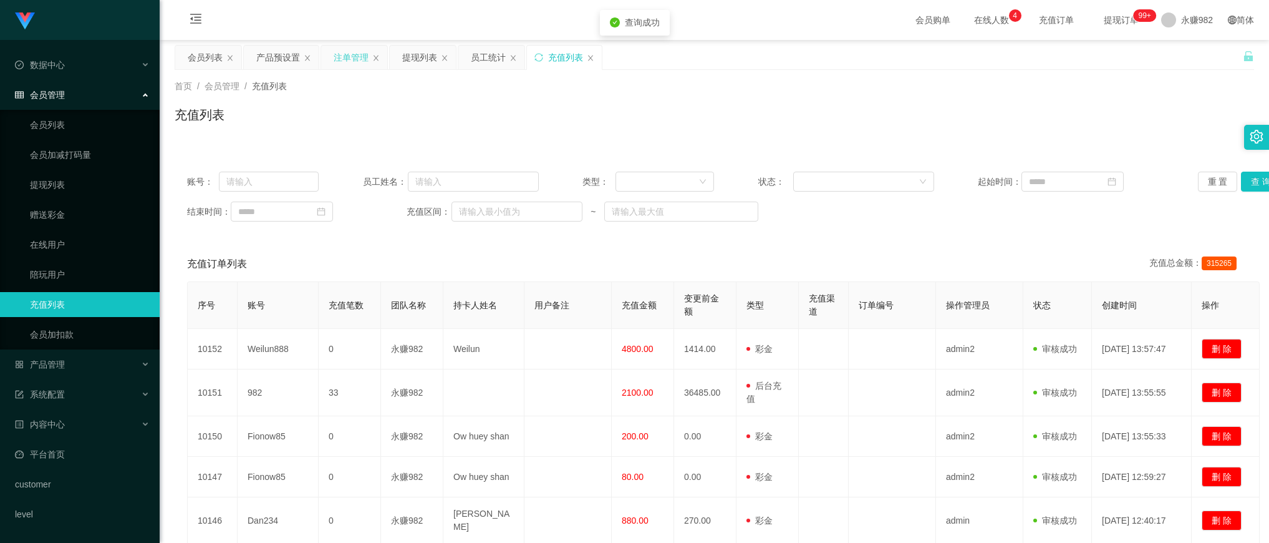
click at [354, 64] on div "注单管理" at bounding box center [351, 58] width 35 height 24
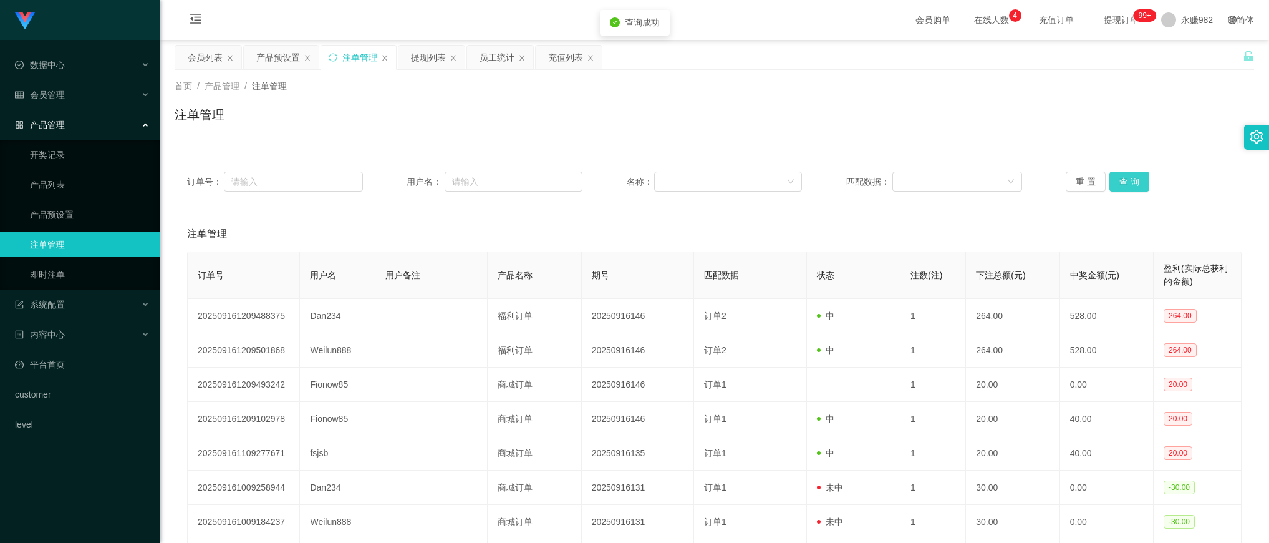
click at [1126, 181] on button "查 询" at bounding box center [1130, 182] width 40 height 20
click at [279, 57] on div "产品预设置" at bounding box center [278, 58] width 44 height 24
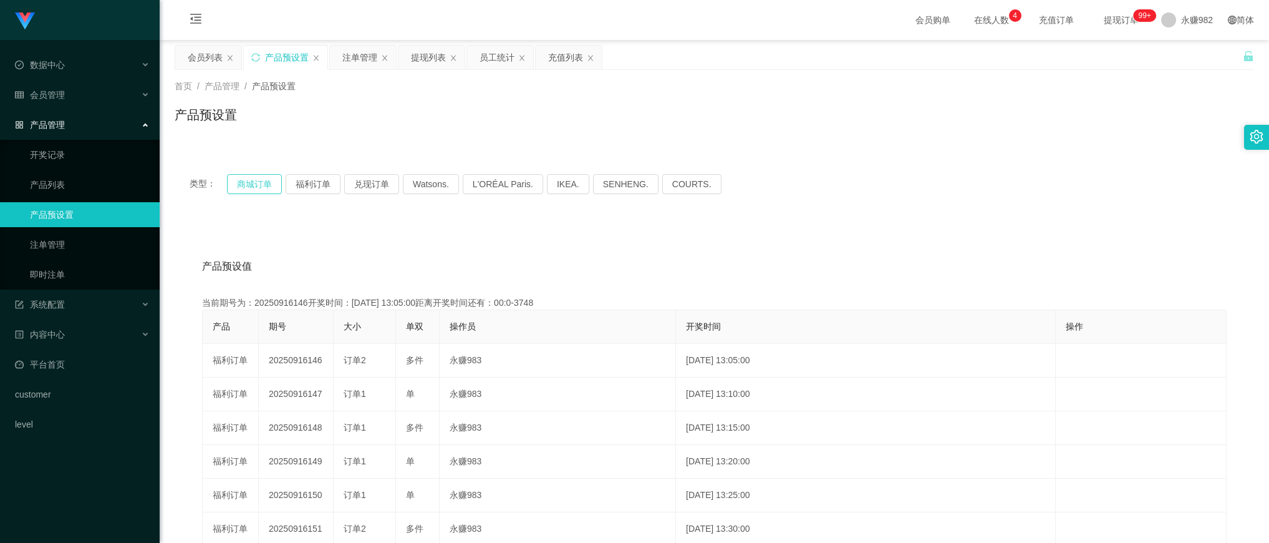
click at [257, 185] on button "商城订单" at bounding box center [254, 184] width 55 height 20
click at [316, 182] on button "福利订单" at bounding box center [313, 184] width 55 height 20
click at [771, 150] on div "类型： 商城订单 福利订单 兑现订单 Watsons. L'ORÉAL Paris. IKEA. [GEOGRAPHIC_DATA]. COURTS. 产品预…" at bounding box center [715, 439] width 1080 height 591
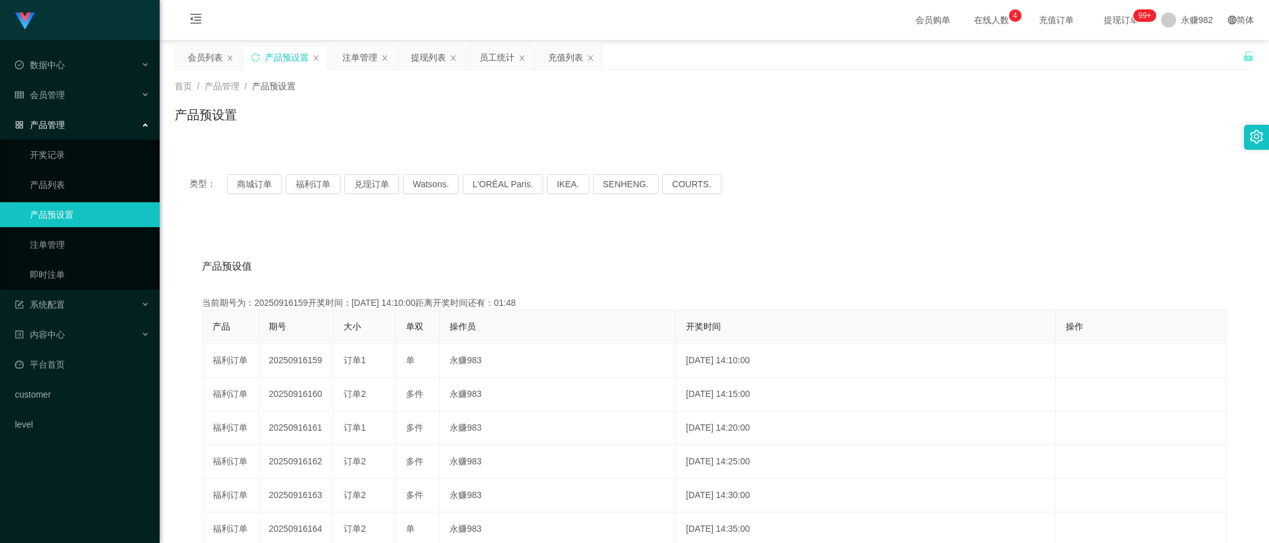
click at [540, 134] on div "产品预设置" at bounding box center [715, 119] width 1080 height 29
click at [356, 58] on div "注单管理" at bounding box center [359, 58] width 35 height 24
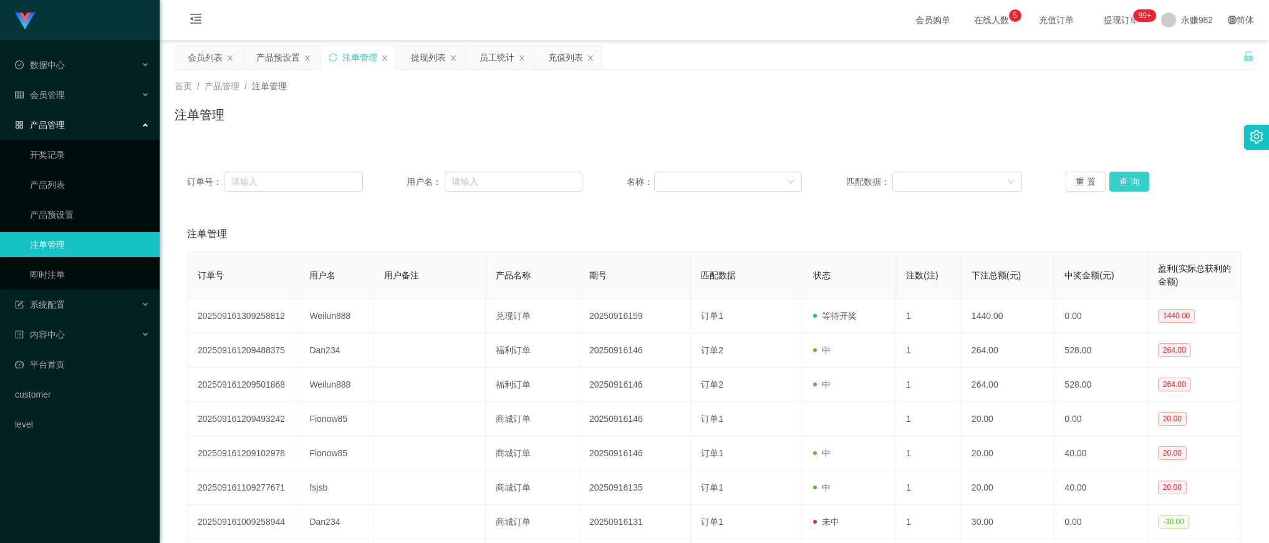
click at [1123, 178] on button "查 询" at bounding box center [1130, 182] width 40 height 20
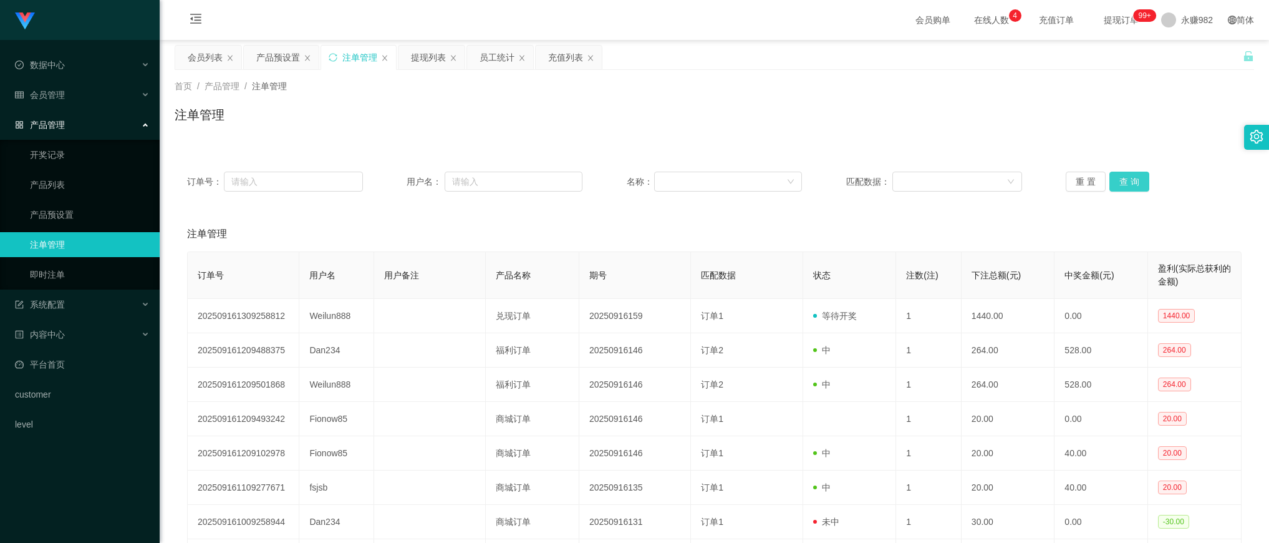
click at [1123, 178] on button "查 询" at bounding box center [1130, 182] width 40 height 20
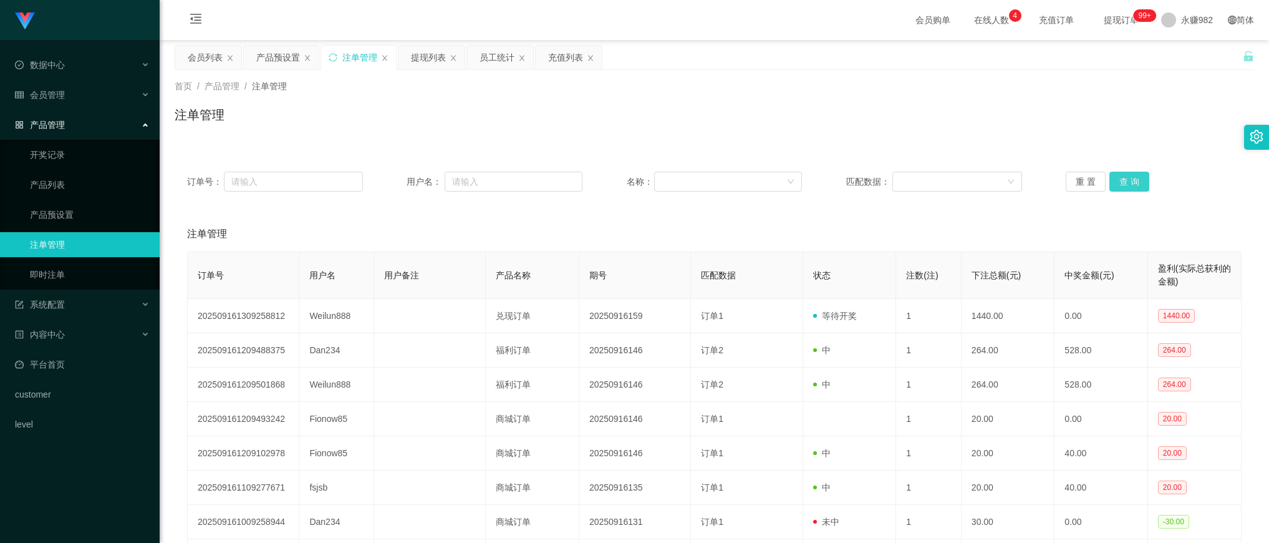
click at [1123, 178] on button "查 询" at bounding box center [1130, 182] width 40 height 20
click at [1130, 182] on button "查 询" at bounding box center [1130, 182] width 40 height 20
click at [1136, 183] on button "查 询" at bounding box center [1130, 182] width 40 height 20
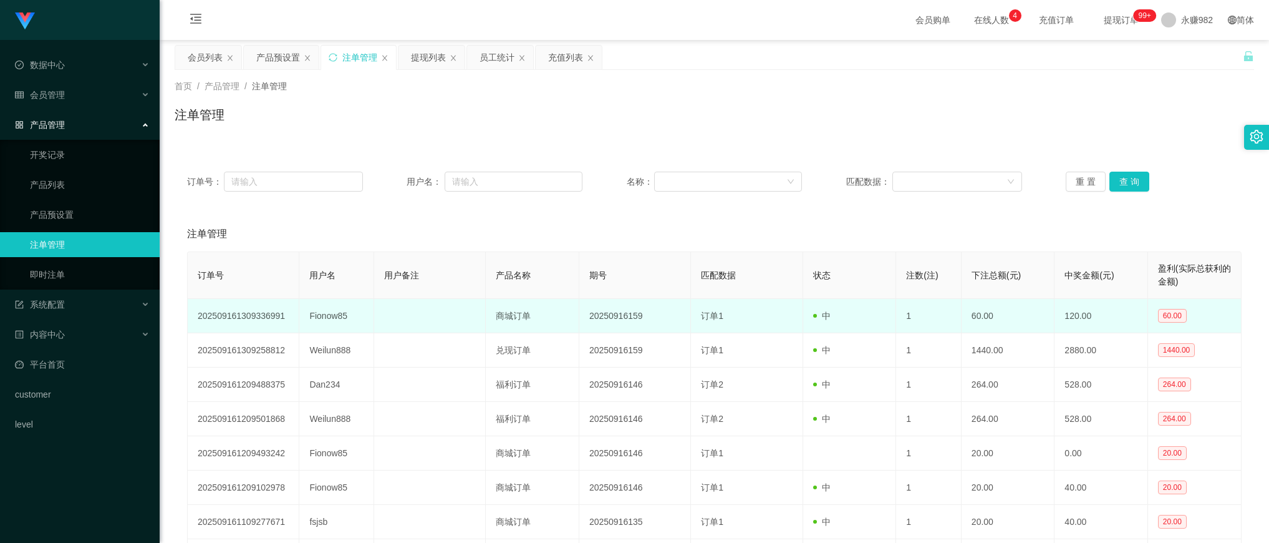
click at [342, 314] on td "Fionow85" at bounding box center [336, 316] width 75 height 34
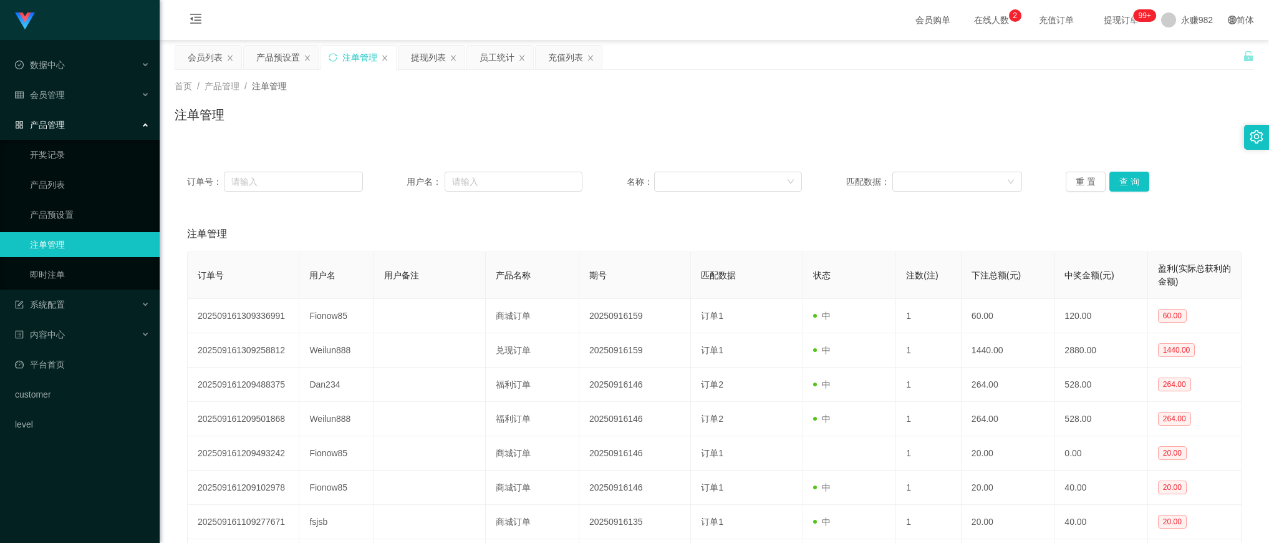
click at [414, 119] on div "注单管理" at bounding box center [715, 119] width 1080 height 29
click at [1123, 178] on button "查 询" at bounding box center [1130, 182] width 40 height 20
